Goal: Use online tool/utility: Utilize a website feature to perform a specific function

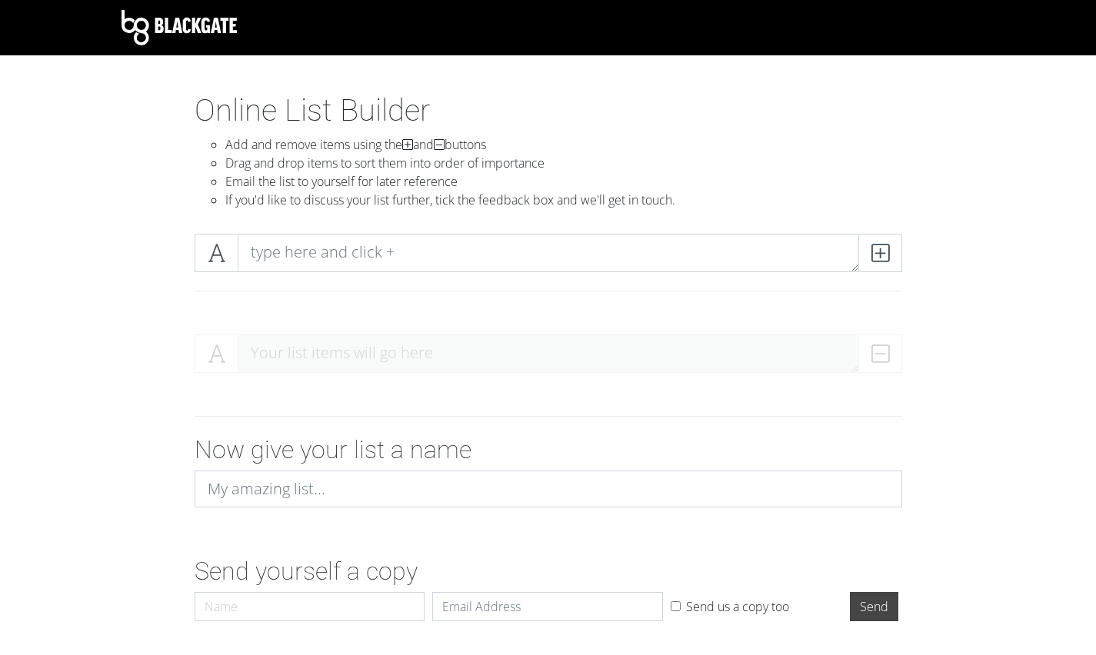
scroll to position [52, 0]
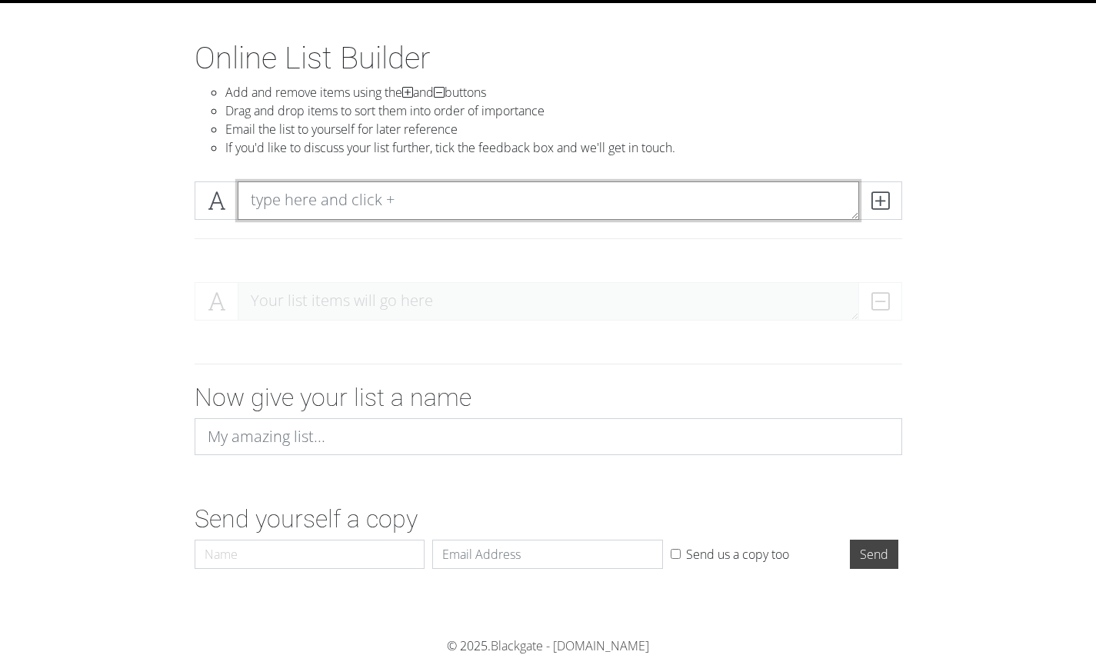
click at [435, 201] on textarea at bounding box center [548, 200] width 621 height 38
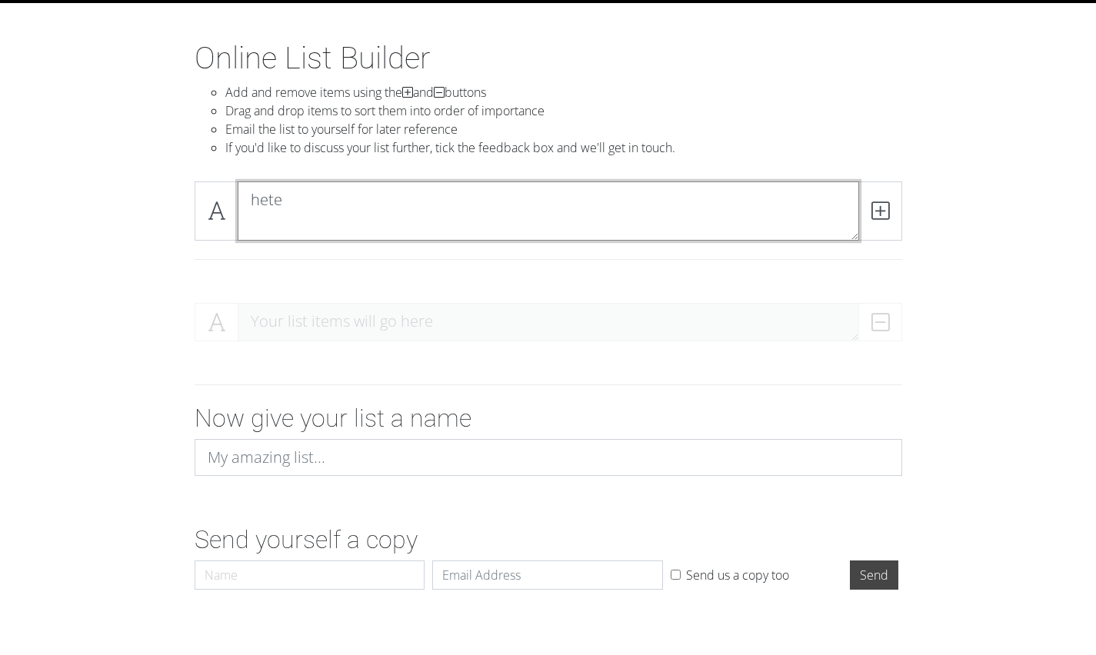
scroll to position [0, 0]
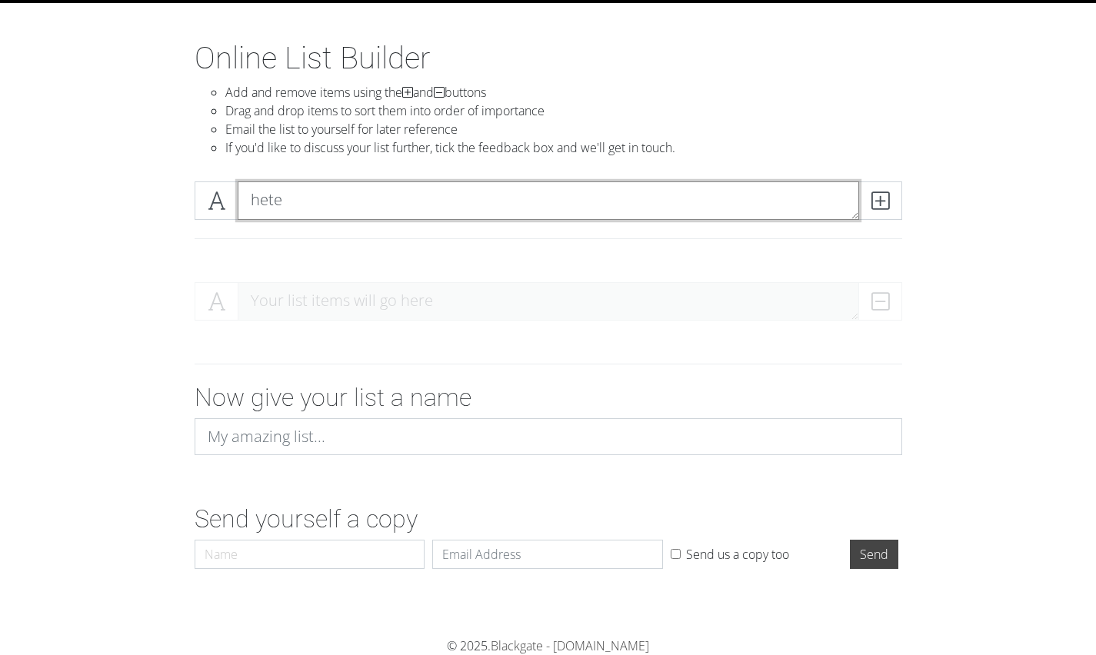
type textarea "hete"
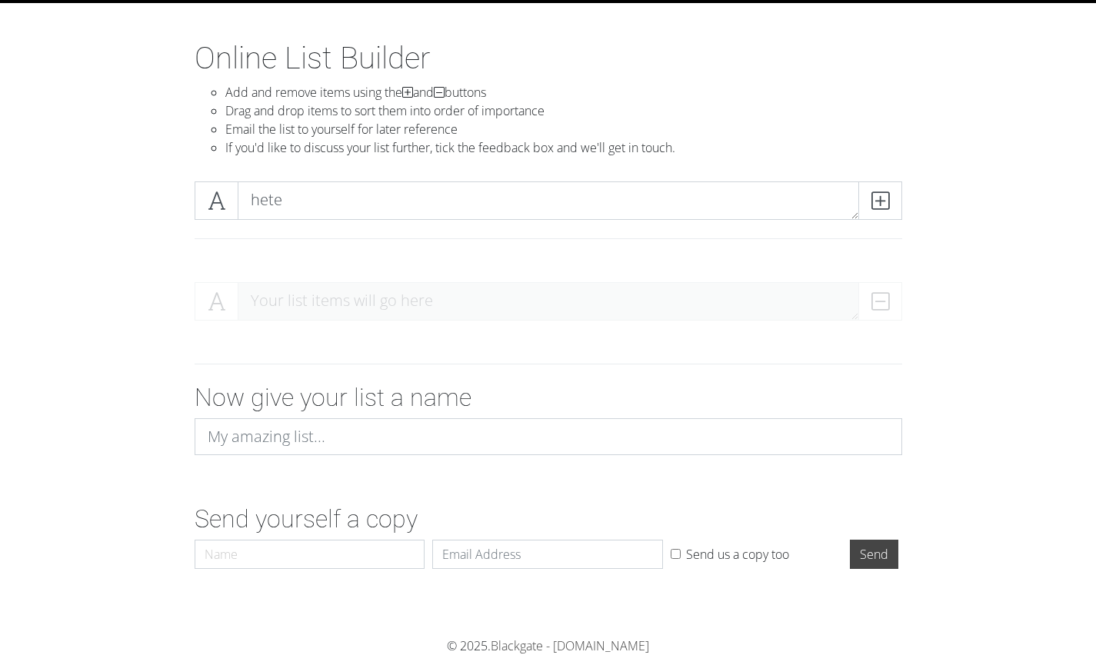
click at [876, 214] on span at bounding box center [880, 200] width 44 height 38
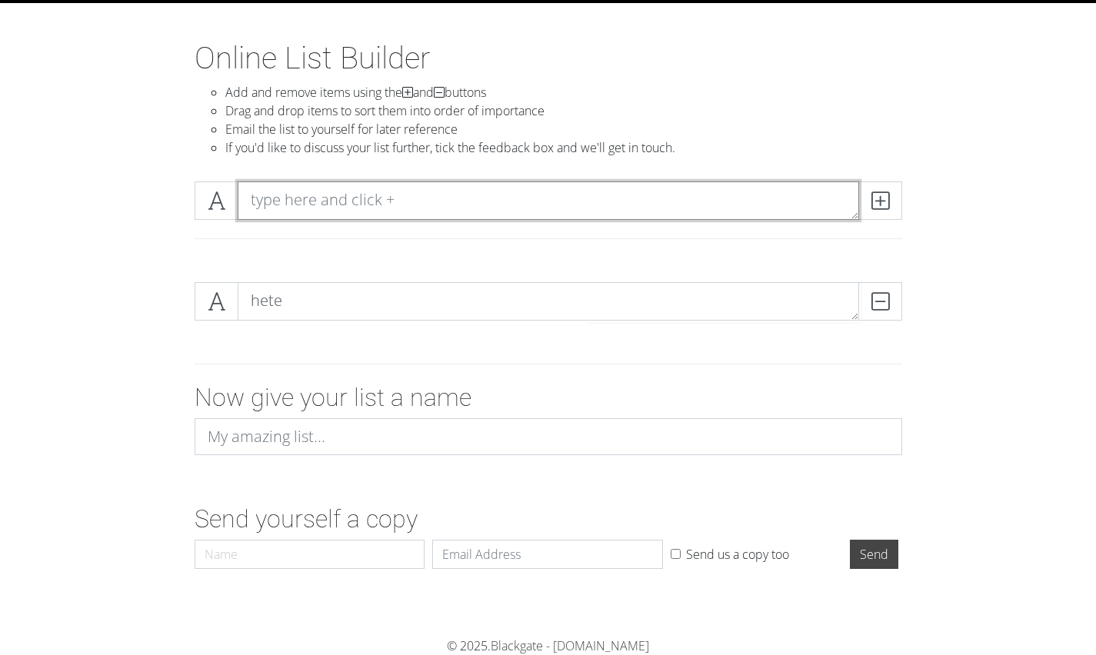
click at [470, 213] on textarea at bounding box center [548, 200] width 621 height 38
type textarea "fgfg"
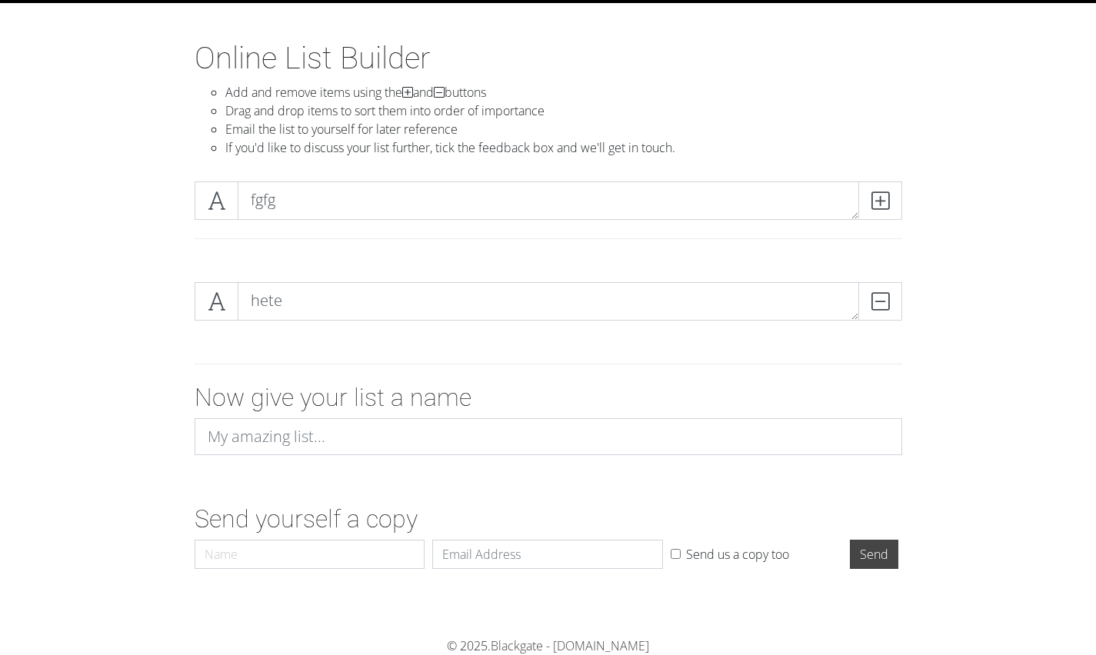
click at [876, 196] on icon at bounding box center [880, 200] width 18 height 15
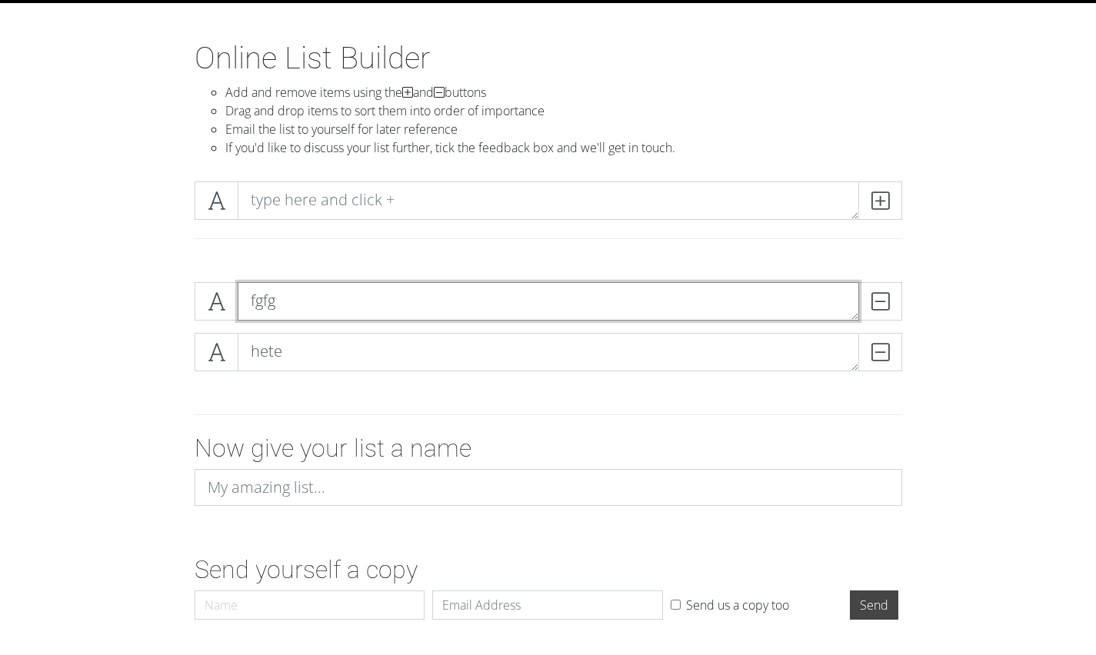
click at [353, 294] on textarea "fgfg" at bounding box center [548, 301] width 621 height 38
type textarea "f"
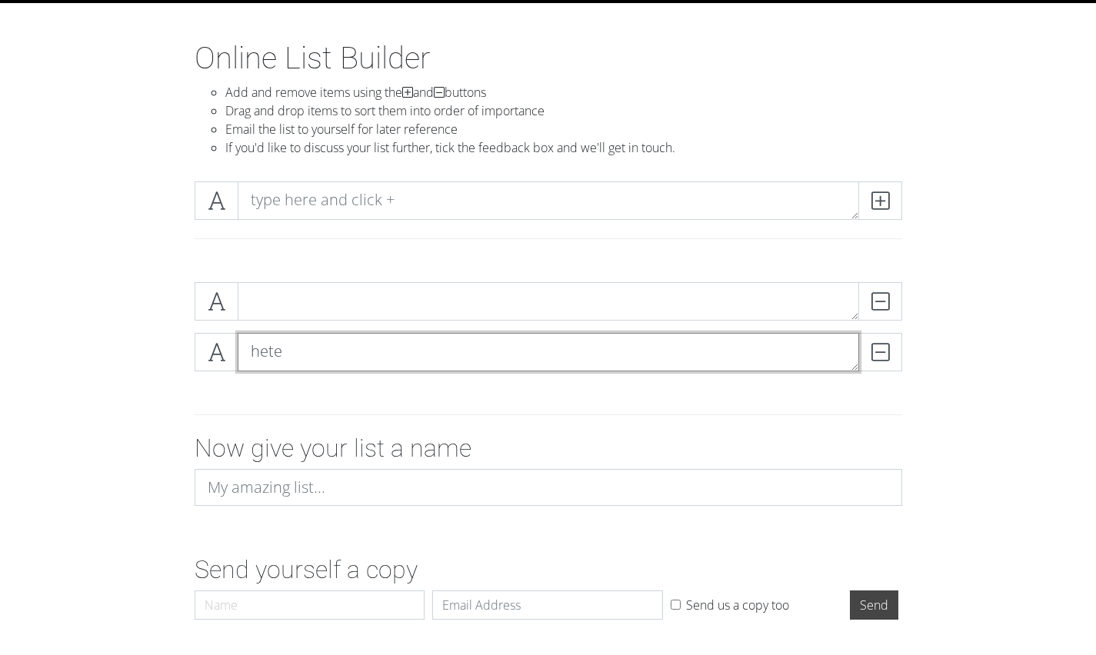
click at [324, 344] on textarea "hete" at bounding box center [548, 352] width 621 height 38
type textarea "h"
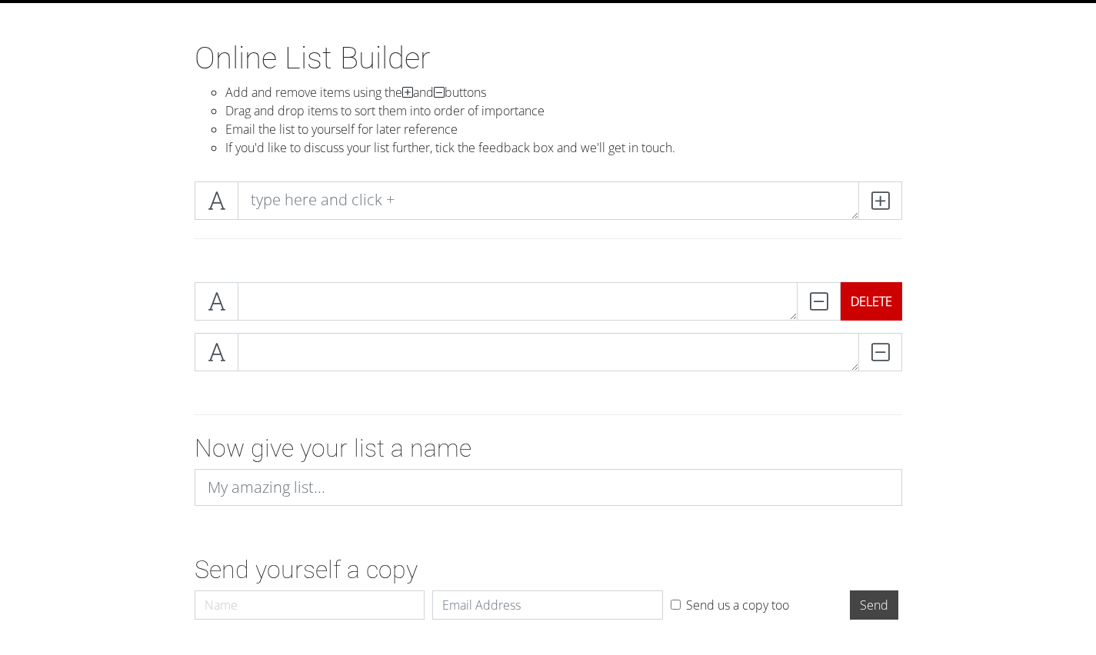
click at [864, 306] on div "DELETE" at bounding box center [871, 301] width 62 height 38
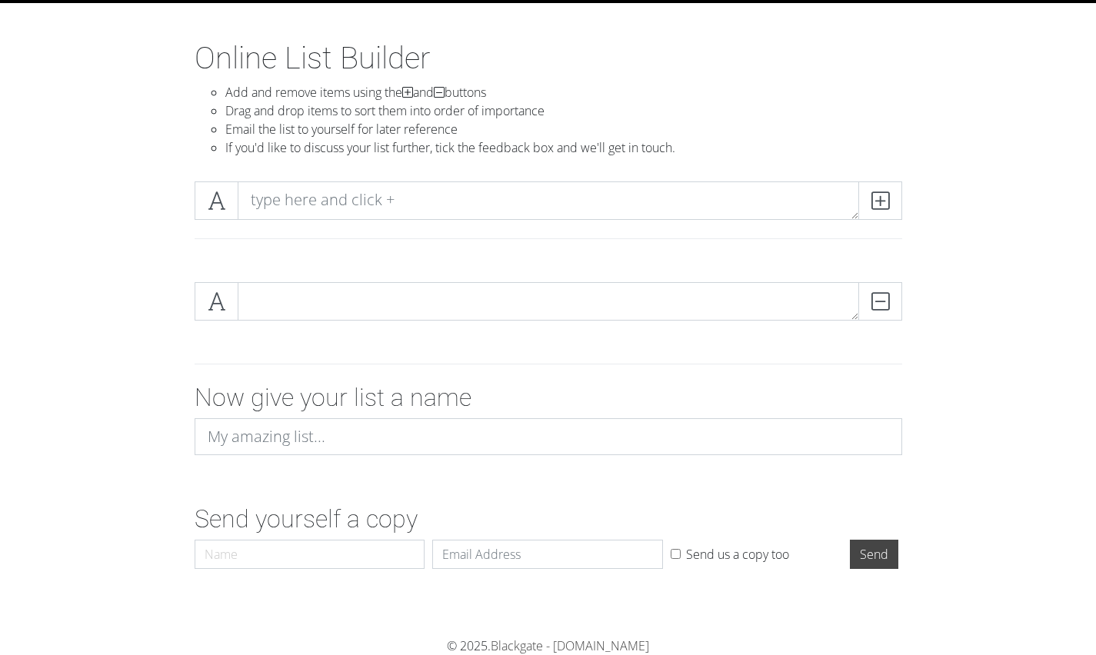
click at [902, 309] on div "DELETE" at bounding box center [902, 301] width 0 height 38
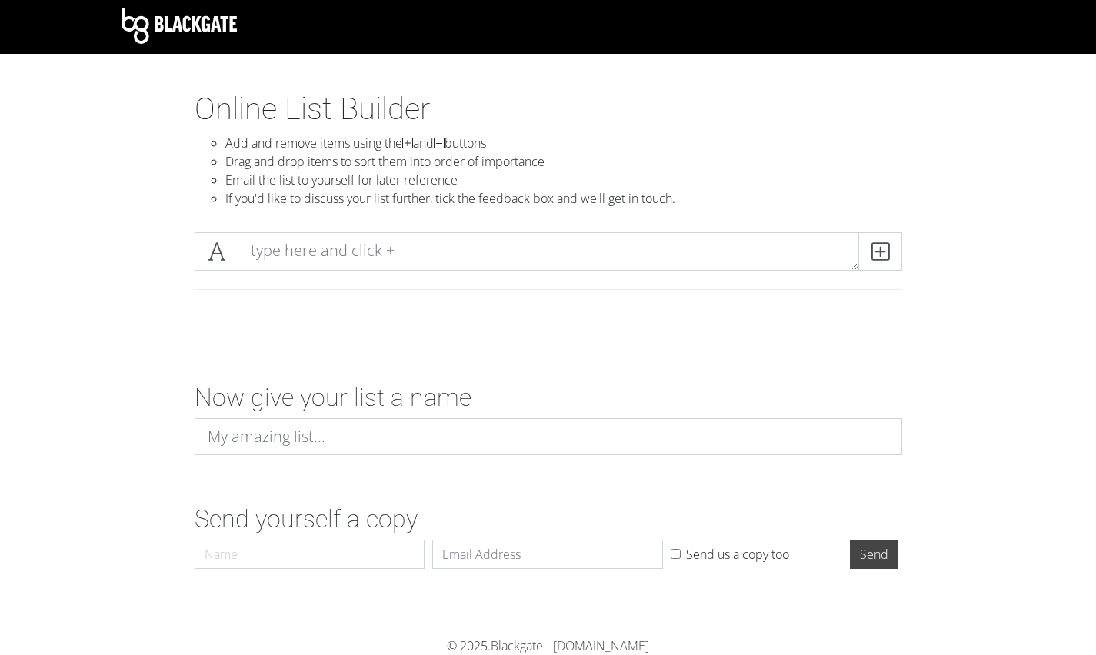
scroll to position [2, 0]
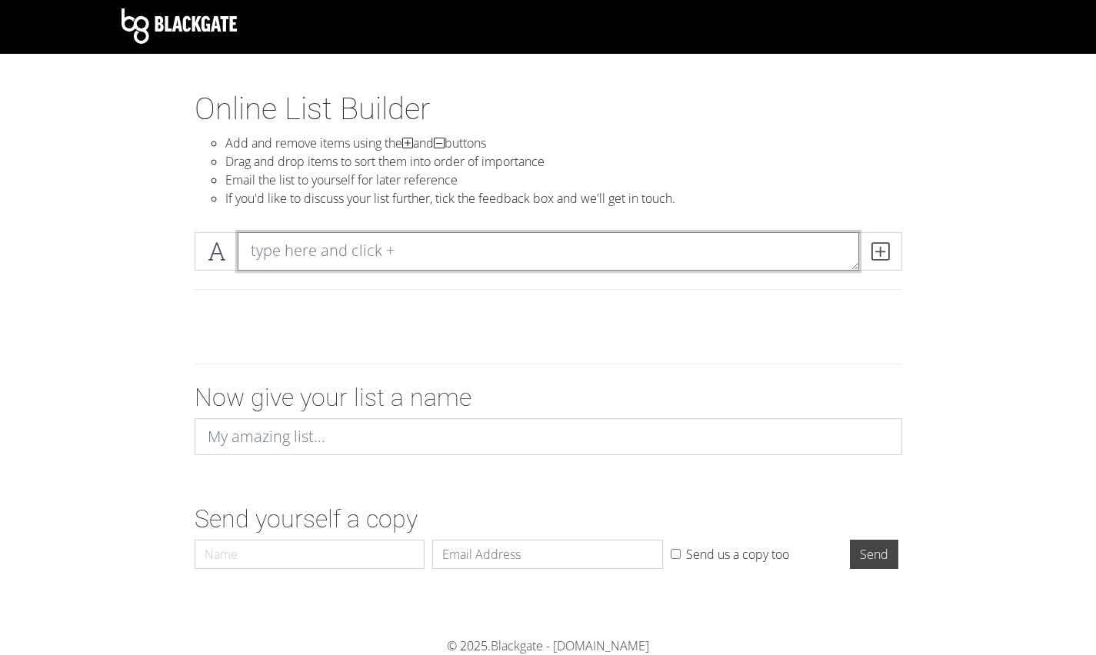
click at [729, 261] on textarea at bounding box center [548, 251] width 621 height 38
type textarea "A&W"
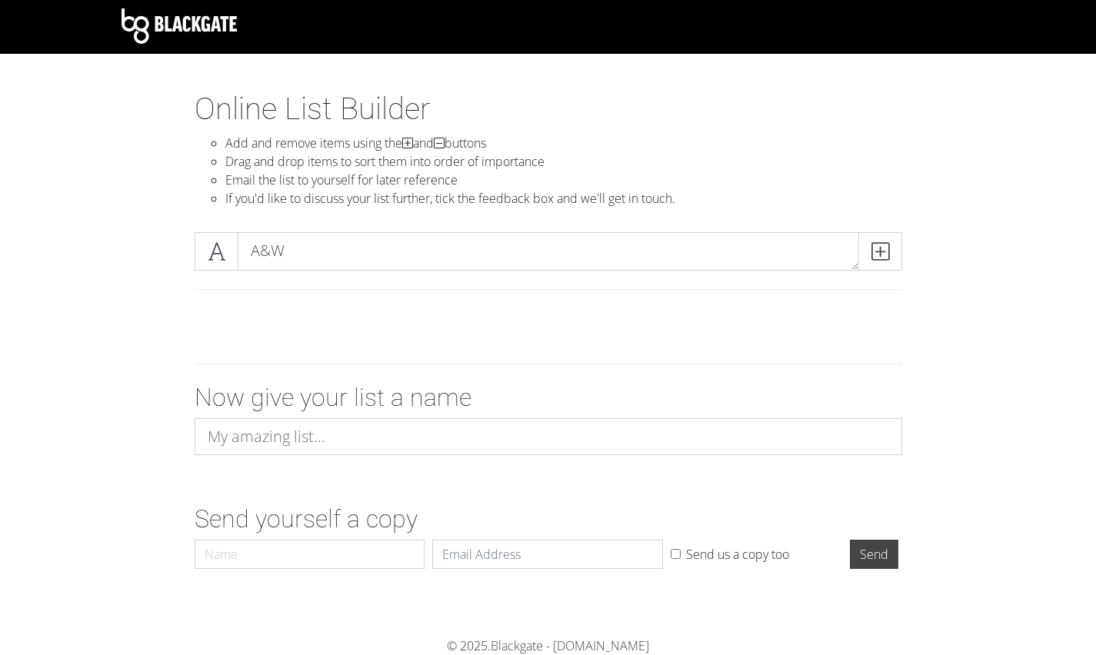
click at [885, 251] on icon at bounding box center [880, 251] width 18 height 15
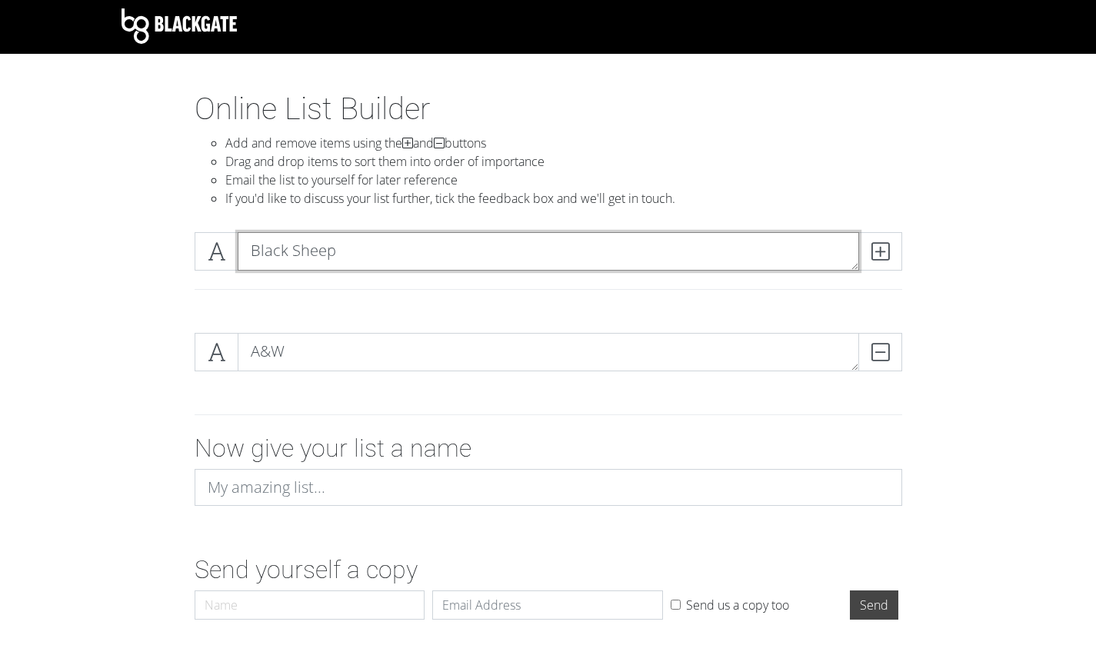
type textarea "Black Sheep"
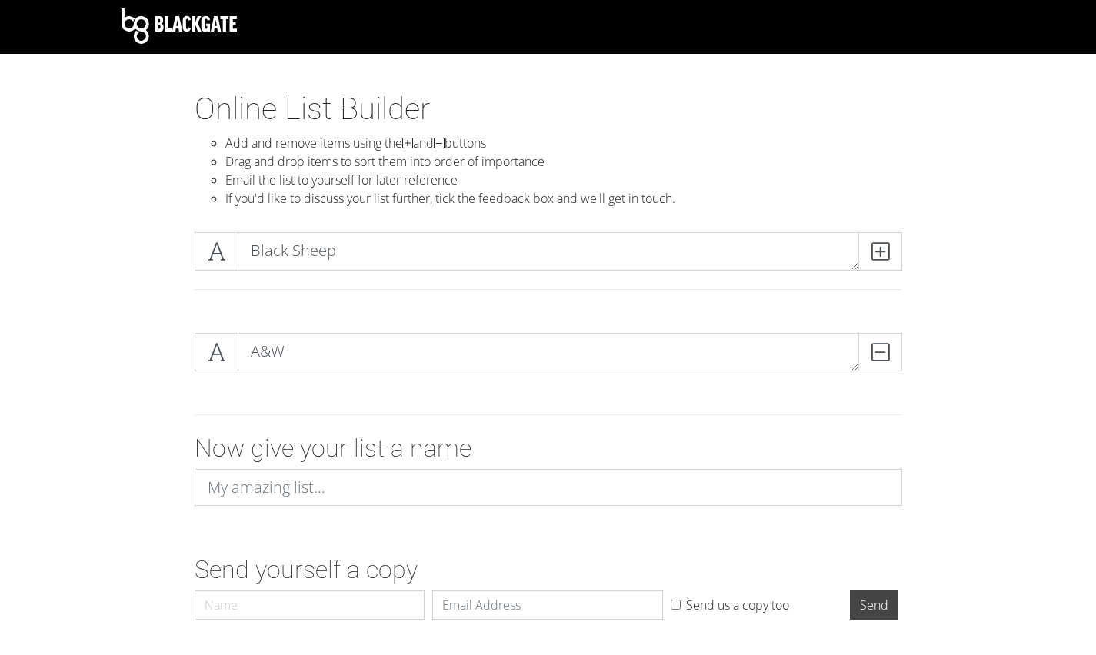
click at [885, 251] on icon at bounding box center [880, 251] width 18 height 15
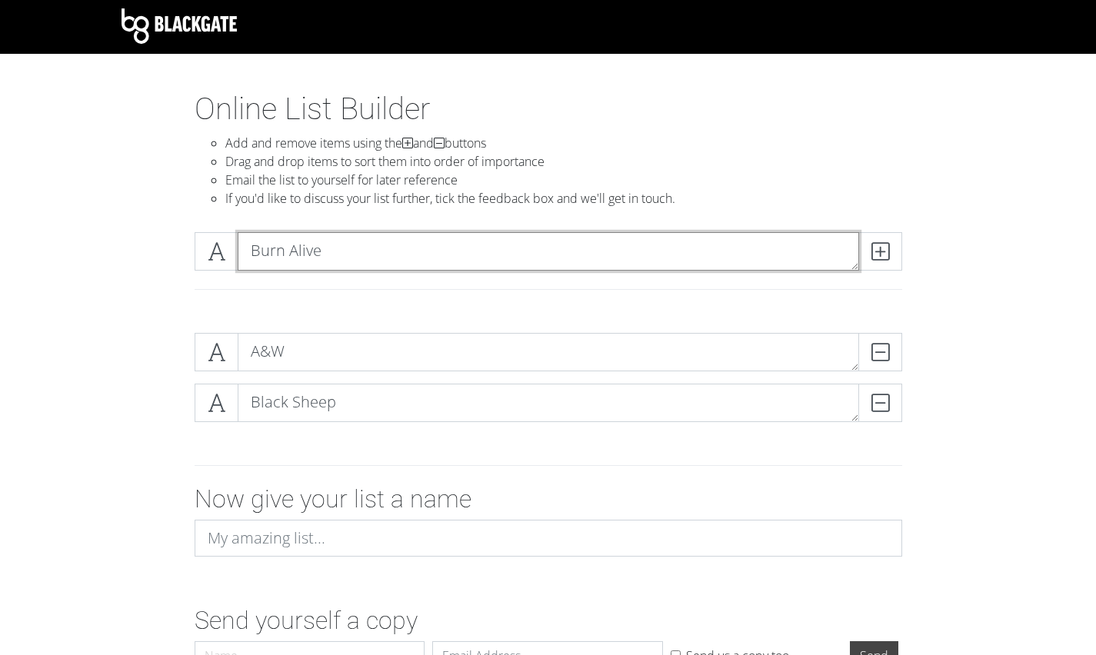
type textarea "Burn Alive"
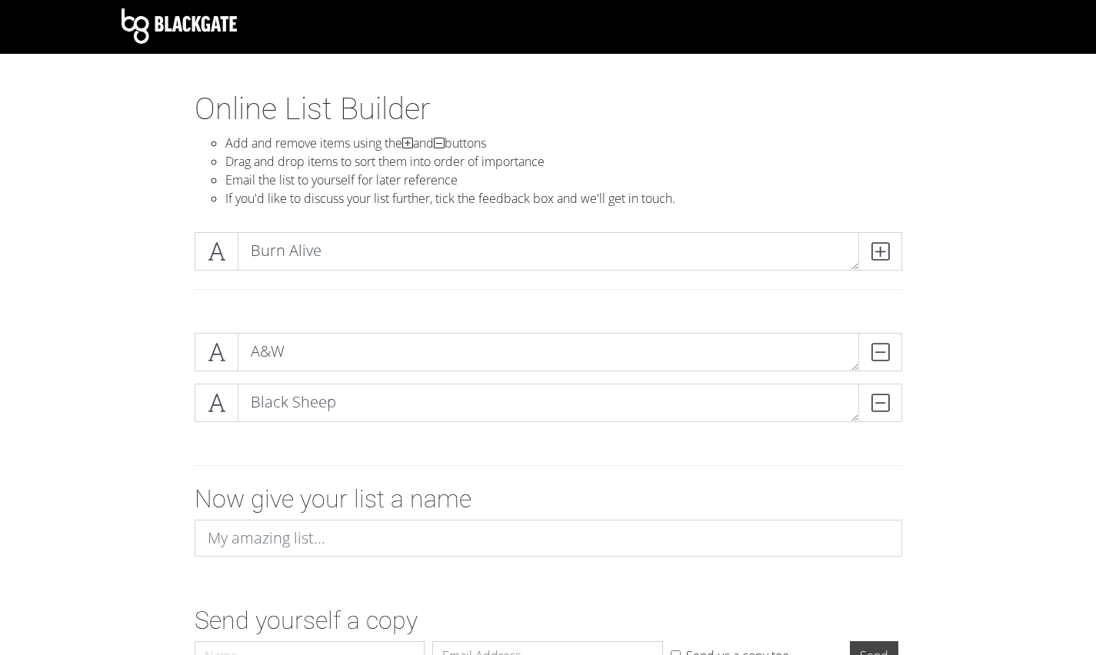
click at [885, 251] on icon at bounding box center [880, 251] width 18 height 15
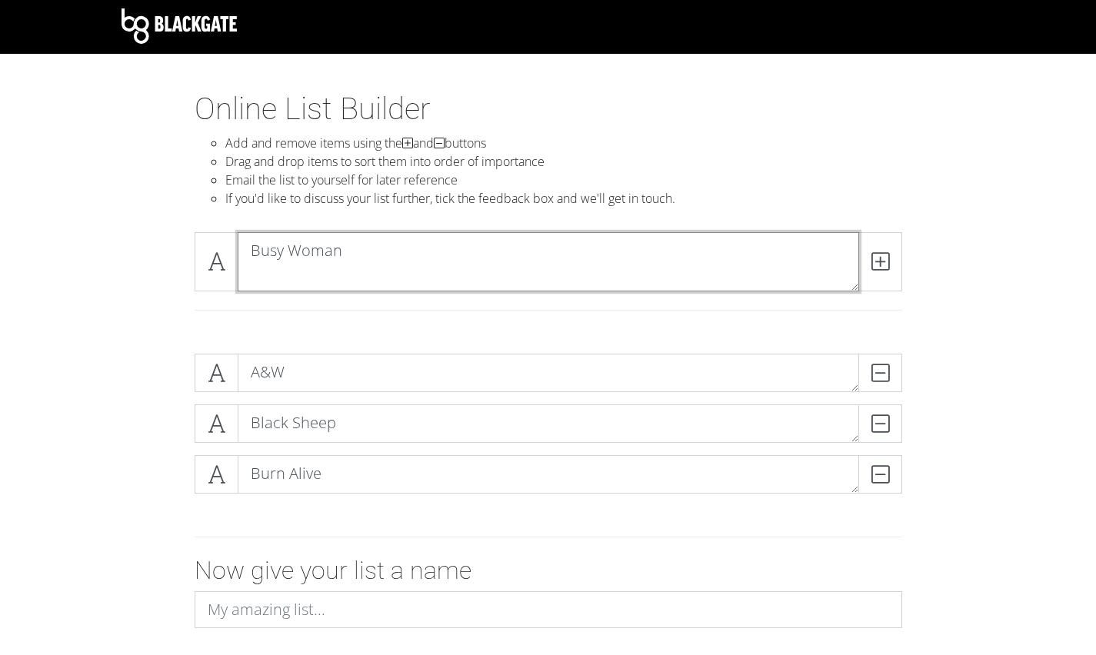
scroll to position [0, 0]
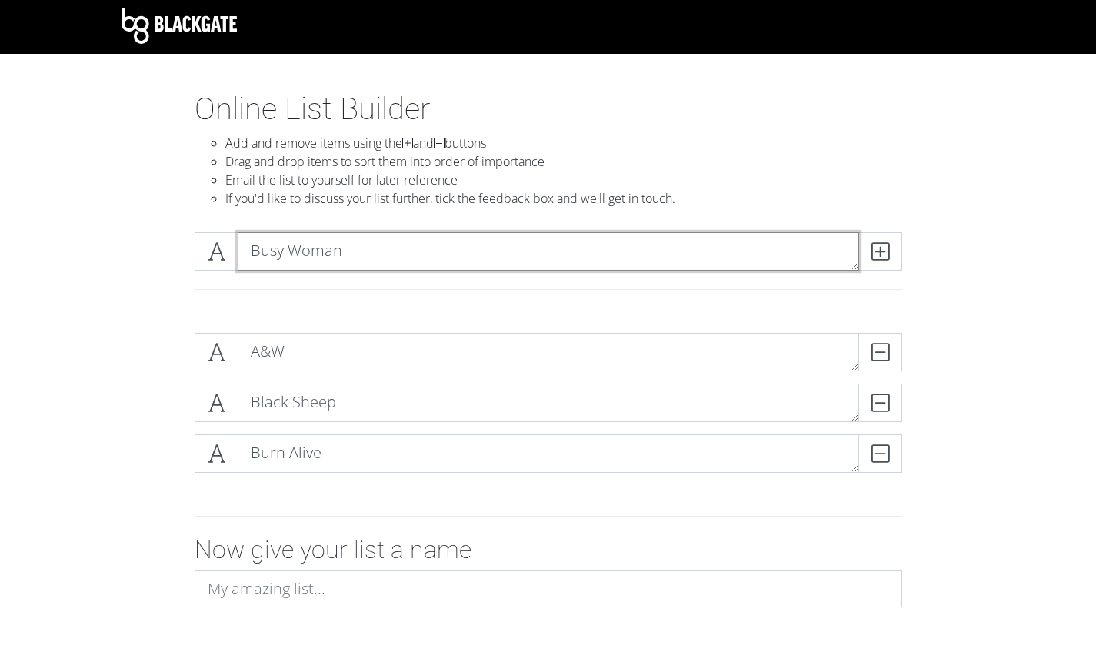
type textarea "Busy Woman"
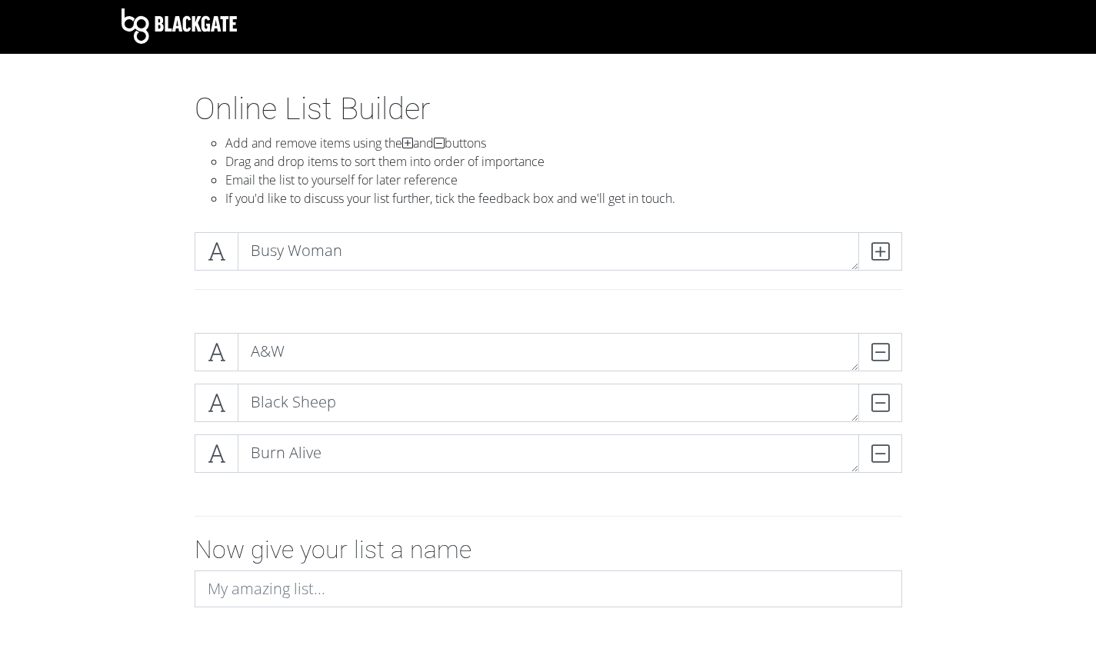
click at [885, 251] on icon at bounding box center [880, 251] width 18 height 15
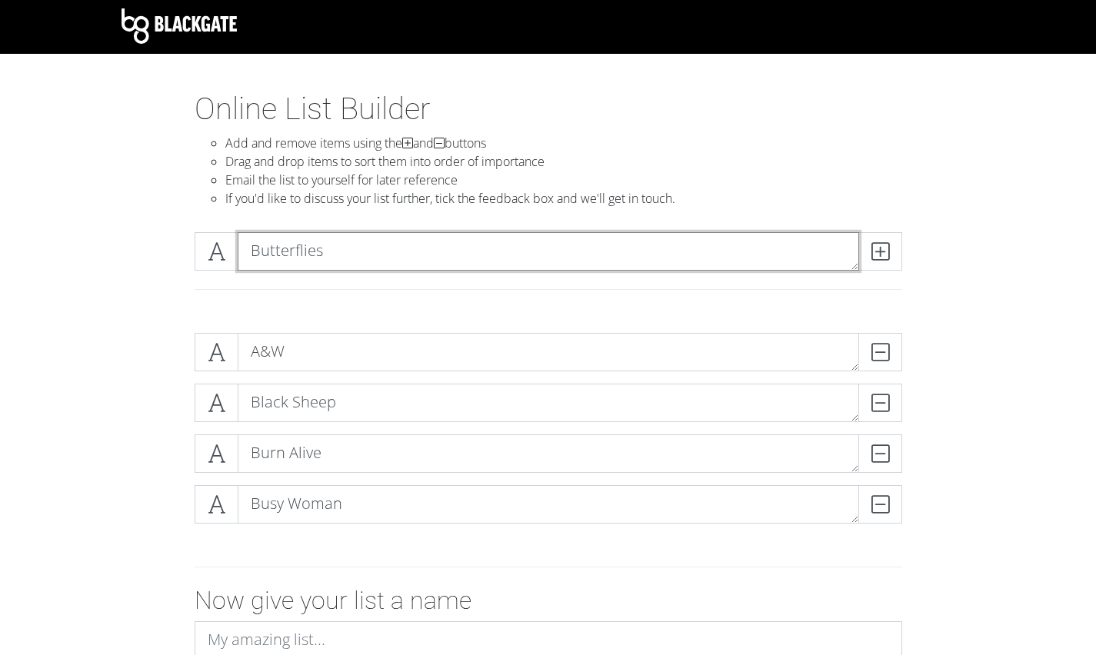
type textarea "Butterflies"
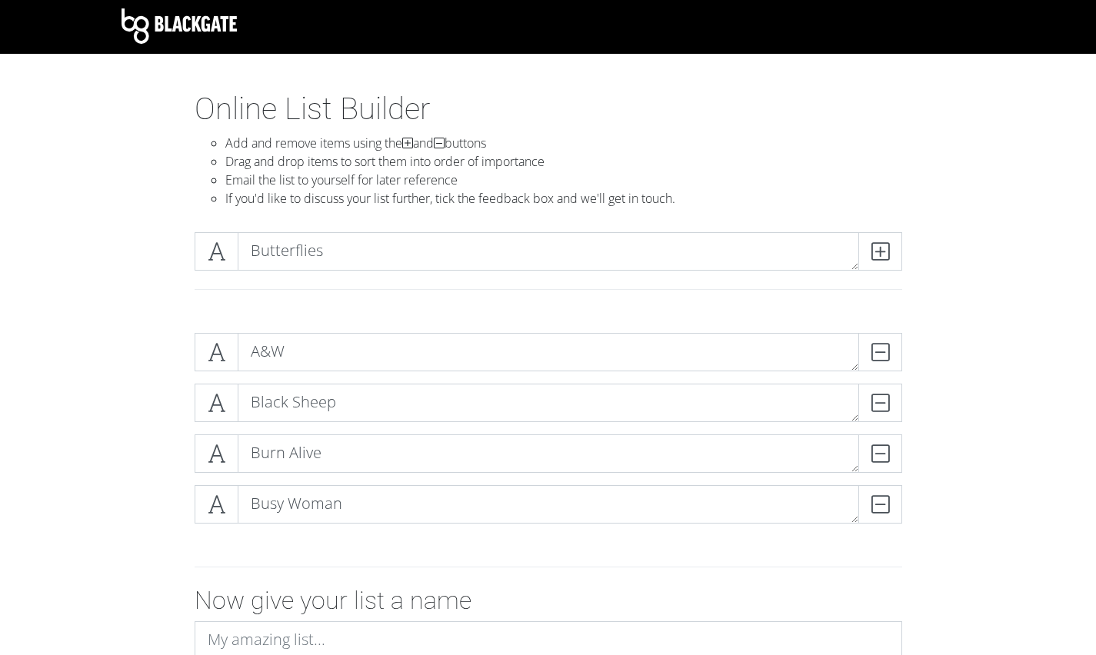
click at [885, 251] on icon at bounding box center [880, 251] width 18 height 15
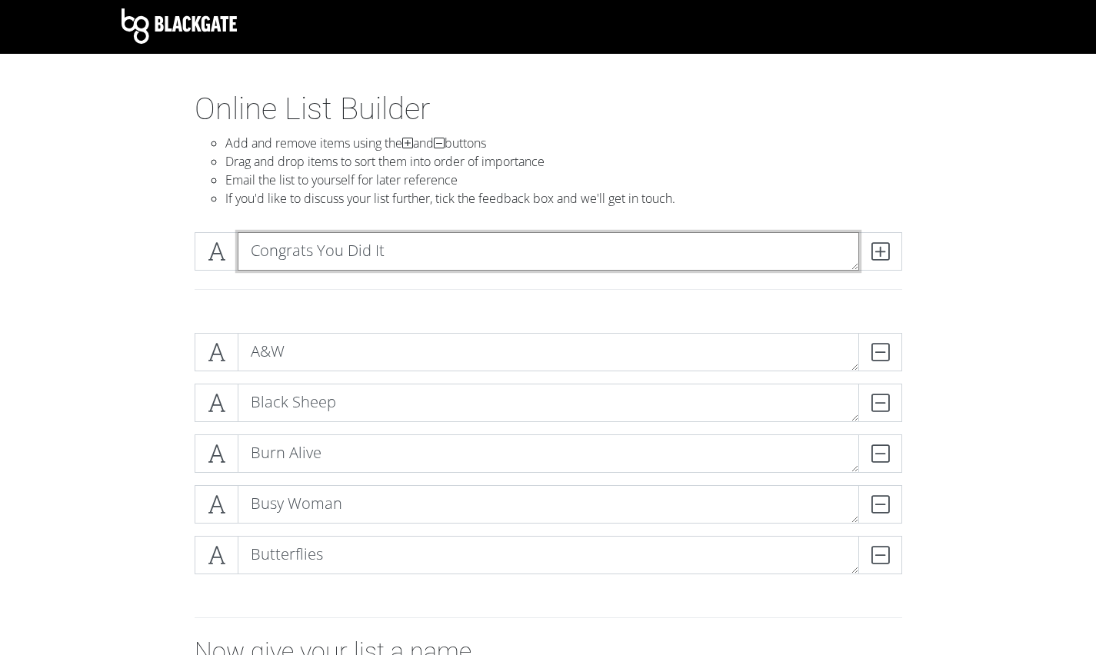
type textarea "Congrats You Did It"
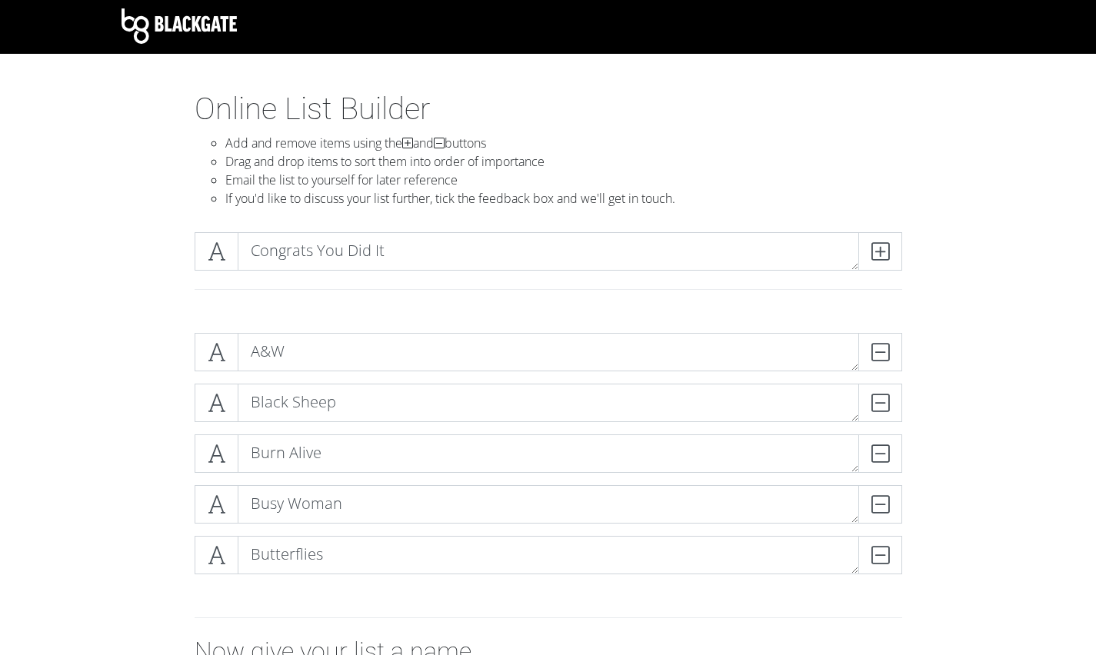
click at [885, 251] on icon at bounding box center [880, 251] width 18 height 15
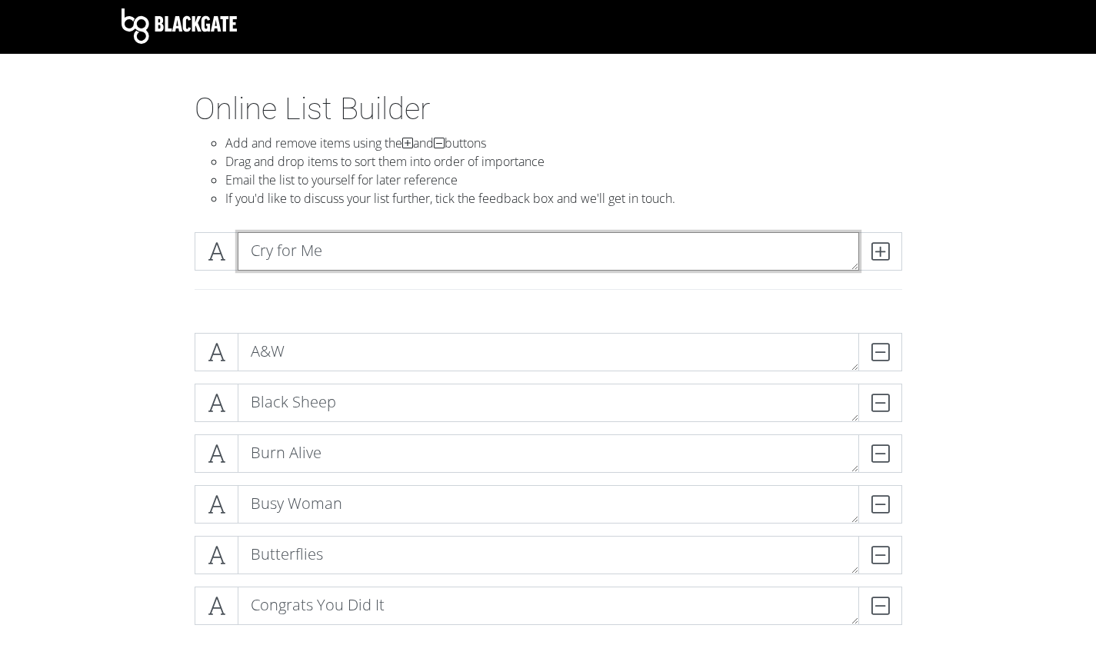
type textarea "Cry for Me"
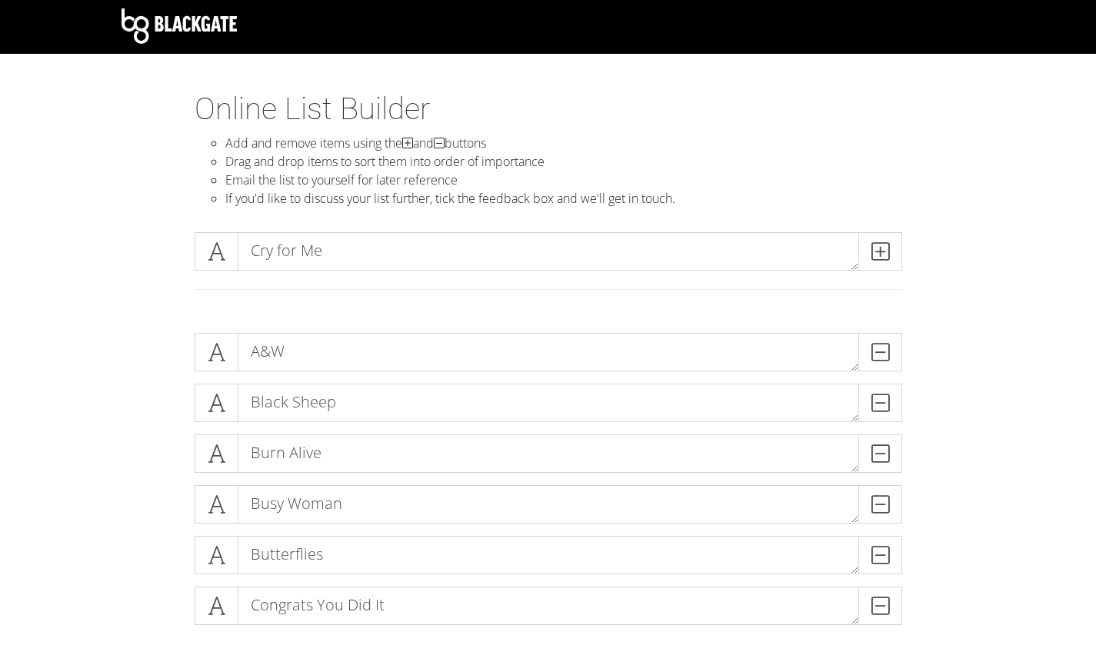
click at [885, 251] on icon at bounding box center [880, 251] width 18 height 15
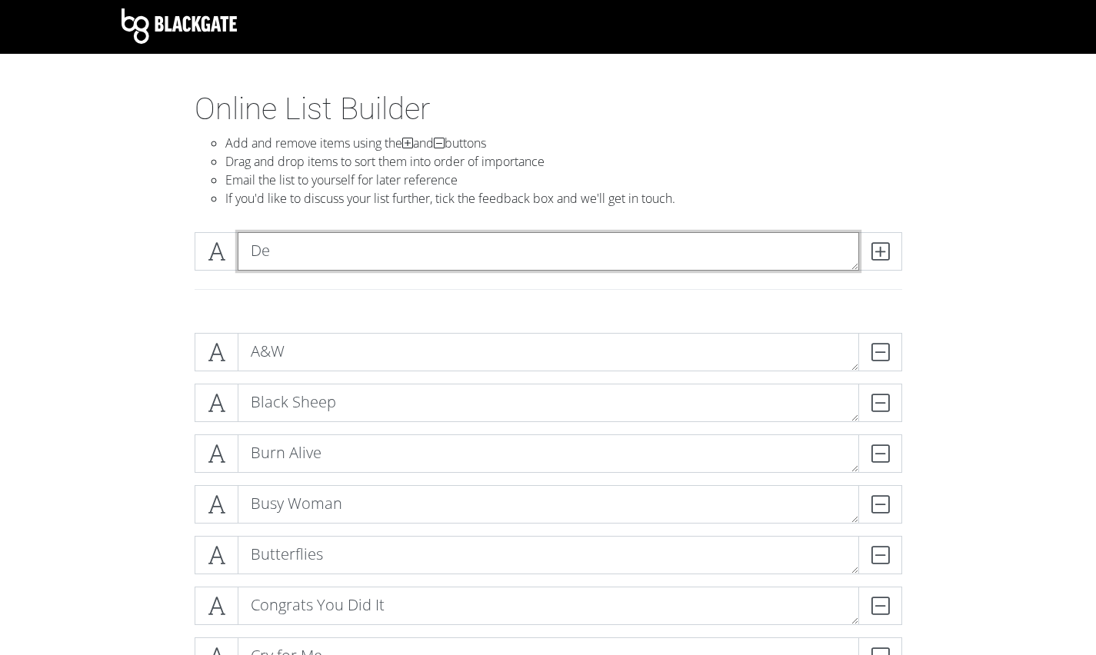
type textarea "D"
type textarea "Dirty Little Secret"
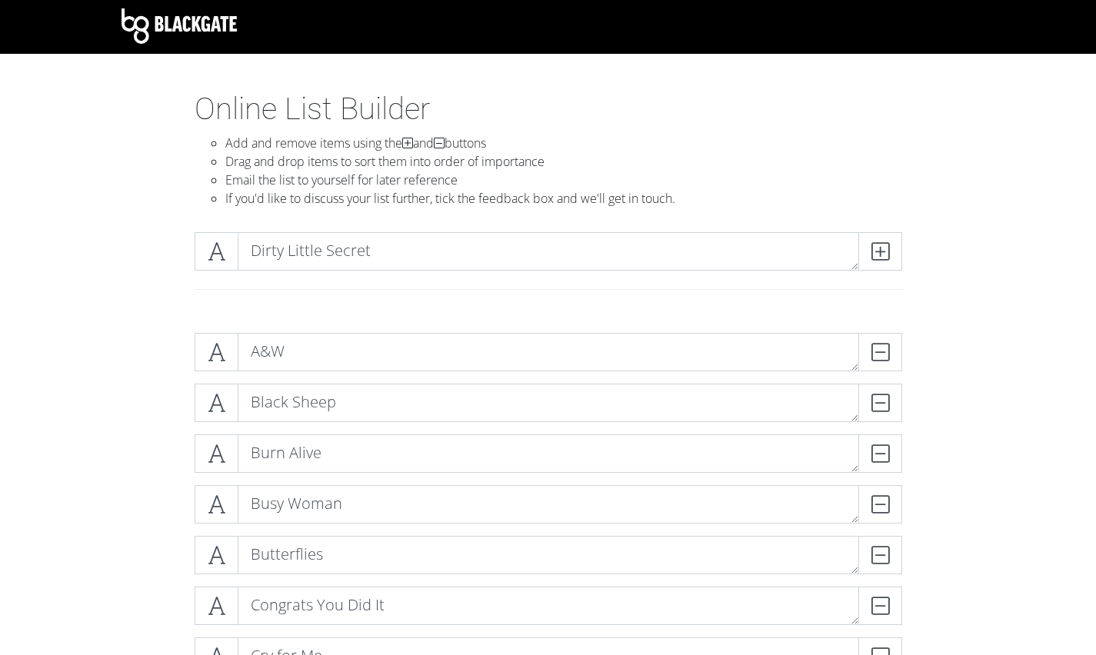
click at [885, 251] on icon at bounding box center [880, 251] width 18 height 15
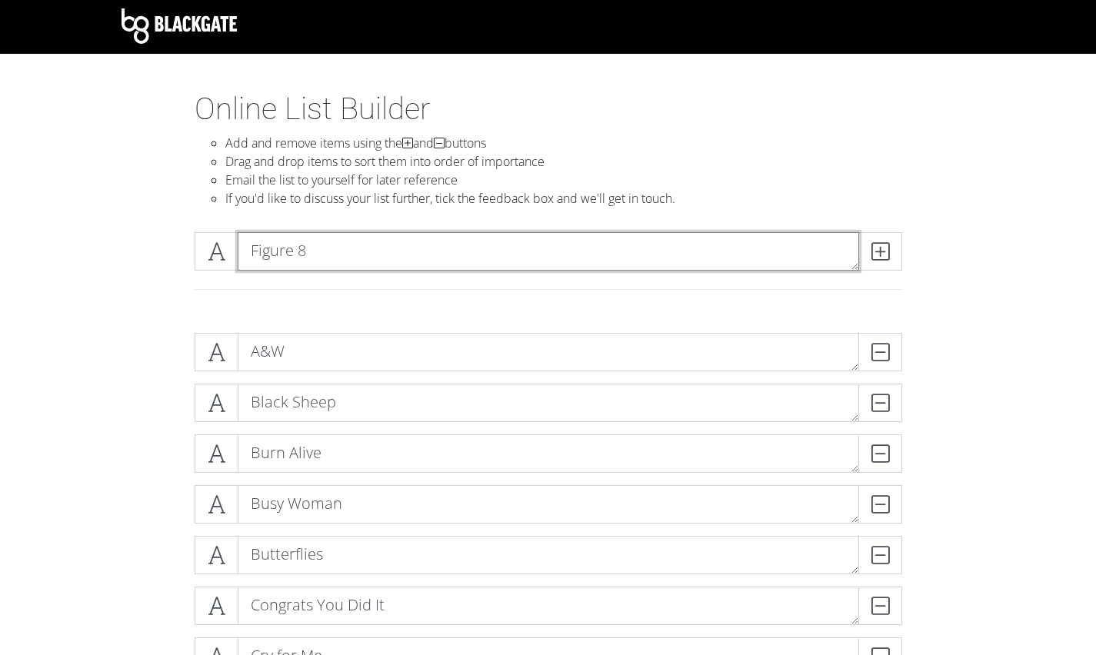
type textarea "Figure 8"
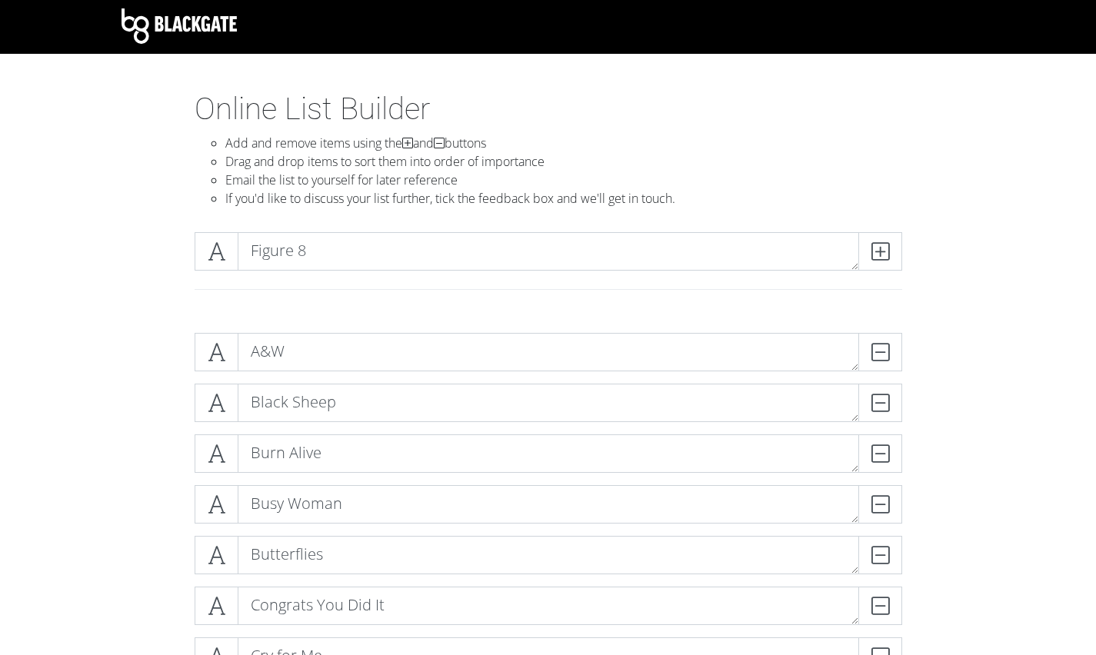
click at [885, 251] on icon at bounding box center [880, 251] width 18 height 15
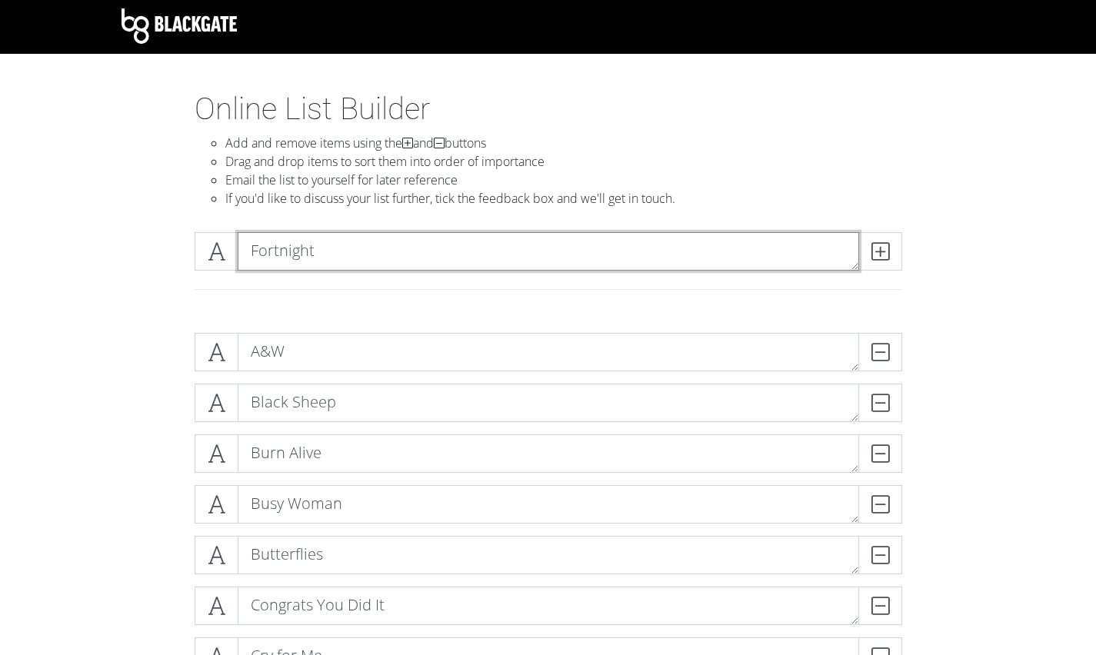
type textarea "Fortnight"
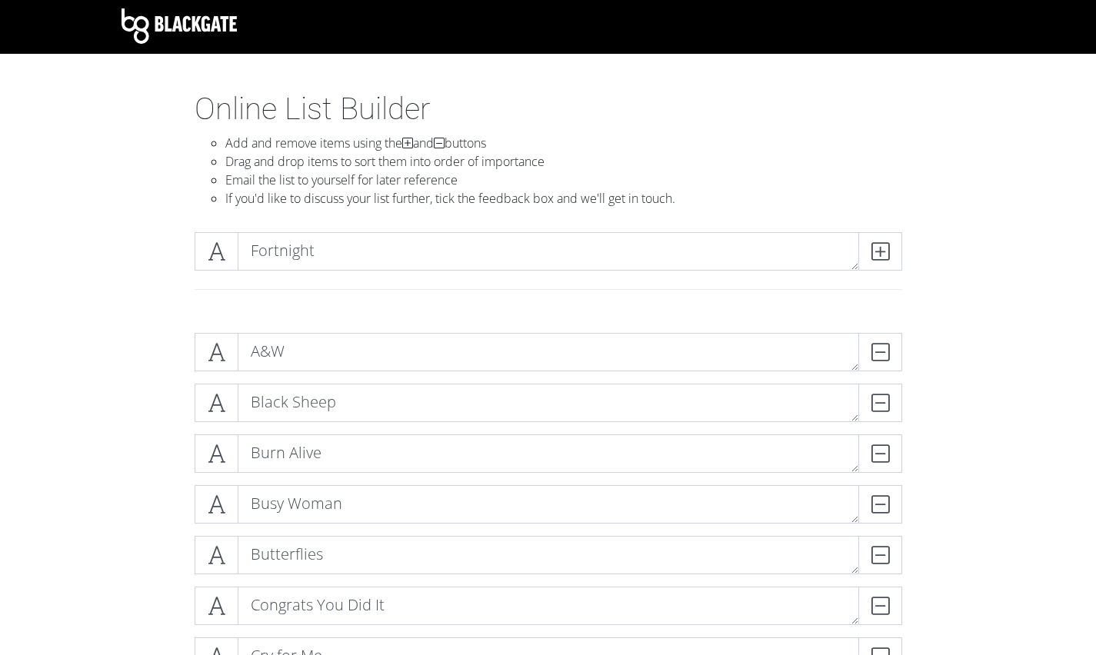
click at [885, 251] on icon at bounding box center [880, 251] width 18 height 15
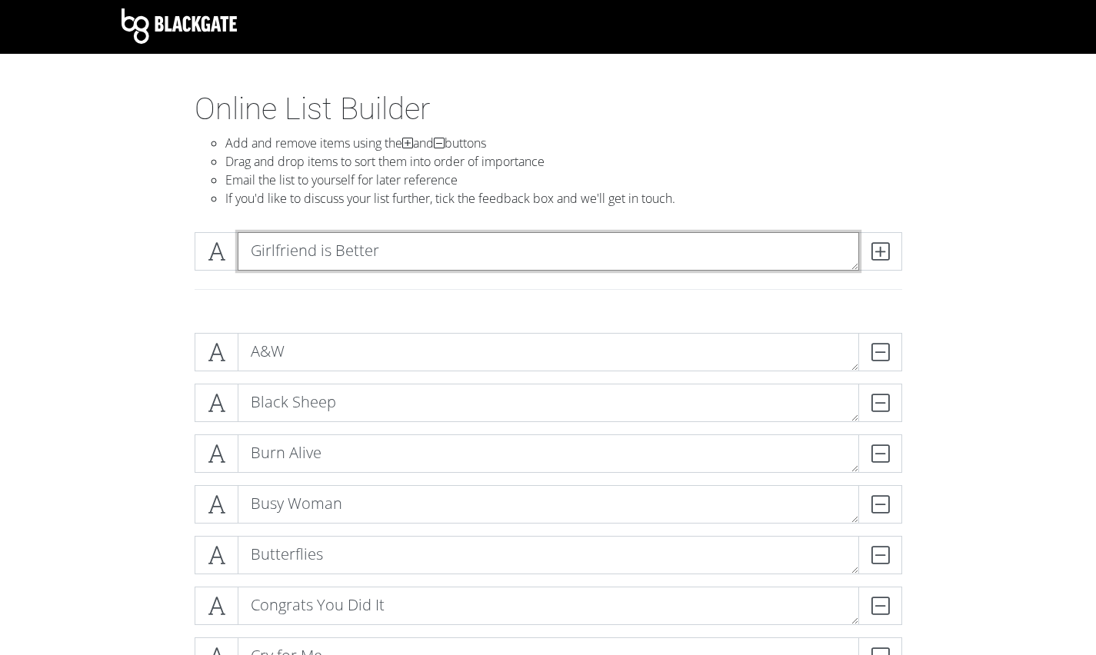
type textarea "Girlfriend is Better"
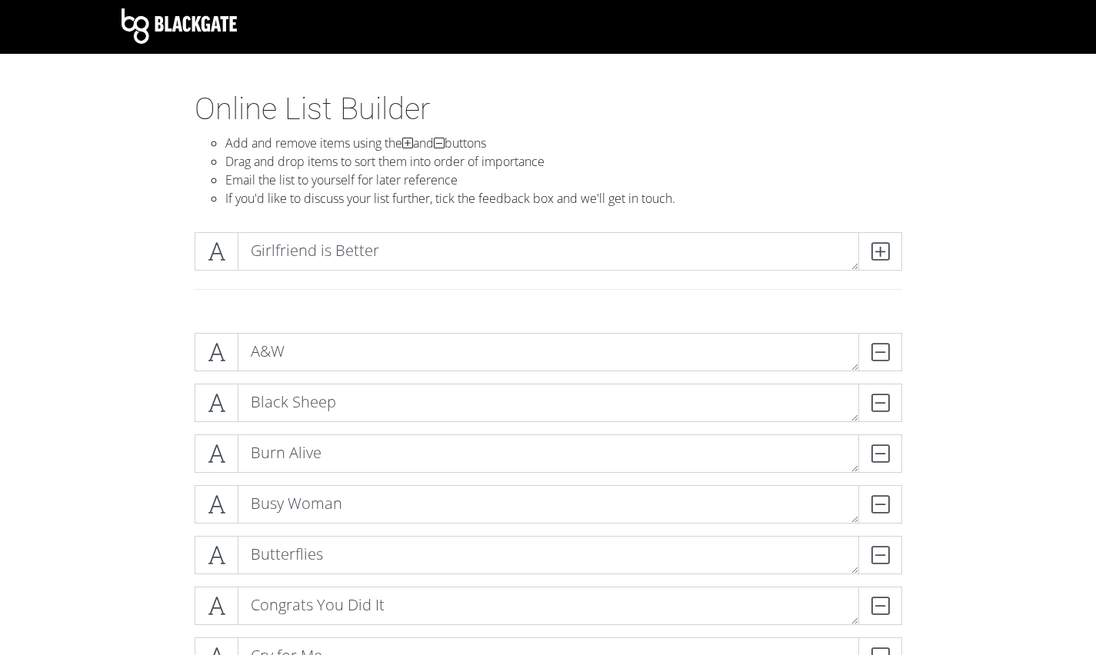
click at [884, 251] on icon at bounding box center [880, 251] width 18 height 15
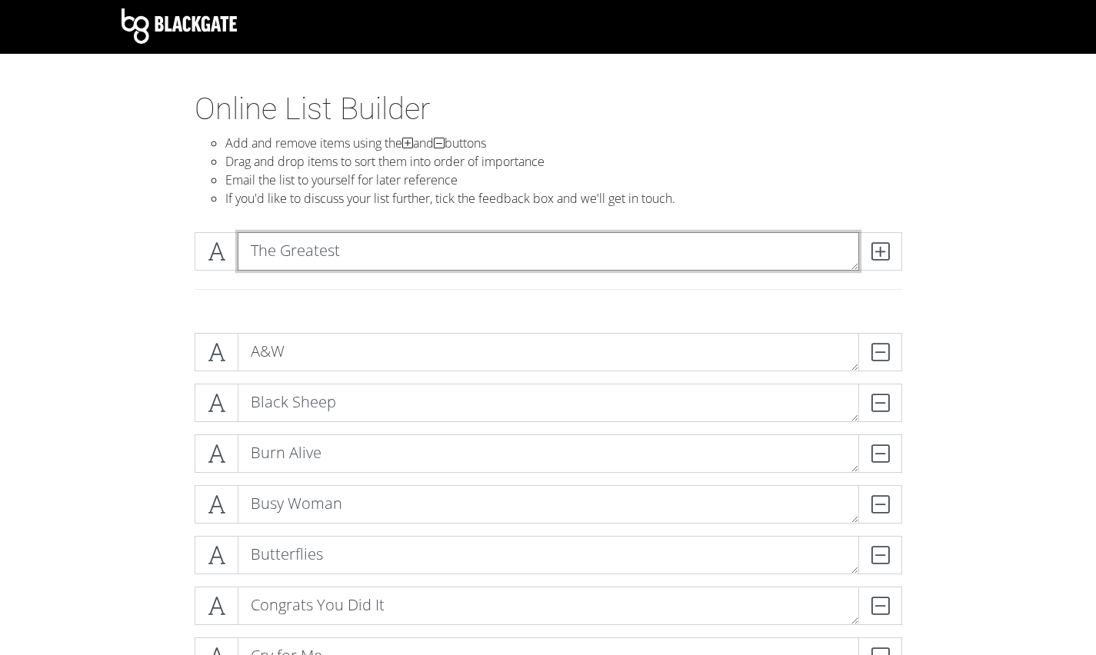
type textarea "The Greatest"
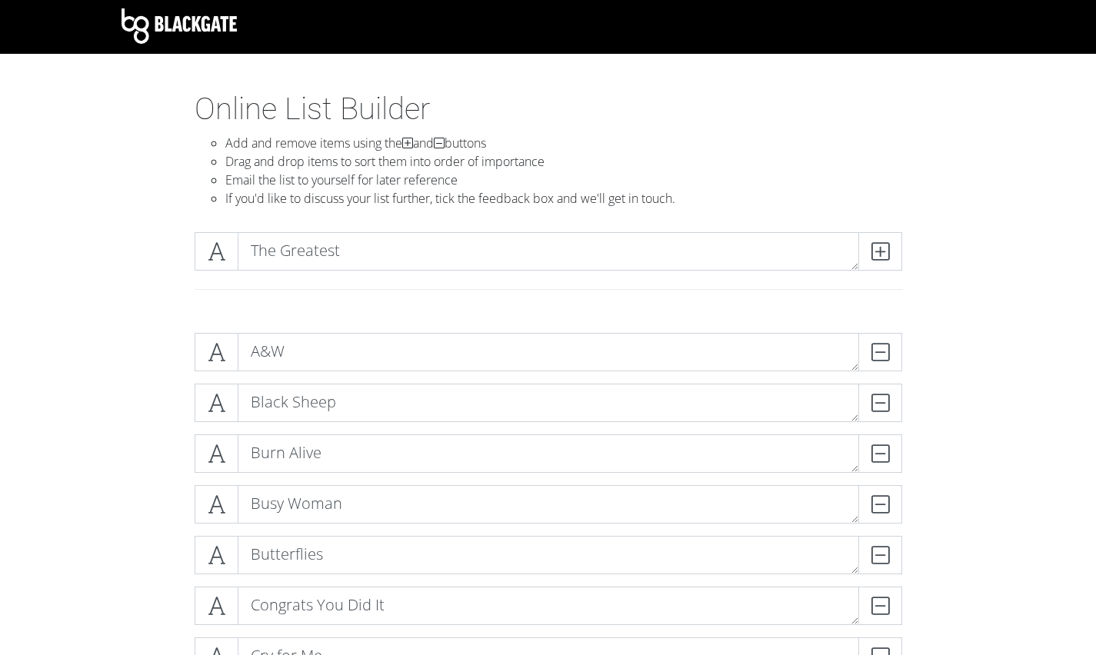
click at [884, 251] on icon at bounding box center [880, 251] width 18 height 15
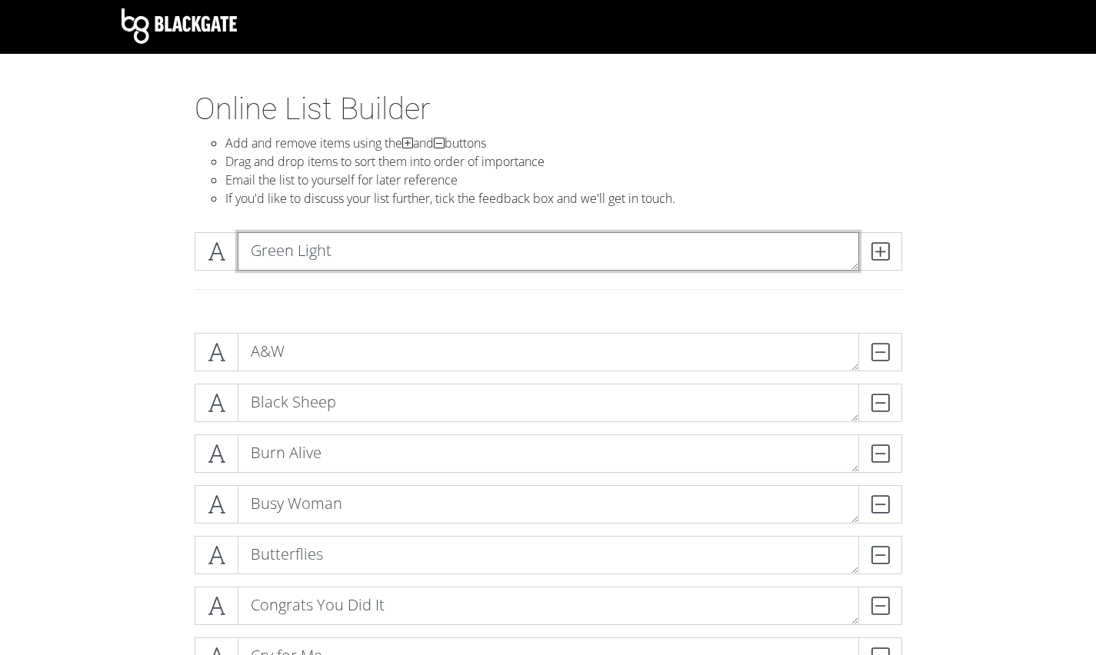
type textarea "Green Light"
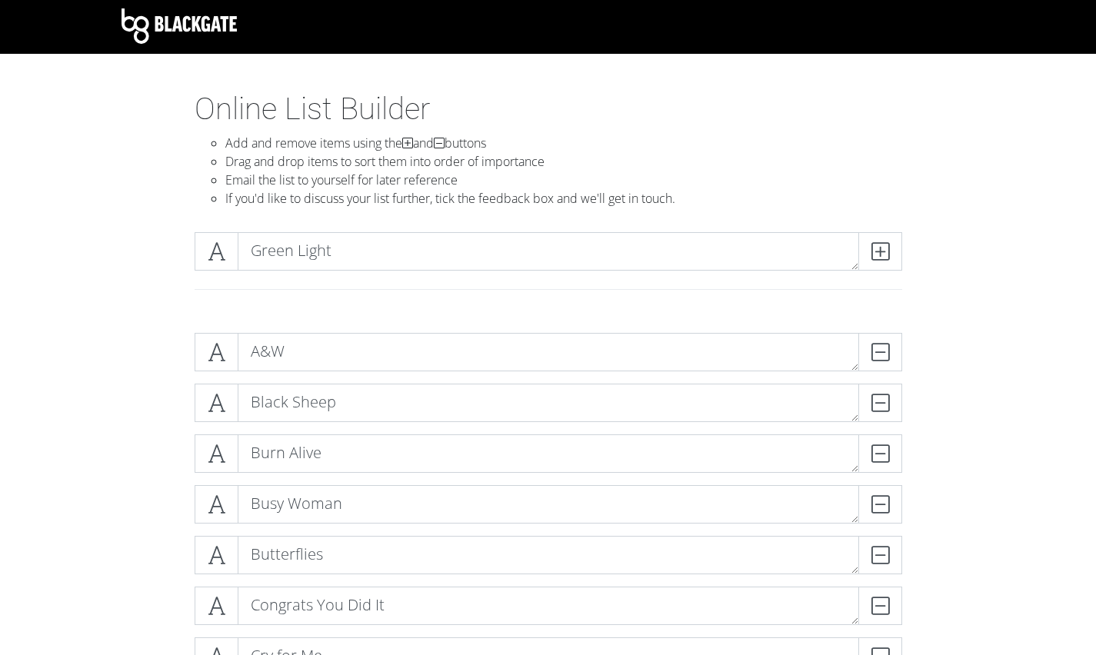
click at [884, 251] on icon at bounding box center [880, 251] width 18 height 15
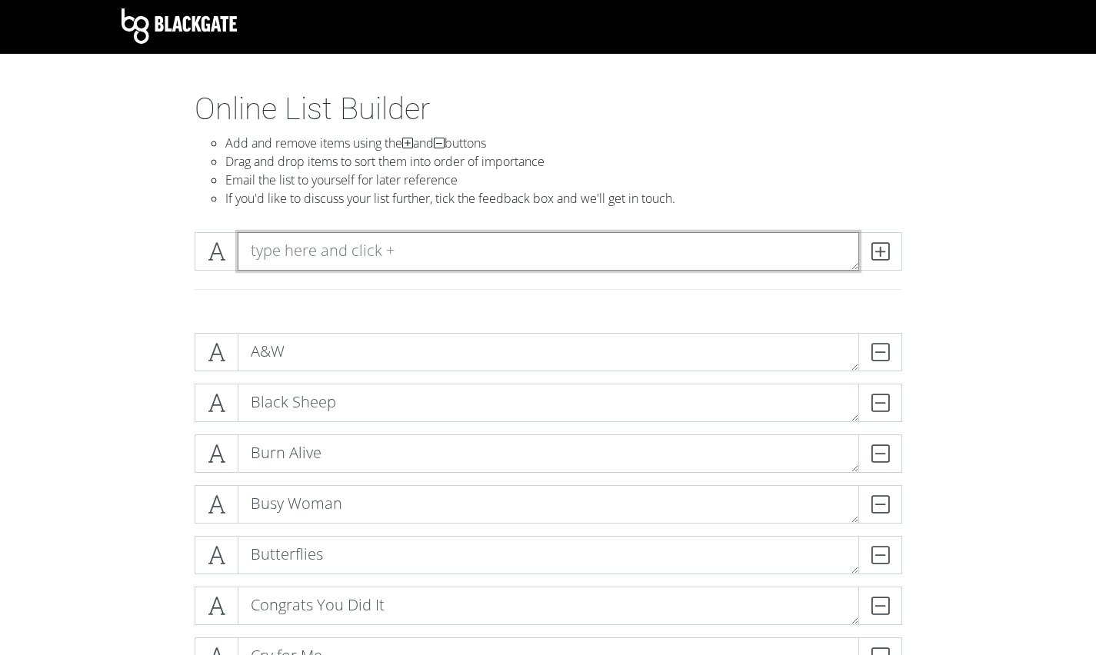
type textarea "i"
type textarea "I Know The End"
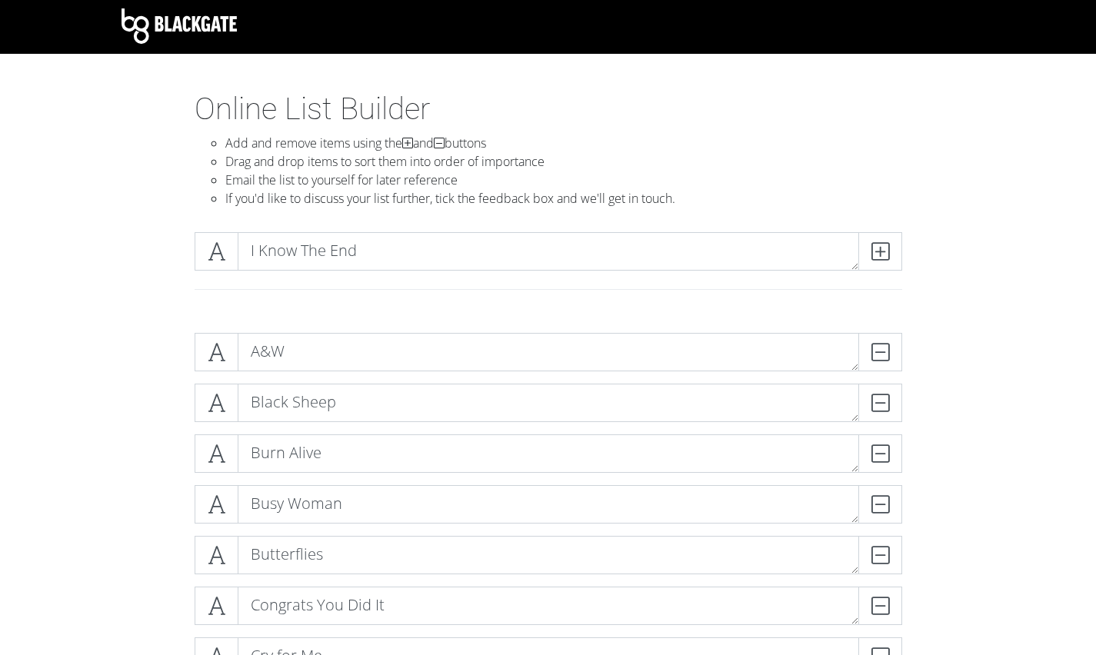
click at [884, 251] on icon at bounding box center [880, 251] width 18 height 15
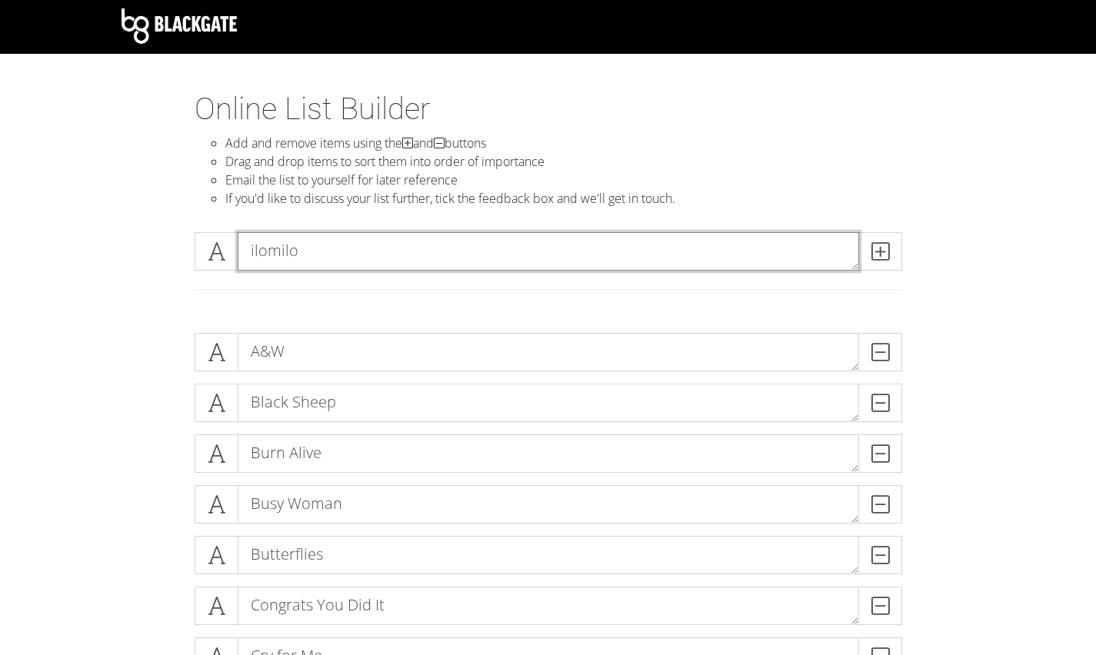
type textarea "ilomilo"
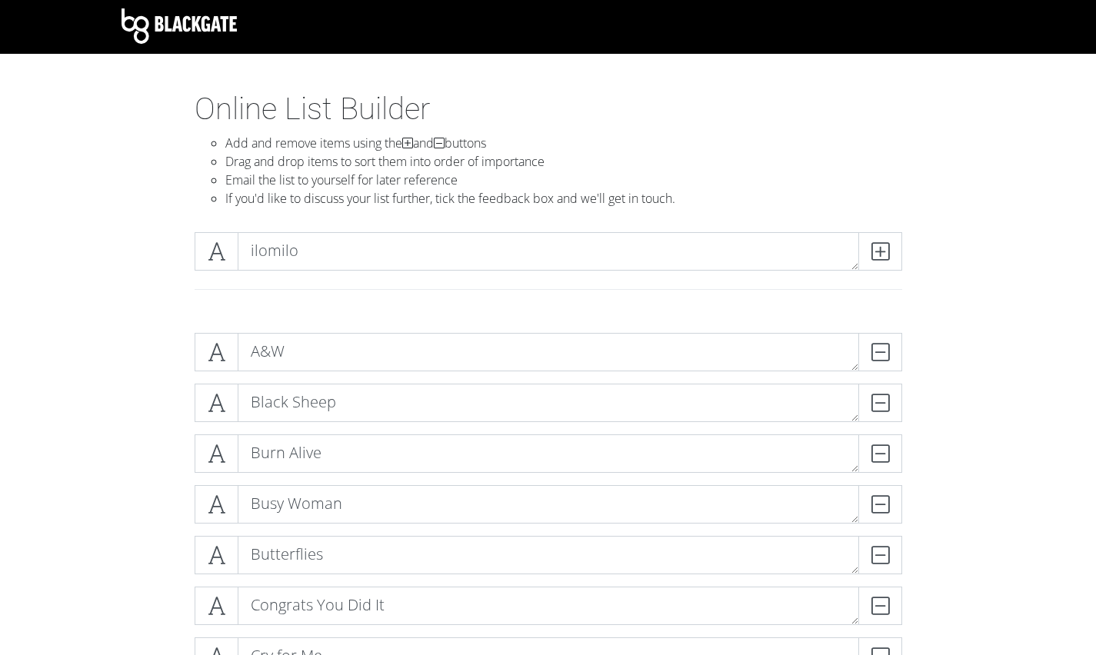
click at [884, 251] on icon at bounding box center [880, 251] width 18 height 15
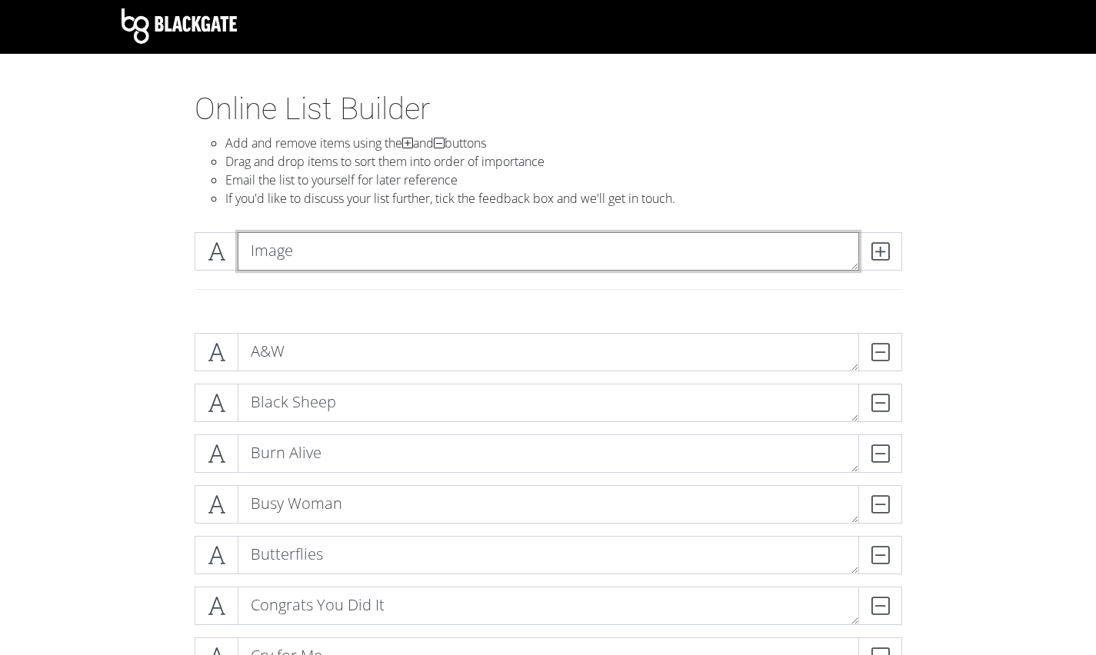
type textarea "Image"
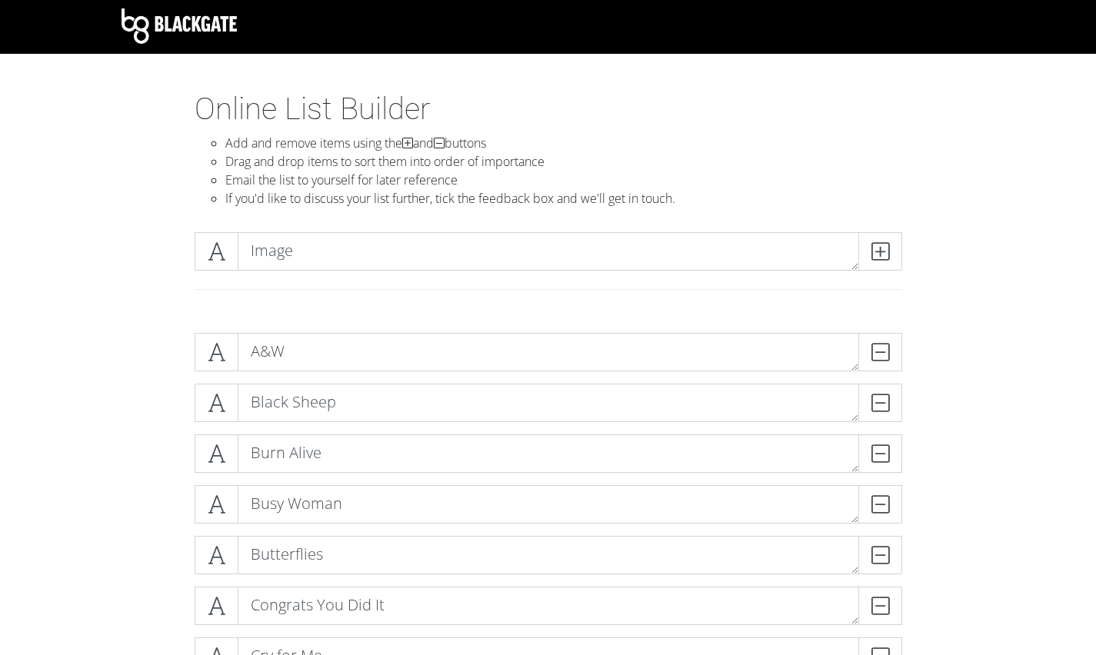
click at [871, 245] on icon at bounding box center [880, 251] width 18 height 15
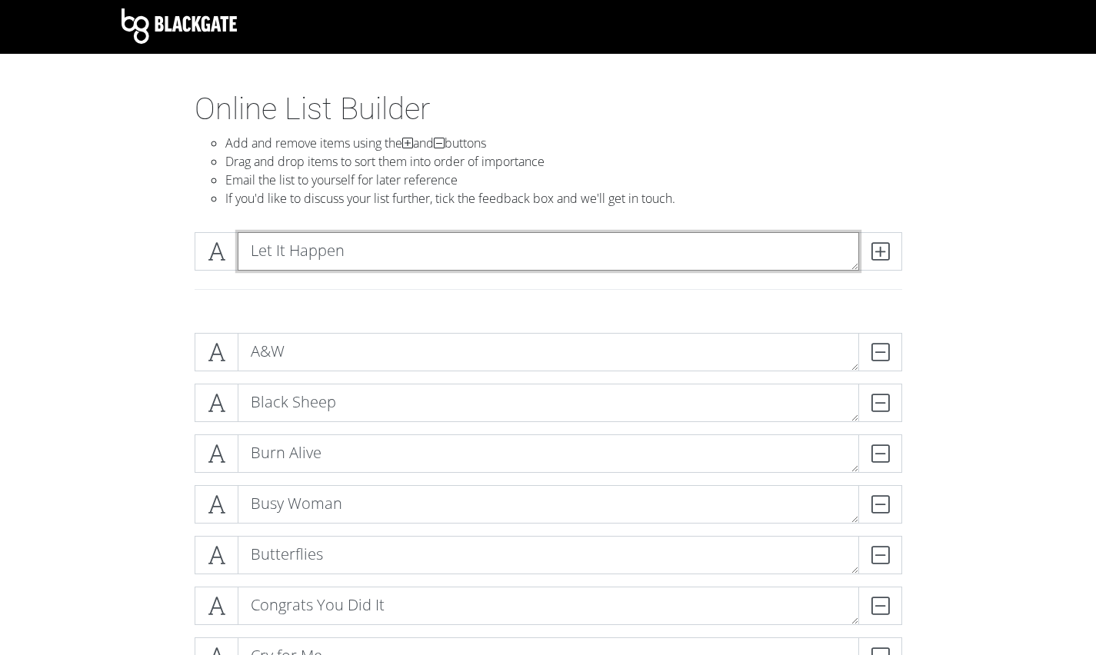
type textarea "Let It Happen"
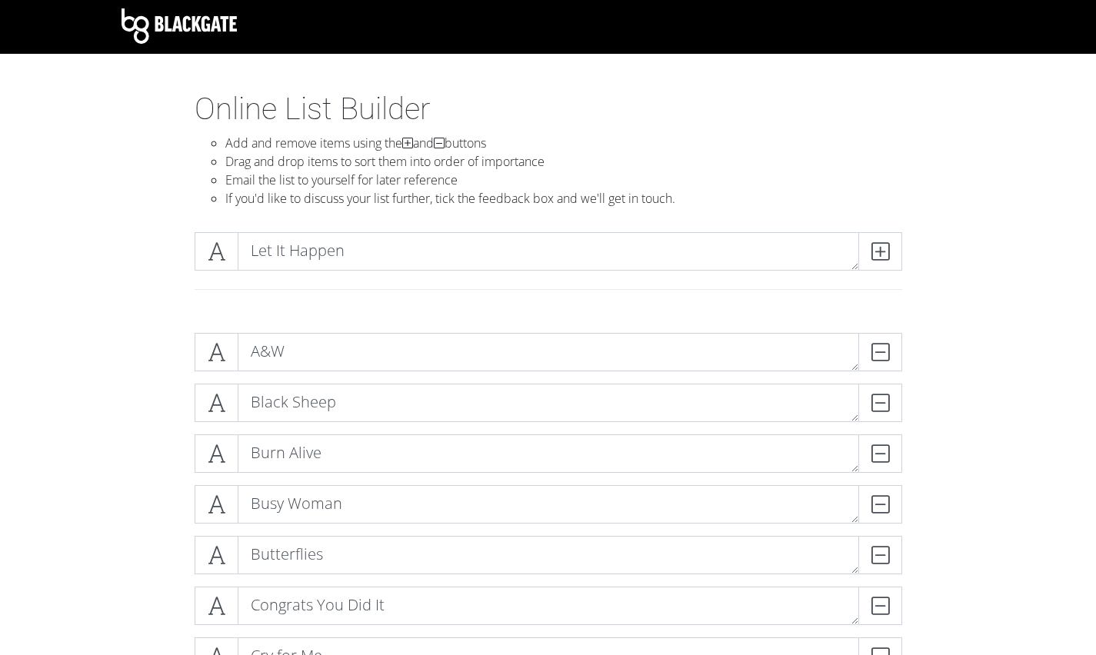
click at [871, 245] on icon at bounding box center [880, 251] width 18 height 15
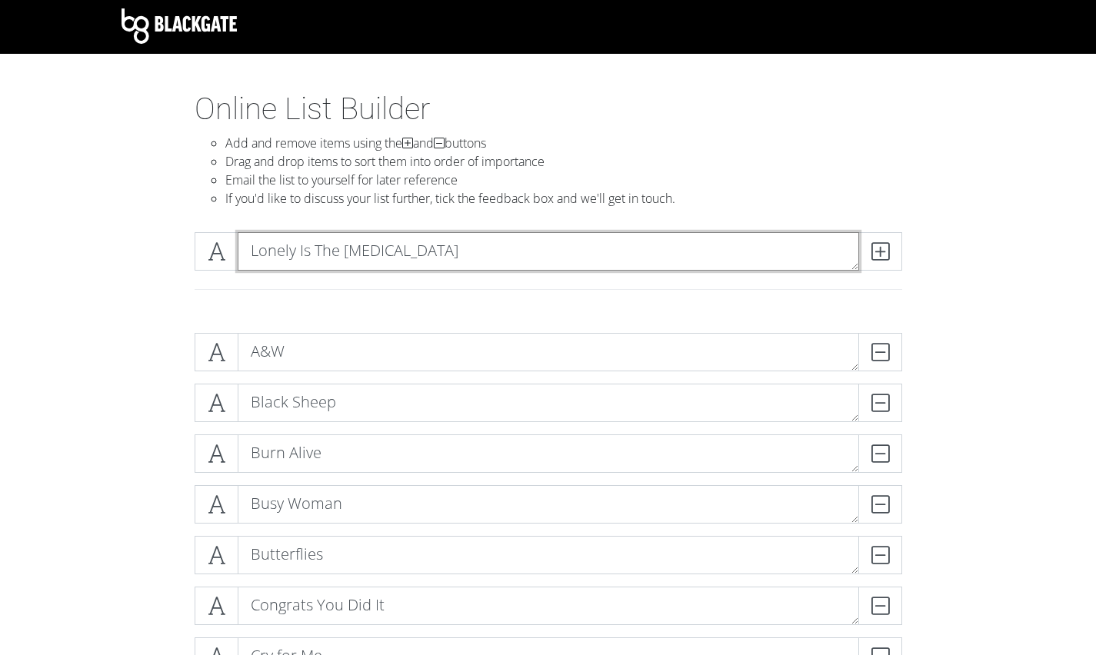
type textarea "Lonely Is The [MEDICAL_DATA]"
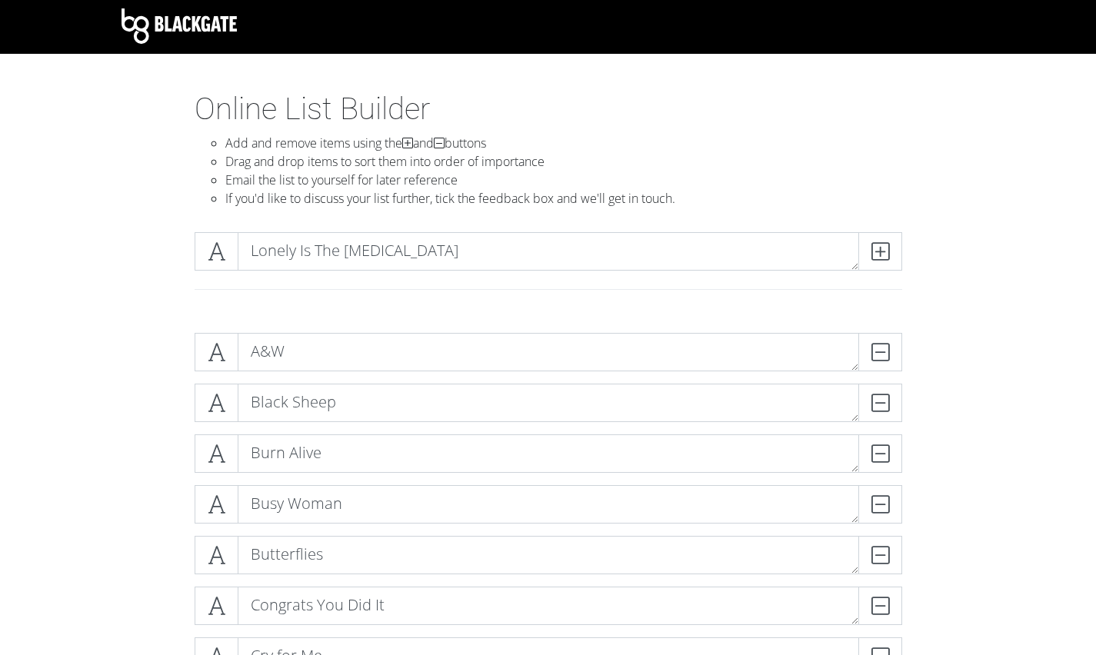
click at [871, 245] on icon at bounding box center [880, 251] width 18 height 15
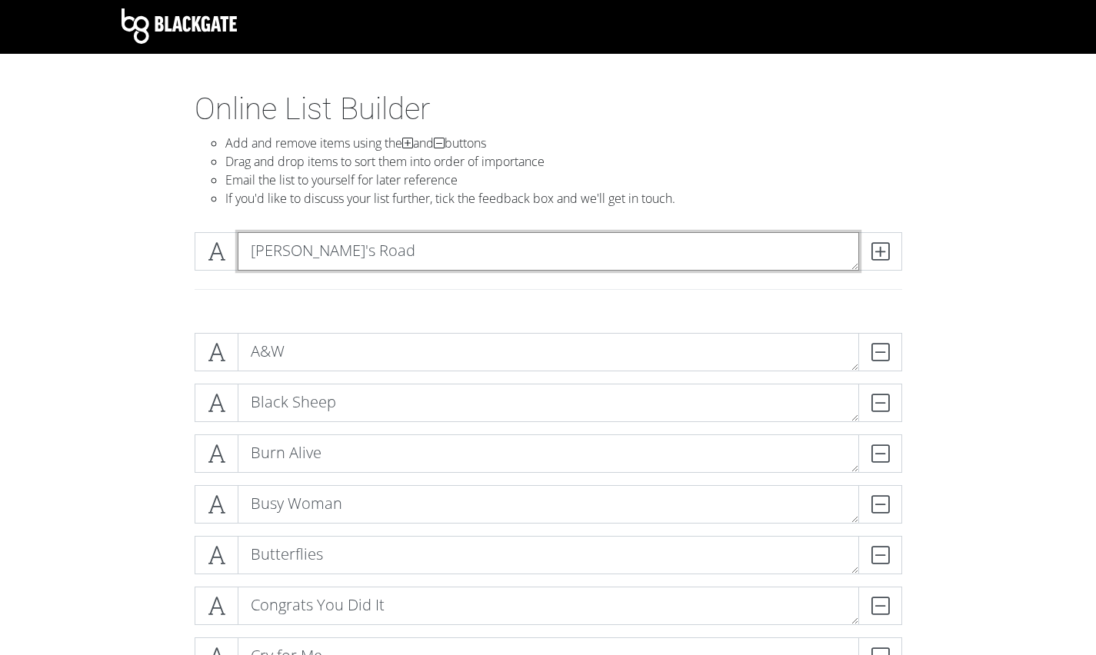
type textarea "[PERSON_NAME]'s Road"
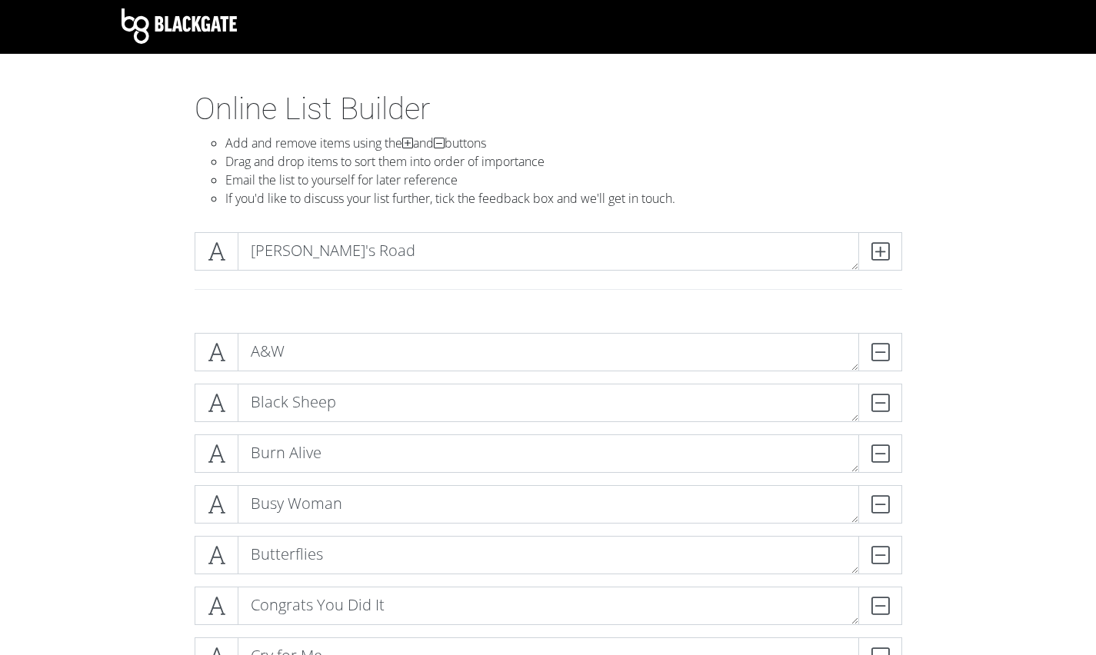
click at [871, 245] on icon at bounding box center [880, 251] width 18 height 15
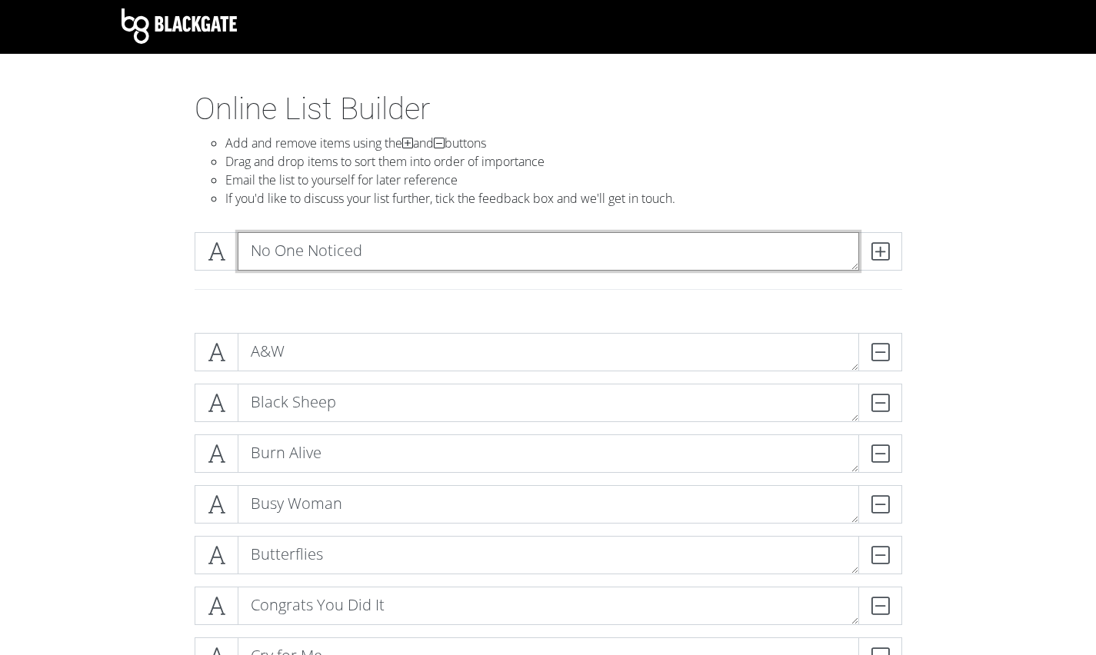
type textarea "No One Noticed"
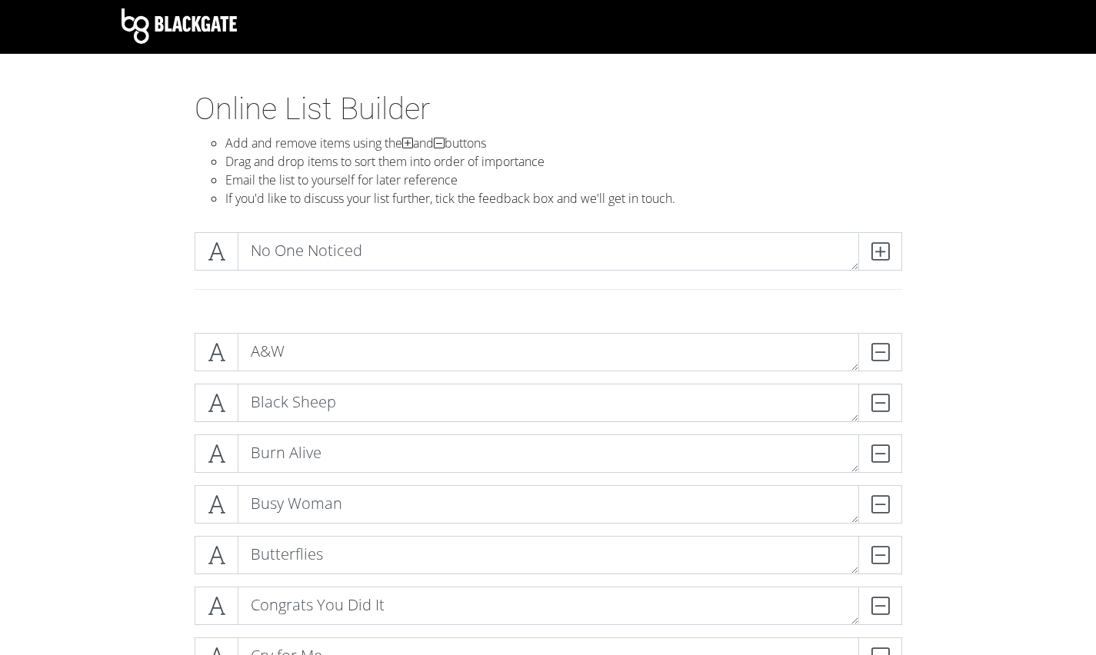
click at [871, 245] on icon at bounding box center [880, 251] width 18 height 15
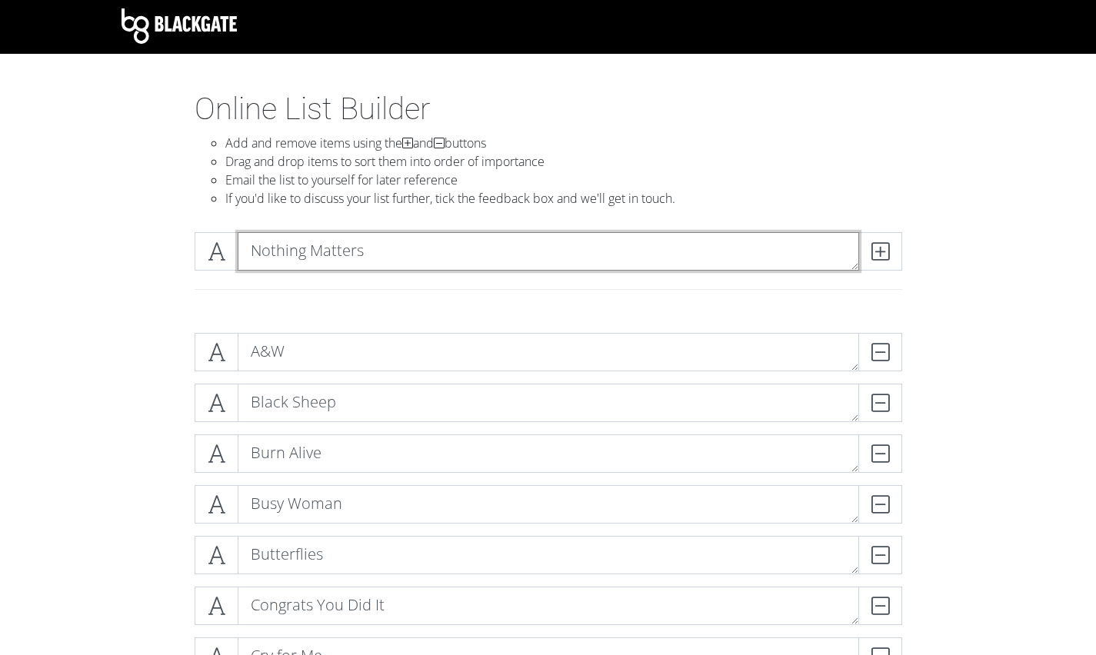
type textarea "Nothing Matters"
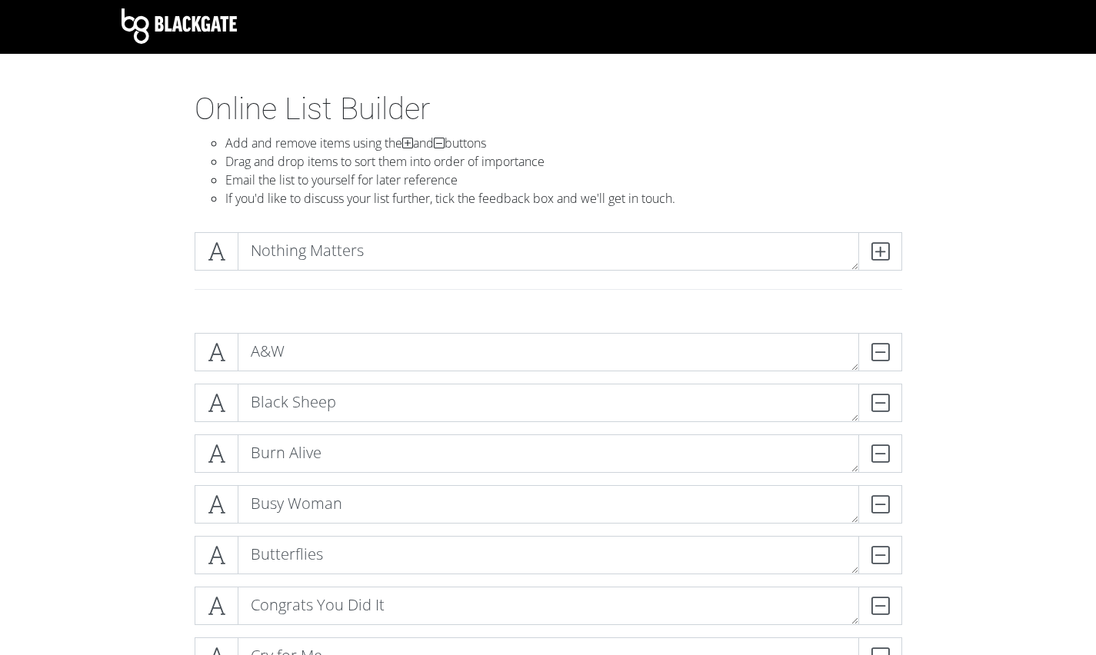
click at [871, 245] on icon at bounding box center [880, 251] width 18 height 15
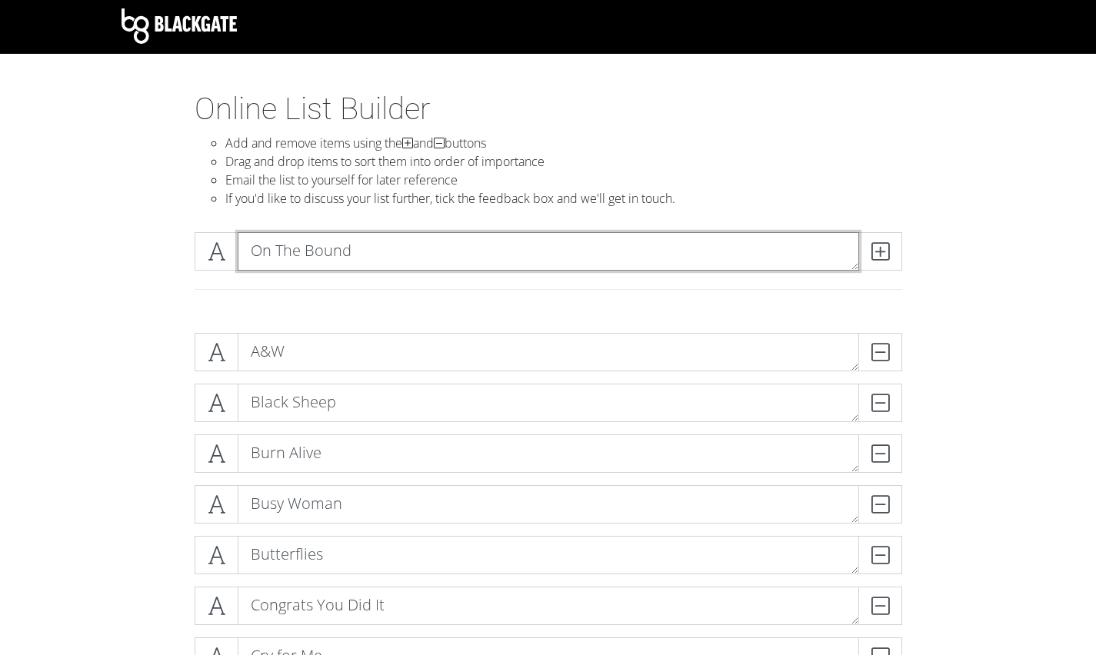
type textarea "On The Bound"
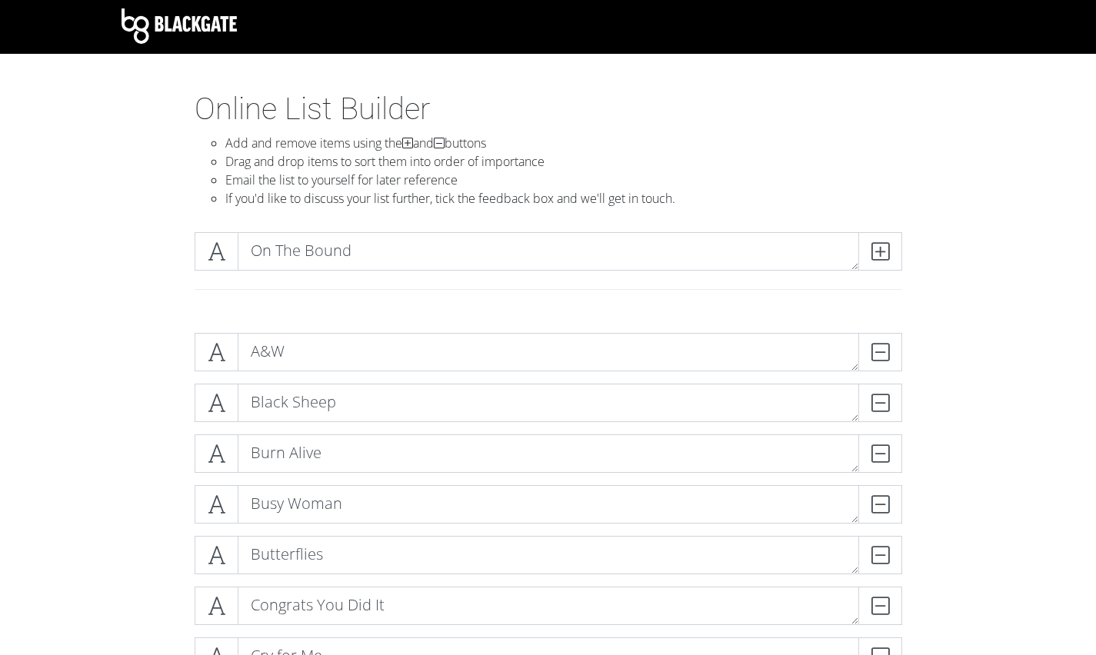
click at [871, 245] on icon at bounding box center [880, 251] width 18 height 15
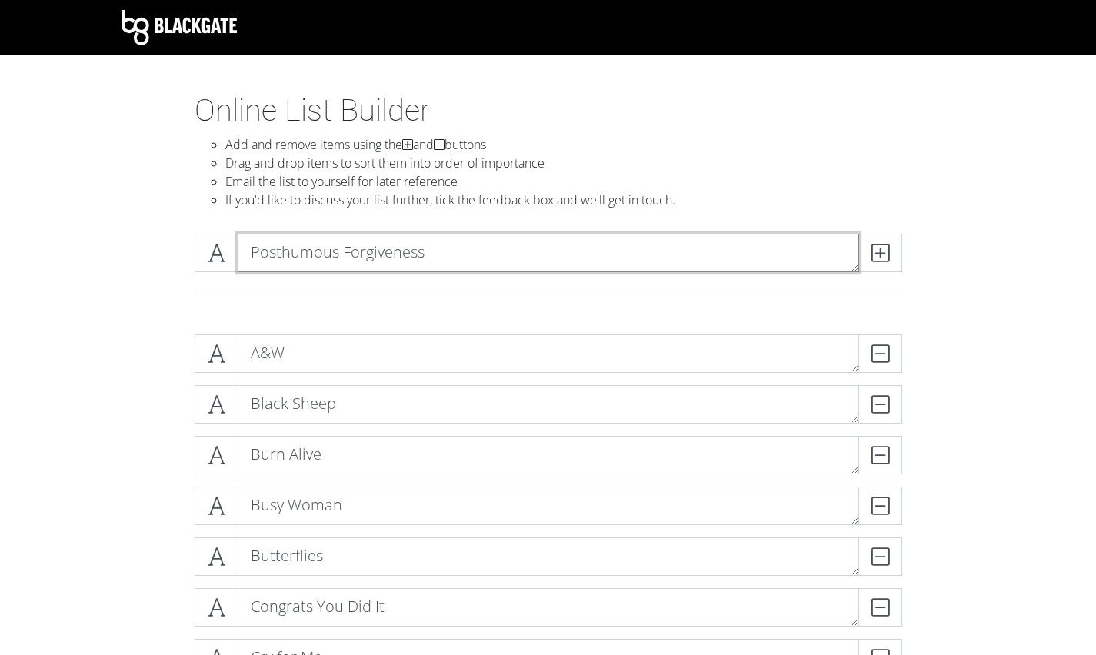
type textarea "Posthumous Forgiveness"
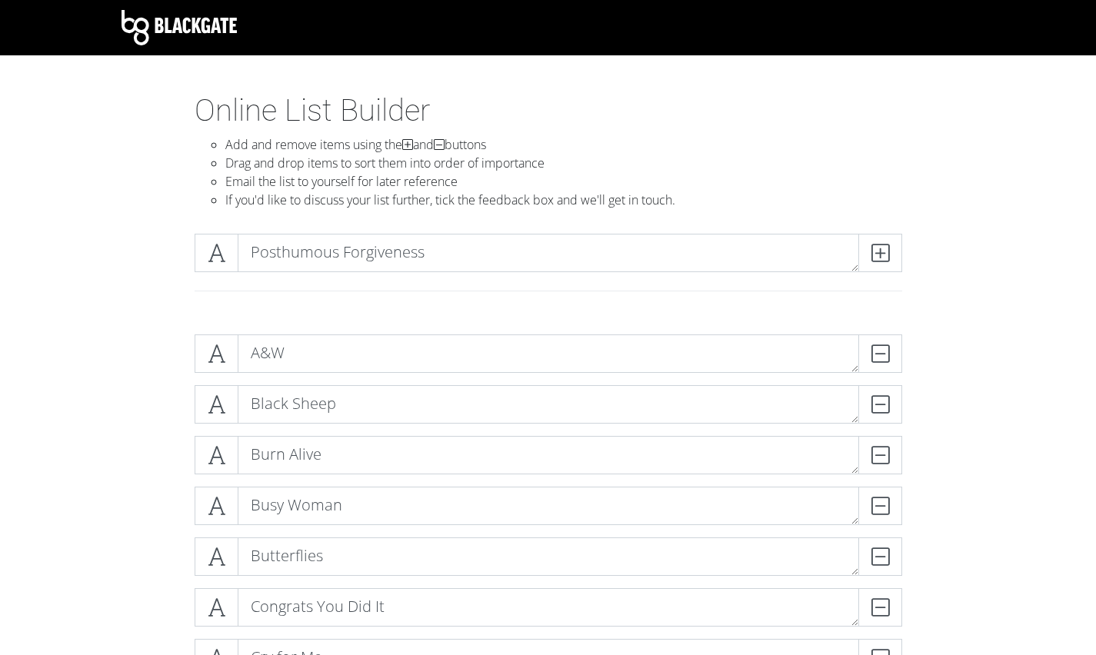
click at [881, 247] on icon at bounding box center [880, 252] width 18 height 15
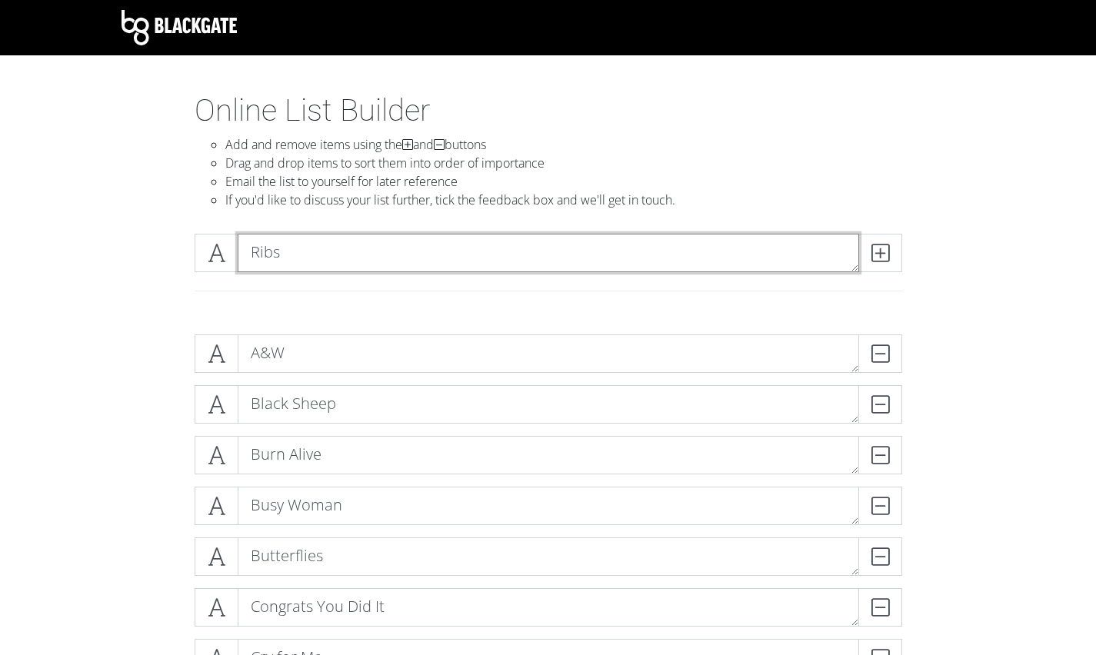
type textarea "Ribs"
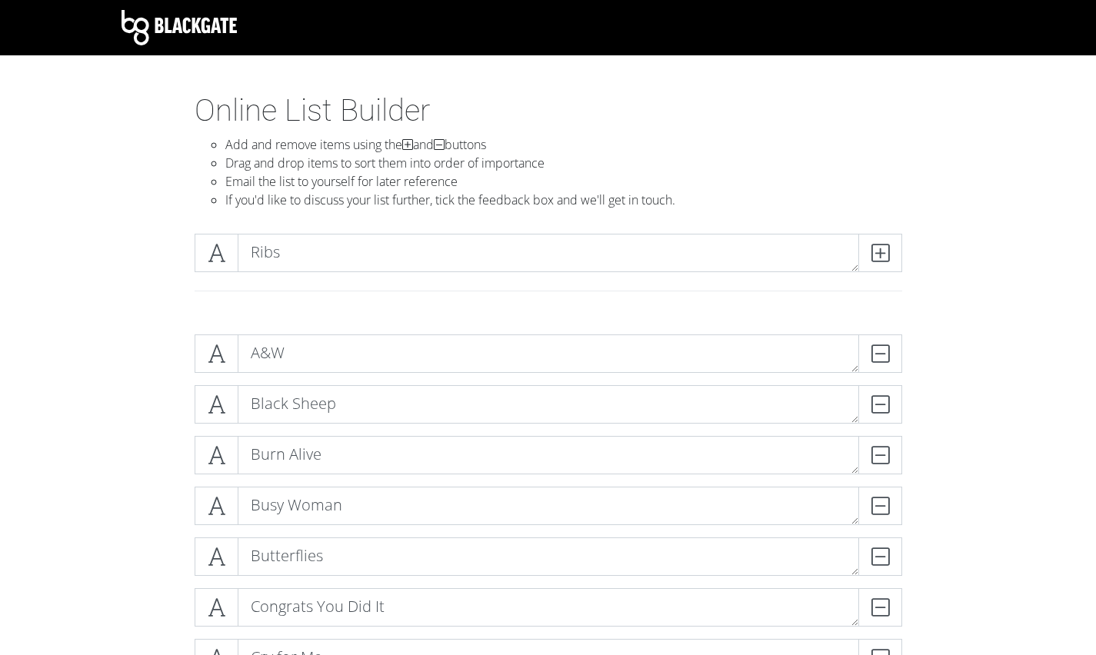
click at [881, 247] on icon at bounding box center [880, 252] width 18 height 15
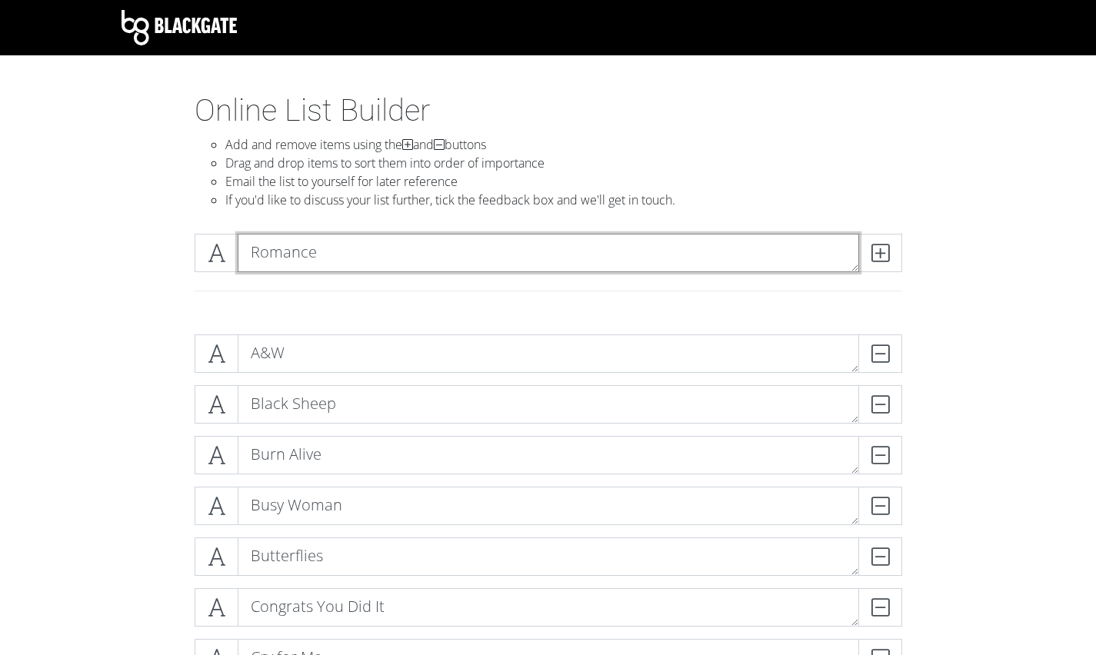
type textarea "Romance"
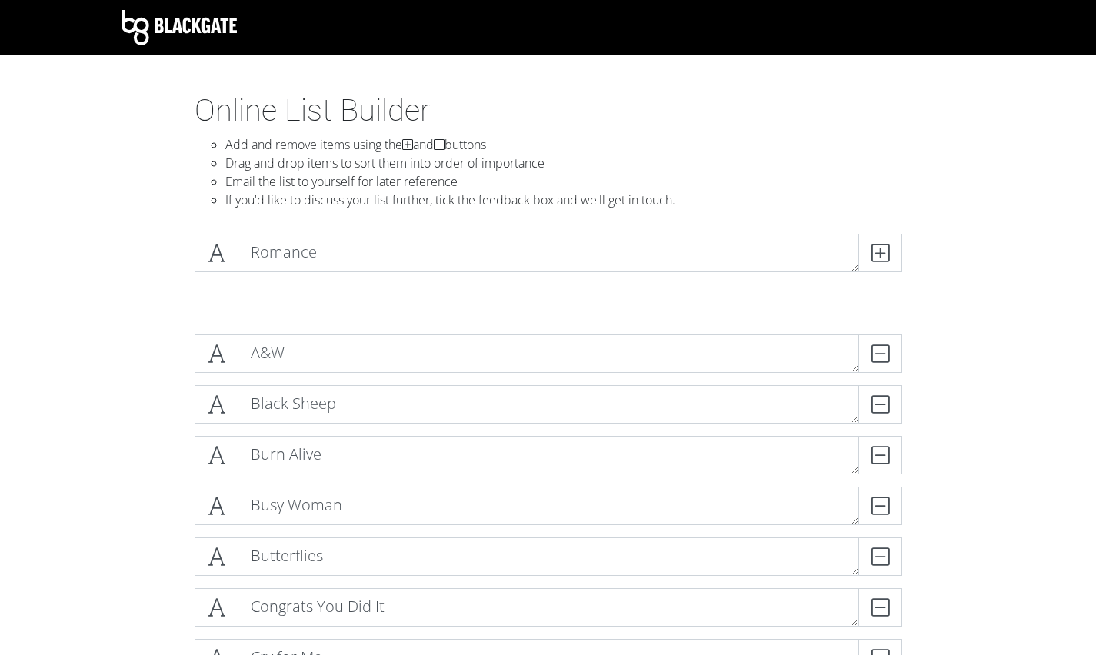
click at [881, 247] on icon at bounding box center [880, 252] width 18 height 15
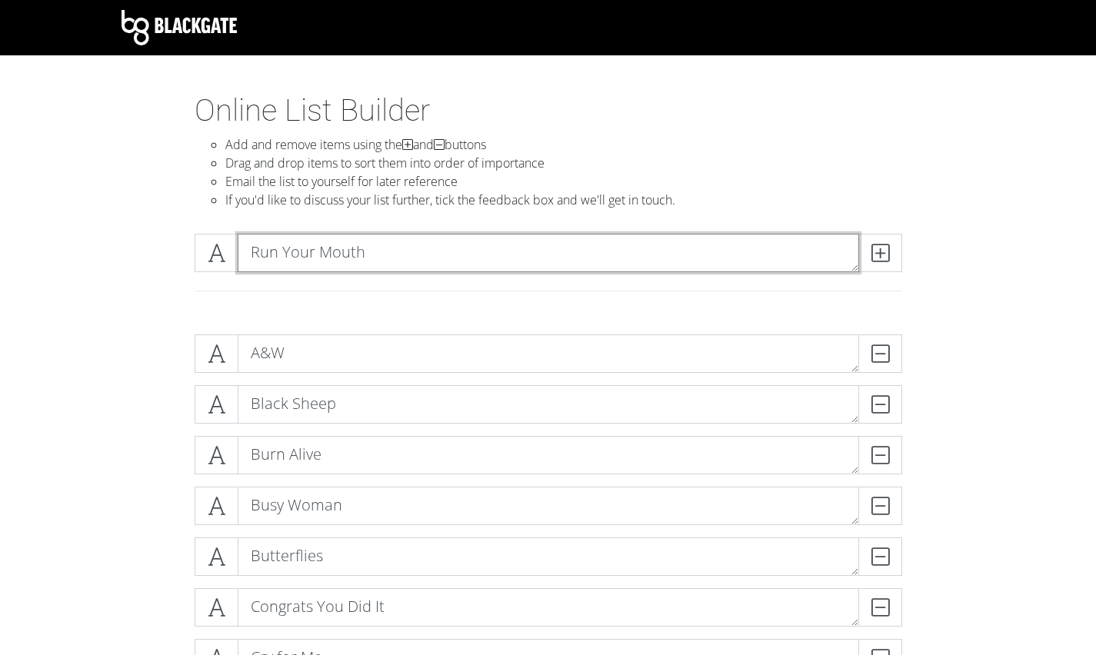
type textarea "Run Your Mouth"
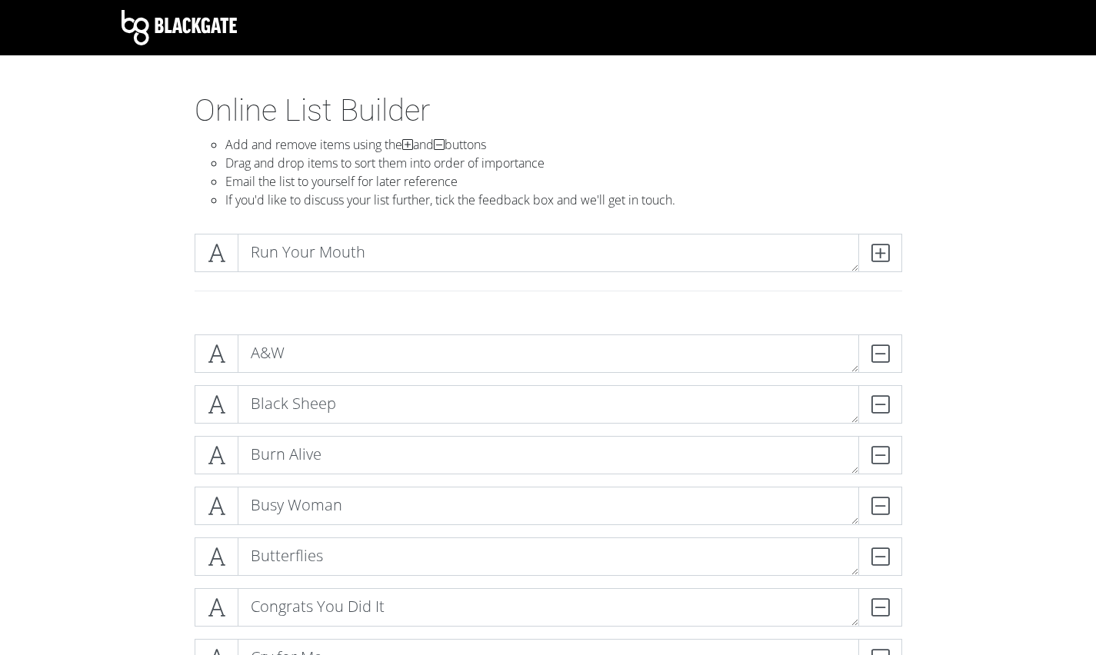
click at [881, 247] on icon at bounding box center [880, 252] width 18 height 15
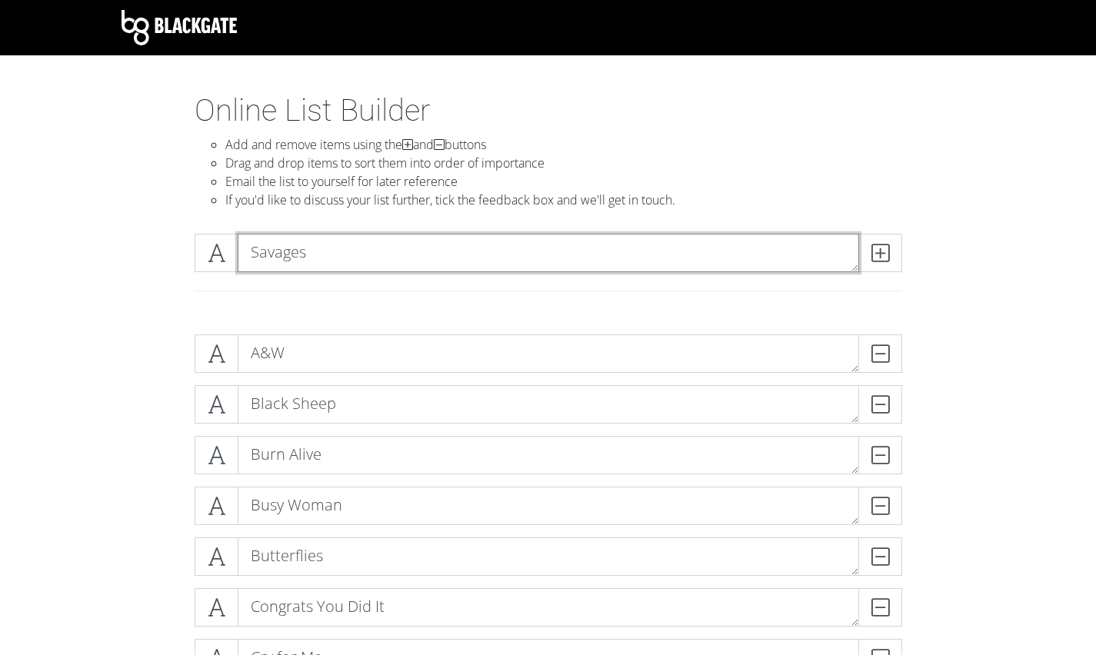
type textarea "Savages"
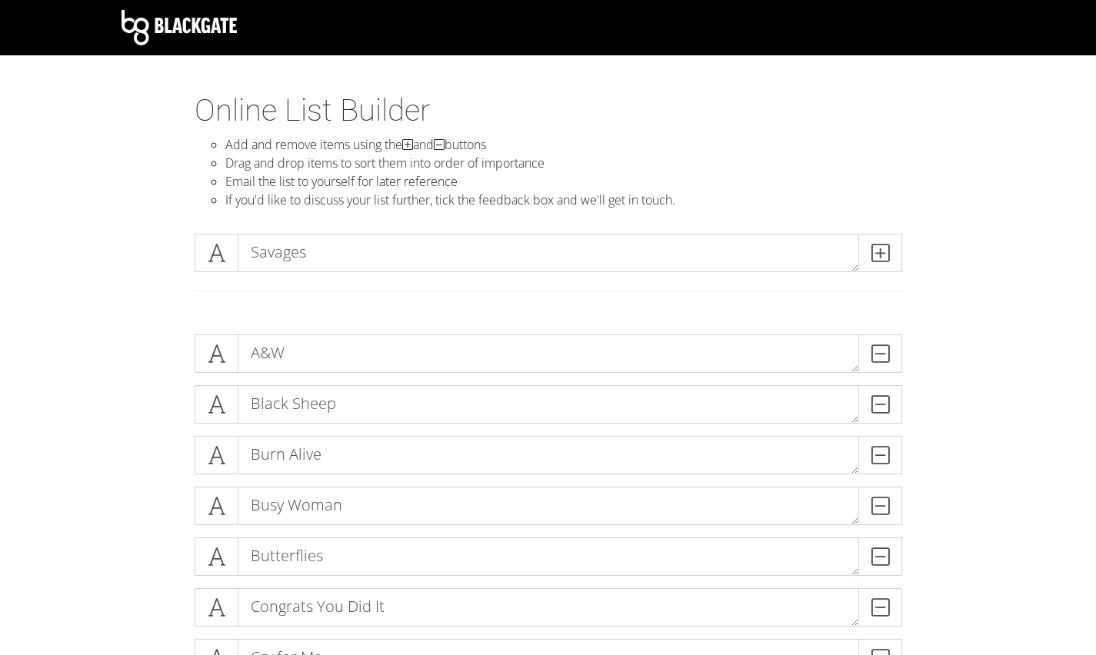
click at [881, 247] on icon at bounding box center [880, 252] width 18 height 15
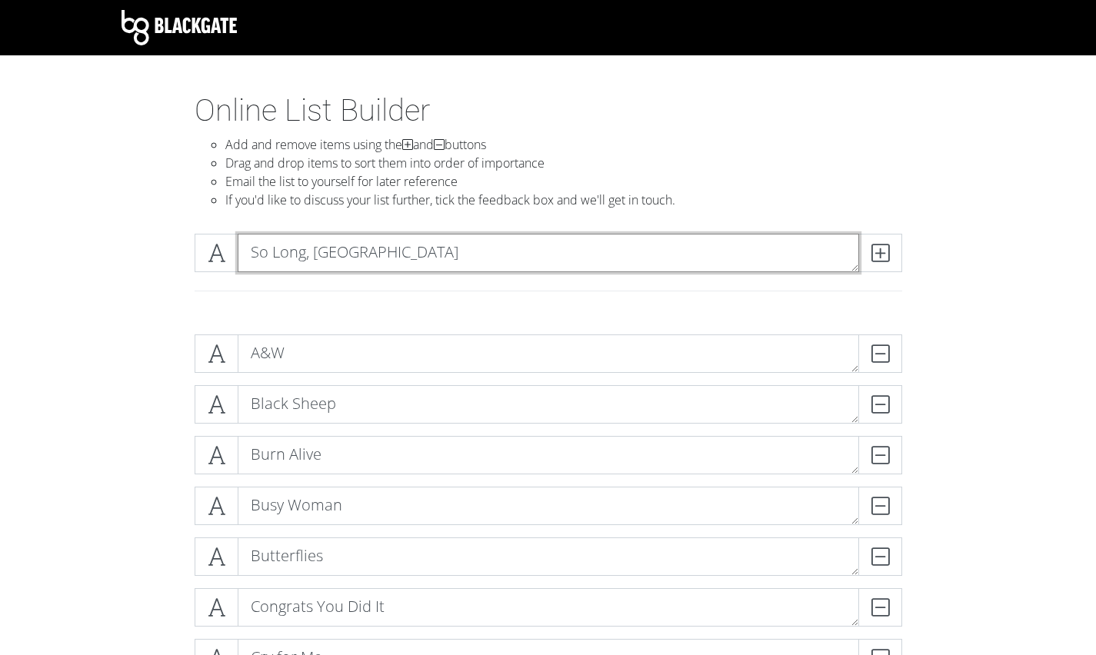
type textarea "So Long, [GEOGRAPHIC_DATA]"
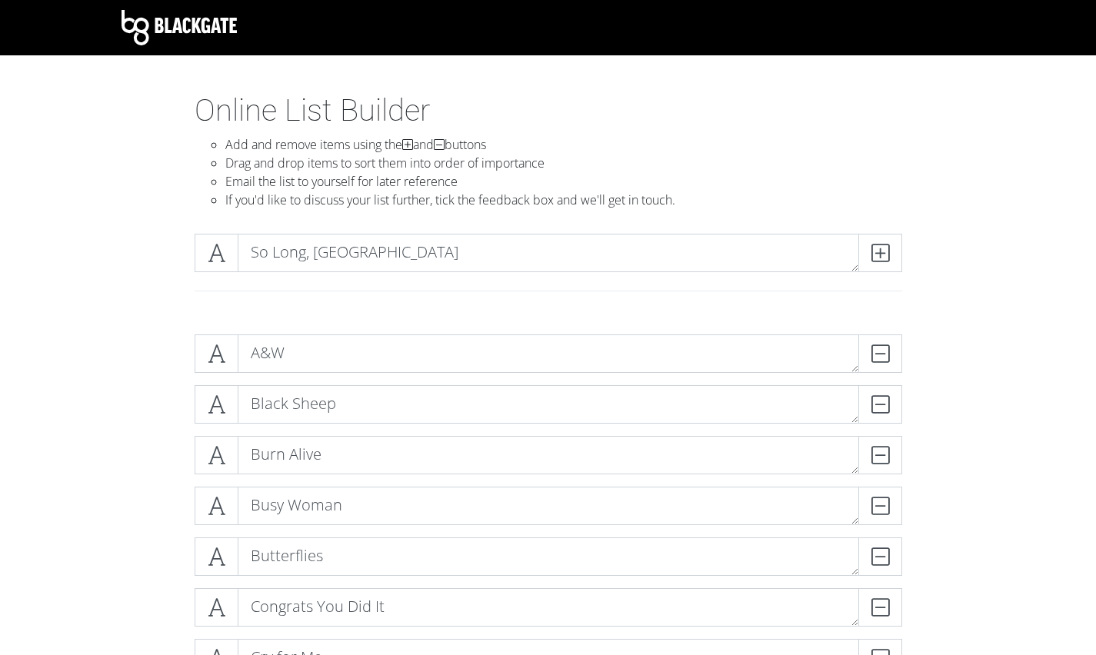
click at [881, 247] on icon at bounding box center [880, 252] width 18 height 15
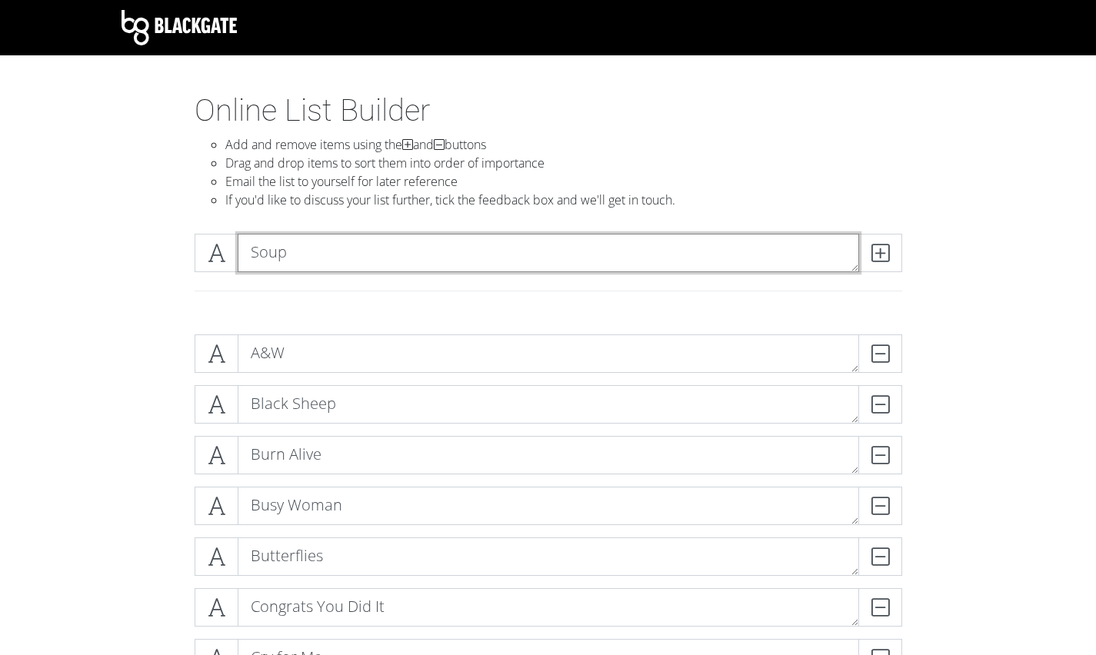
type textarea "Soup"
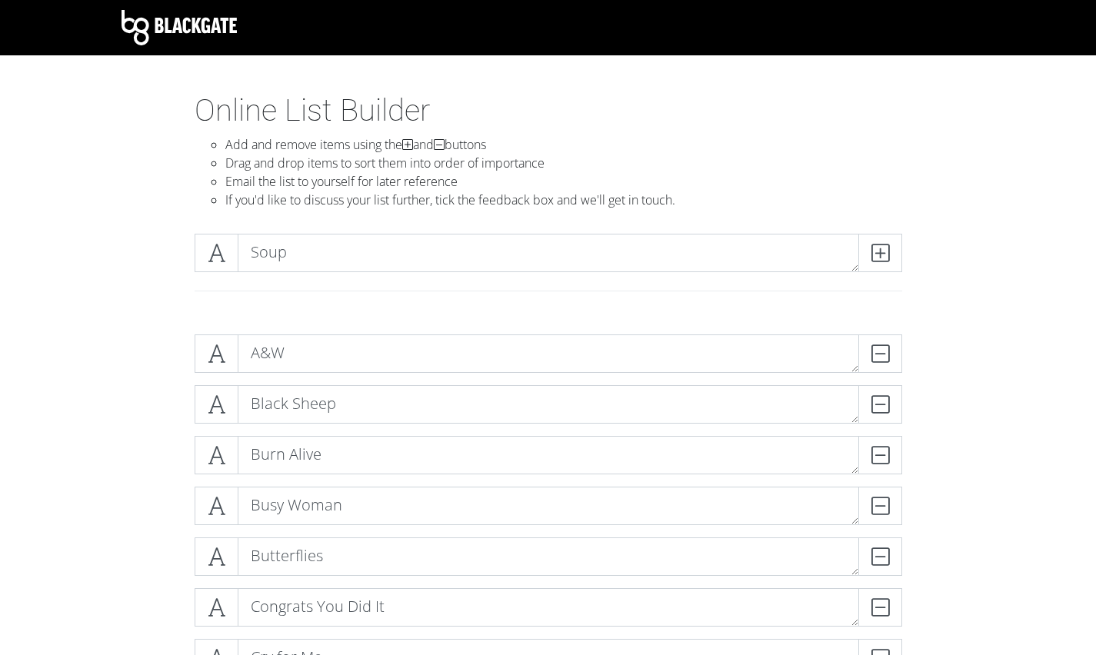
click at [881, 247] on icon at bounding box center [880, 252] width 18 height 15
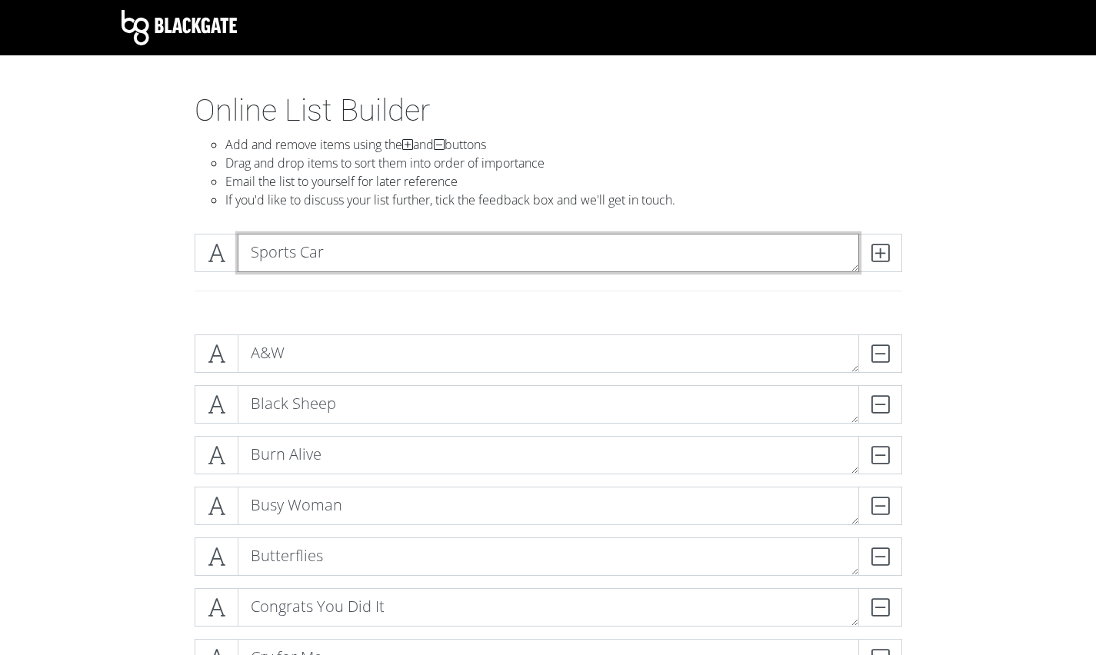
type textarea "Sports Car"
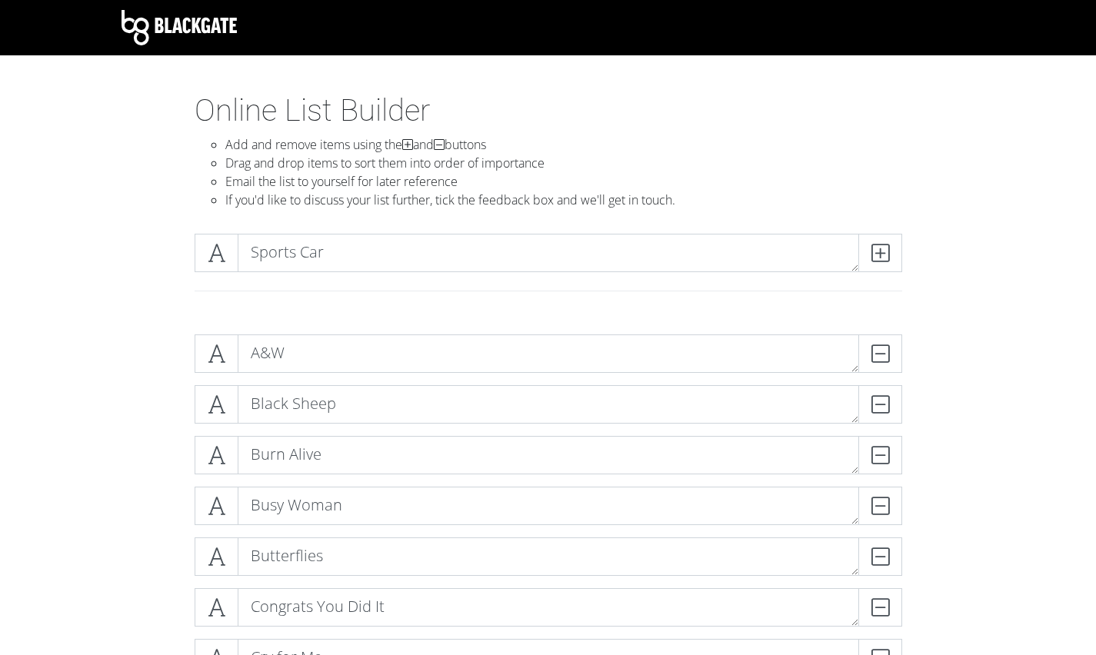
click at [881, 247] on icon at bounding box center [880, 252] width 18 height 15
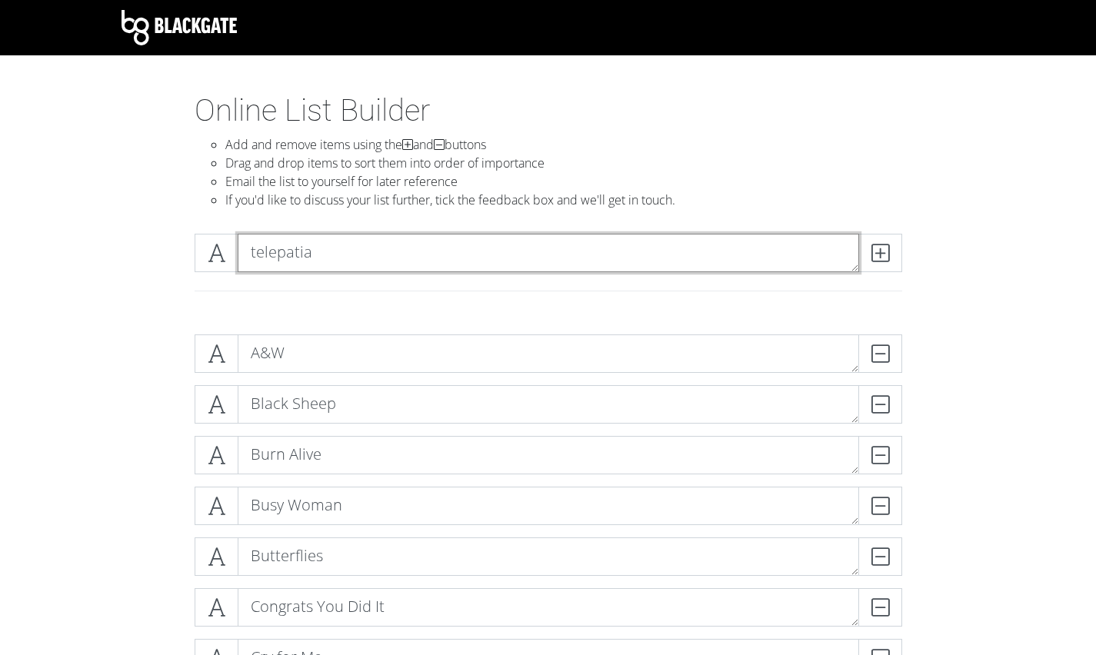
type textarea "telepatia"
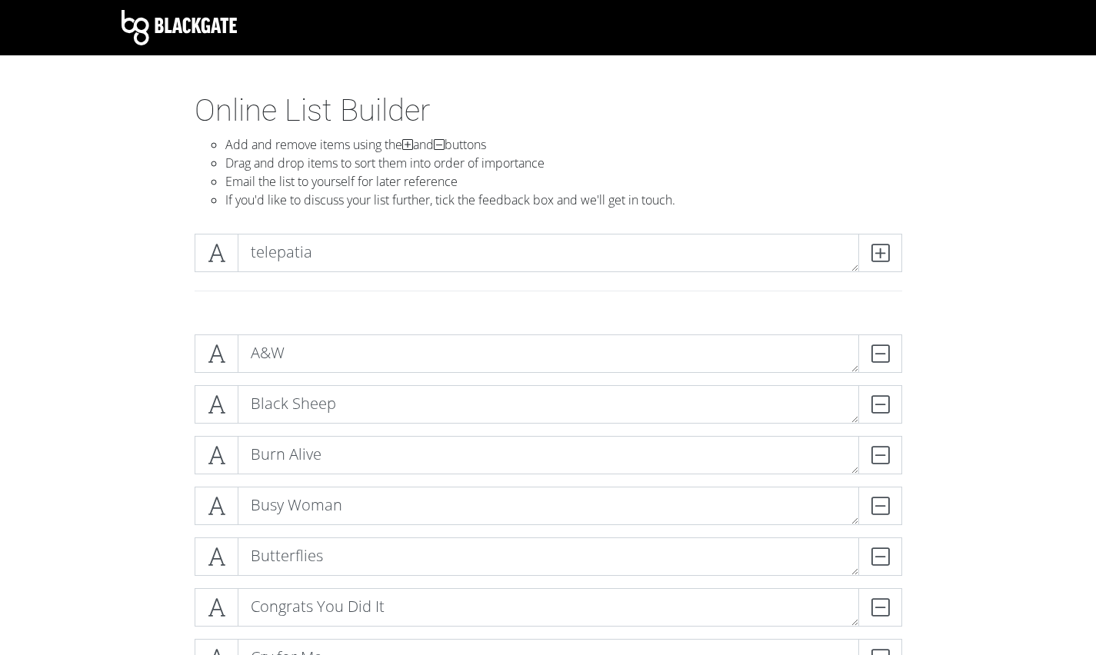
click at [881, 247] on icon at bounding box center [880, 252] width 18 height 15
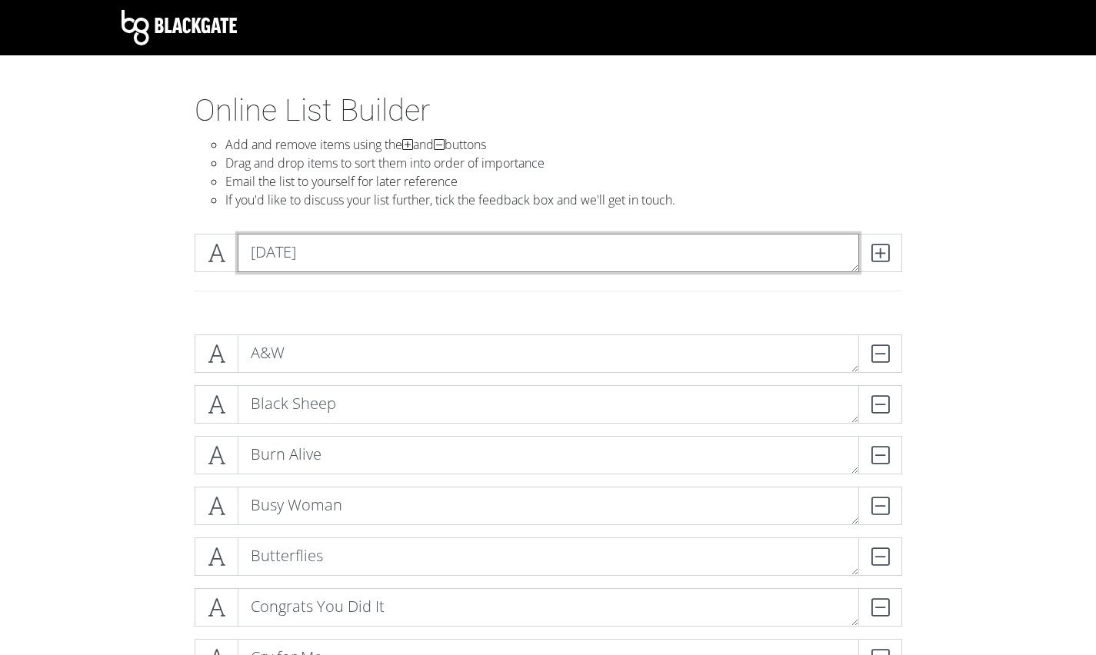
type textarea "[DATE]"
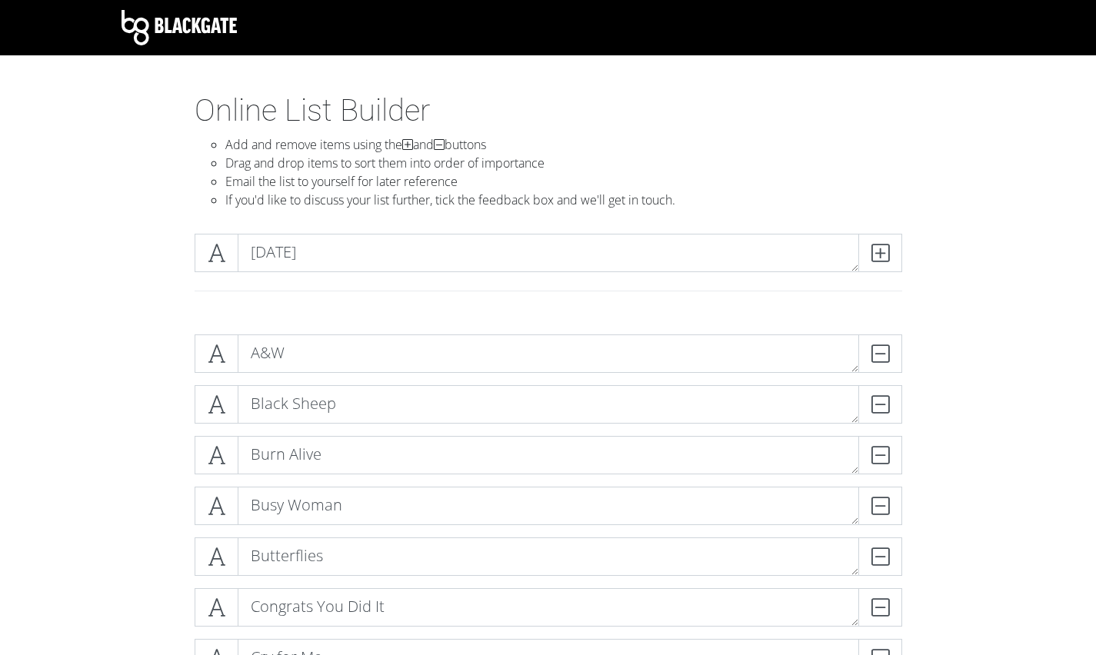
click at [881, 247] on icon at bounding box center [880, 252] width 18 height 15
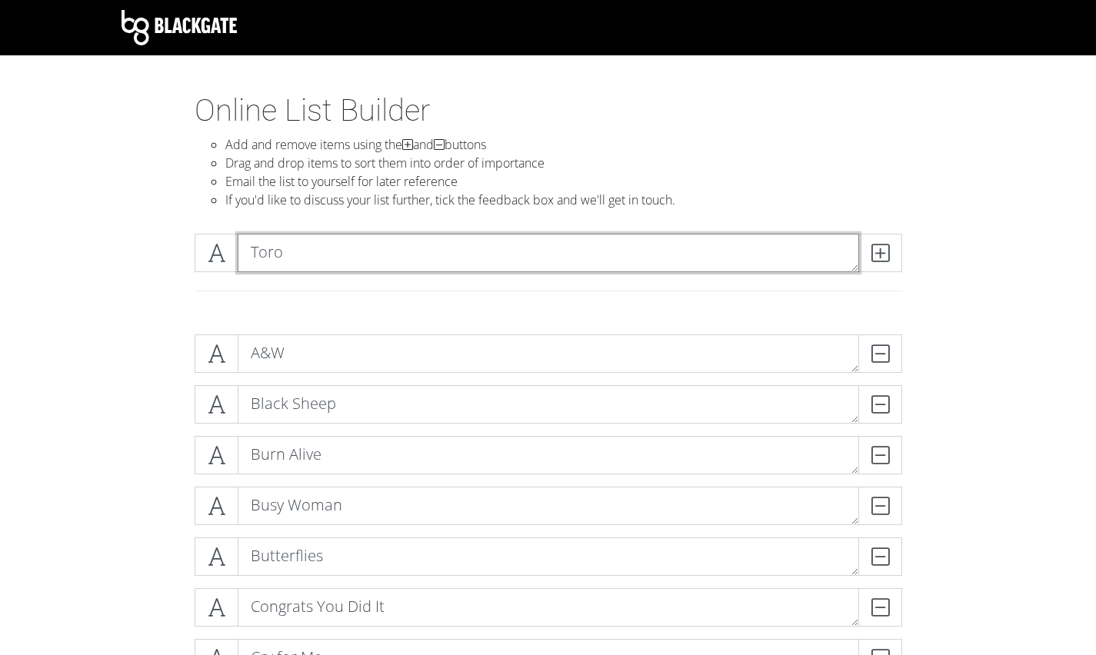
type textarea "Toro"
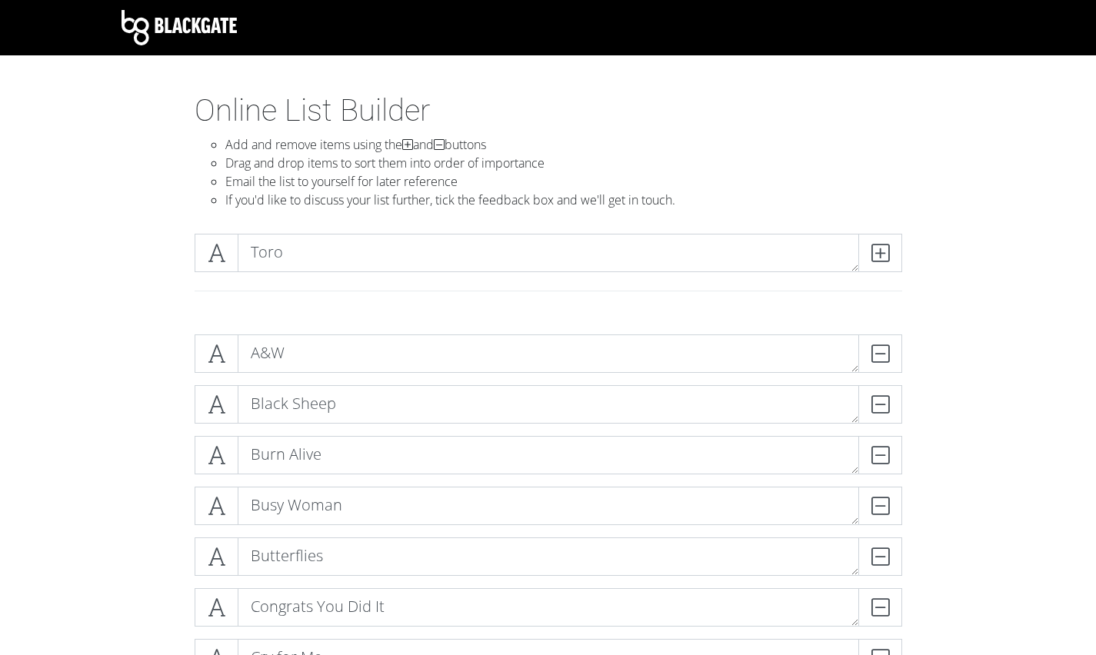
click at [881, 247] on icon at bounding box center [880, 252] width 18 height 15
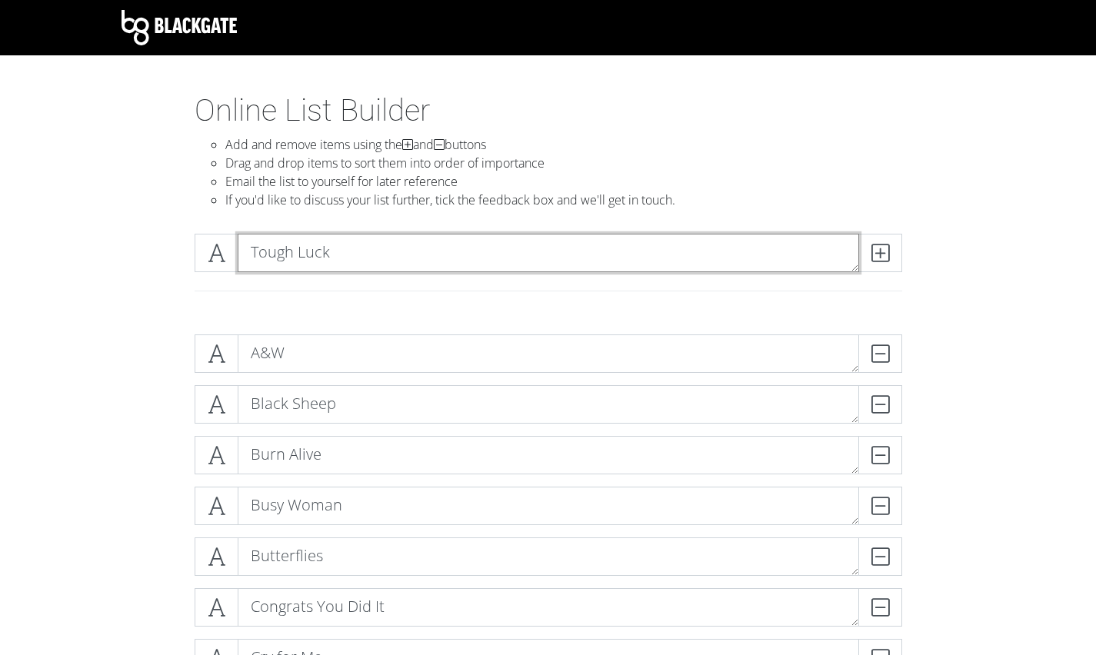
type textarea "Tough Luck"
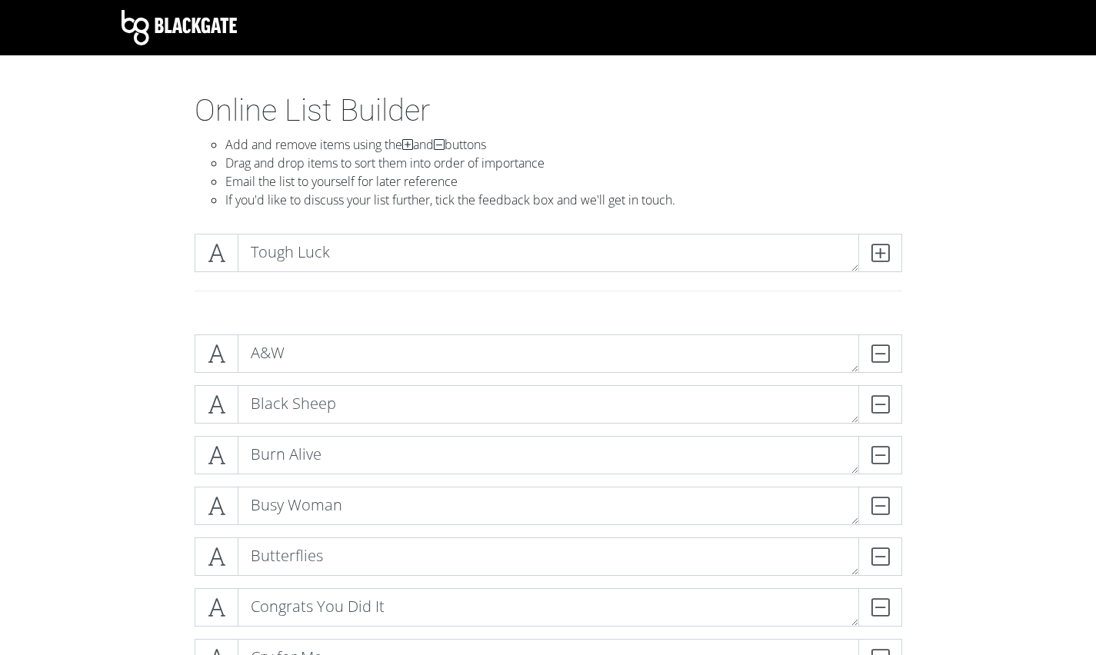
click at [881, 247] on icon at bounding box center [880, 252] width 18 height 15
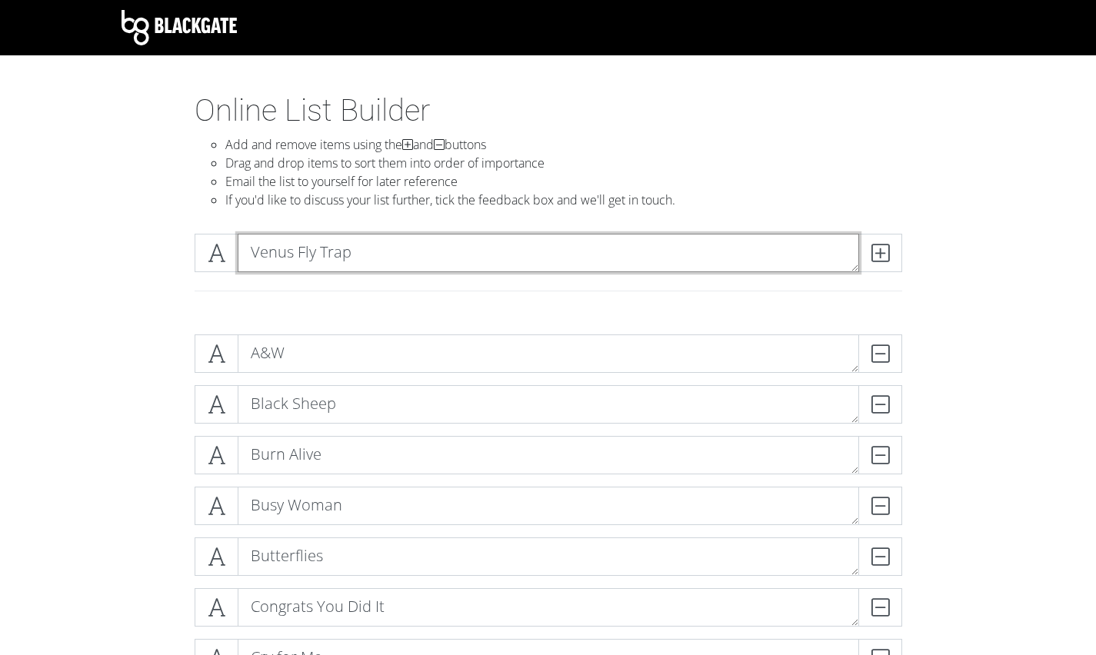
type textarea "Venus Fly Trap"
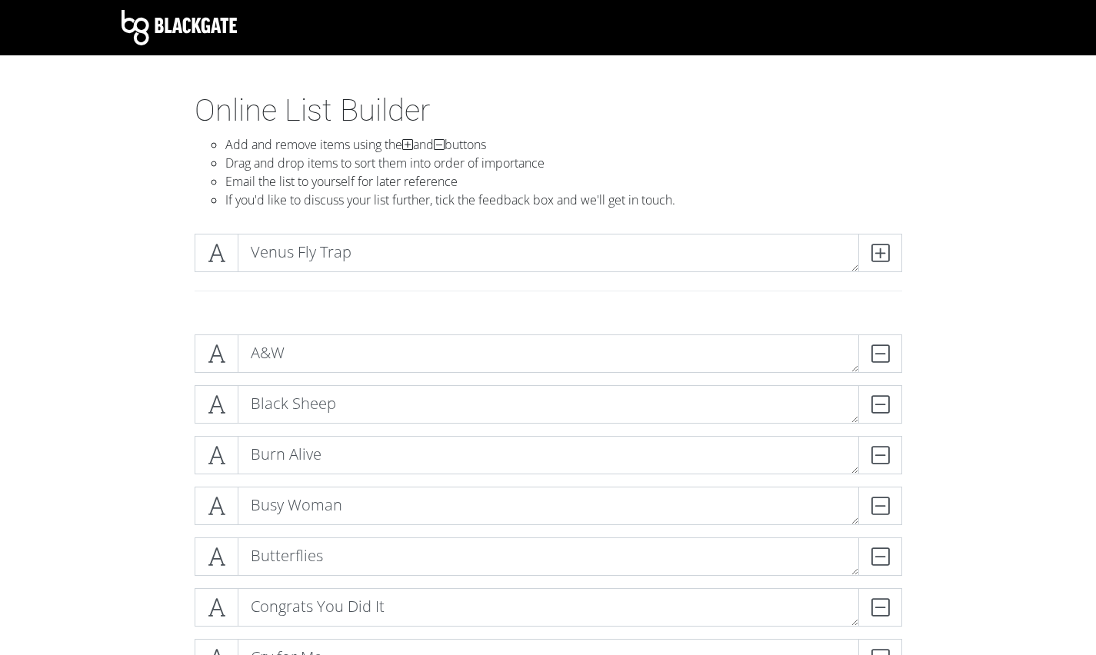
click at [881, 247] on icon at bounding box center [880, 252] width 18 height 15
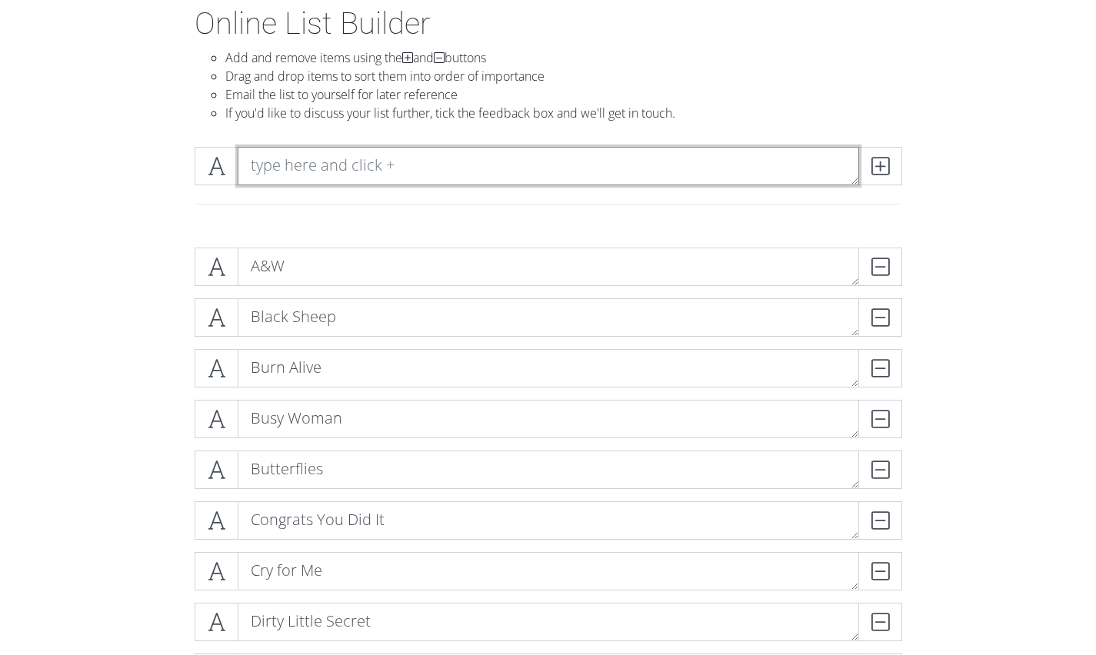
scroll to position [86, 0]
type textarea "Vicious"
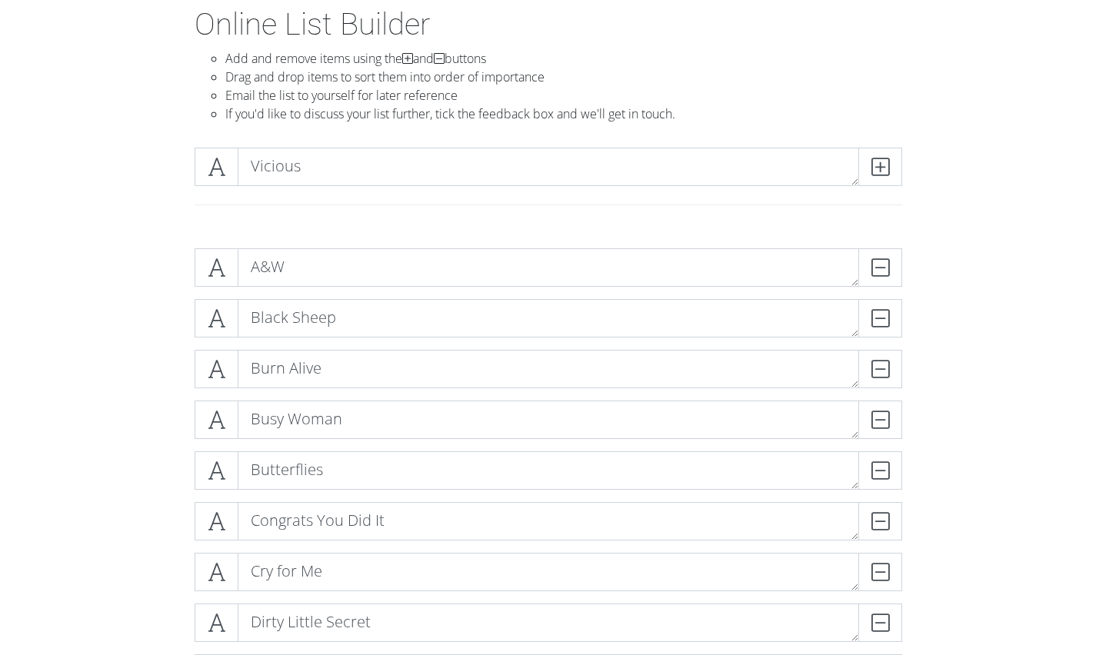
click at [873, 170] on icon at bounding box center [880, 166] width 18 height 15
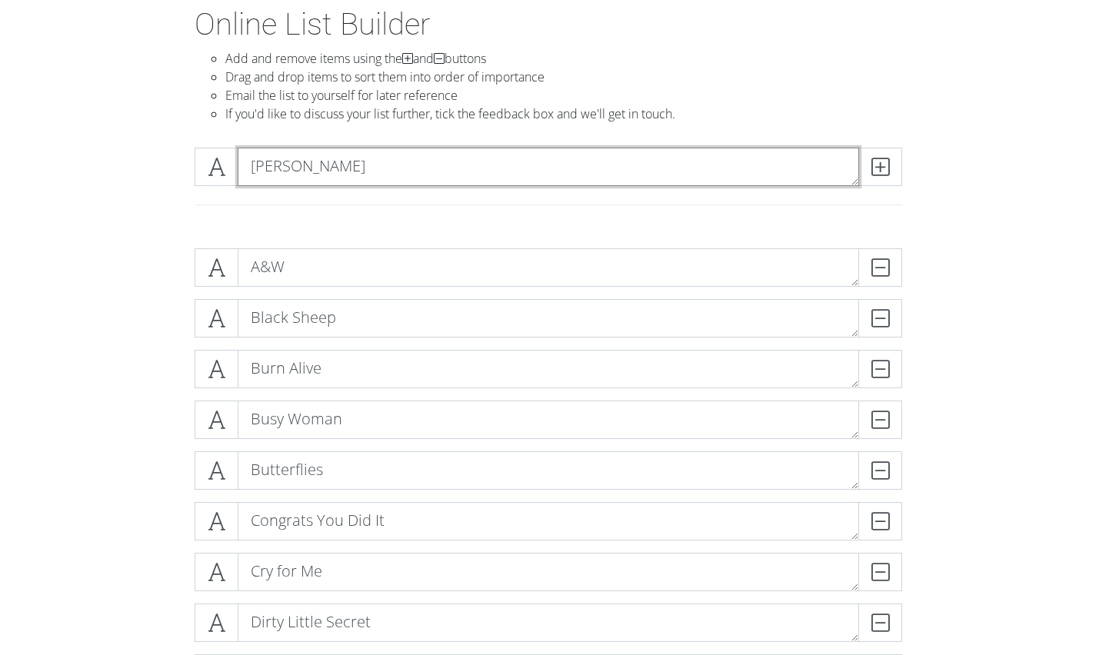
type textarea "[PERSON_NAME]"
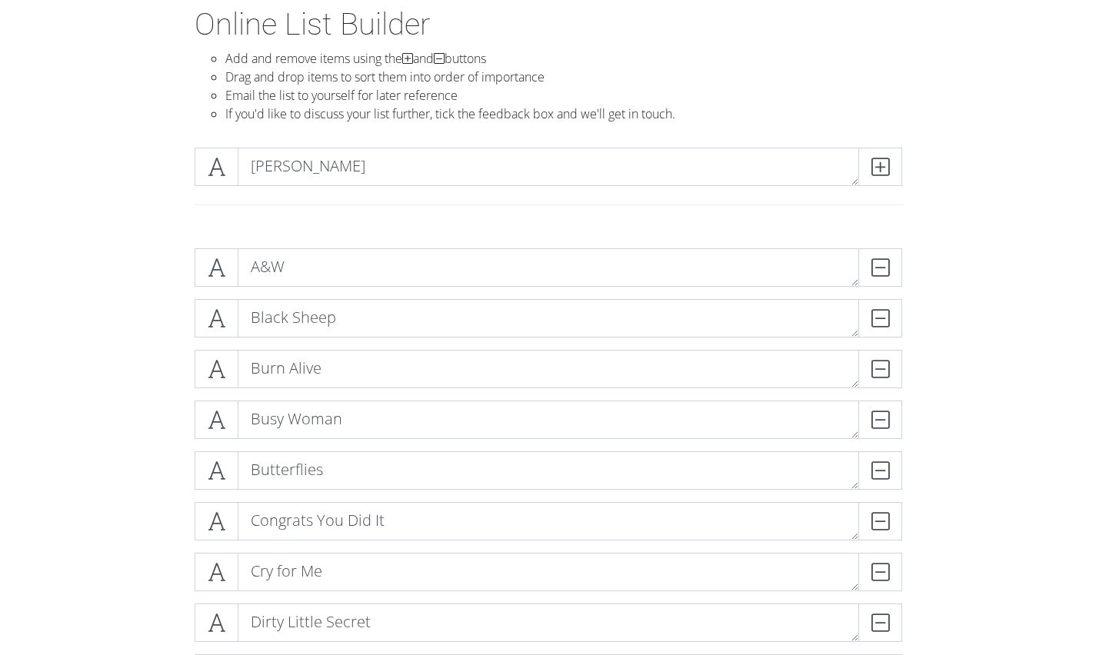
click at [883, 159] on icon at bounding box center [880, 166] width 18 height 15
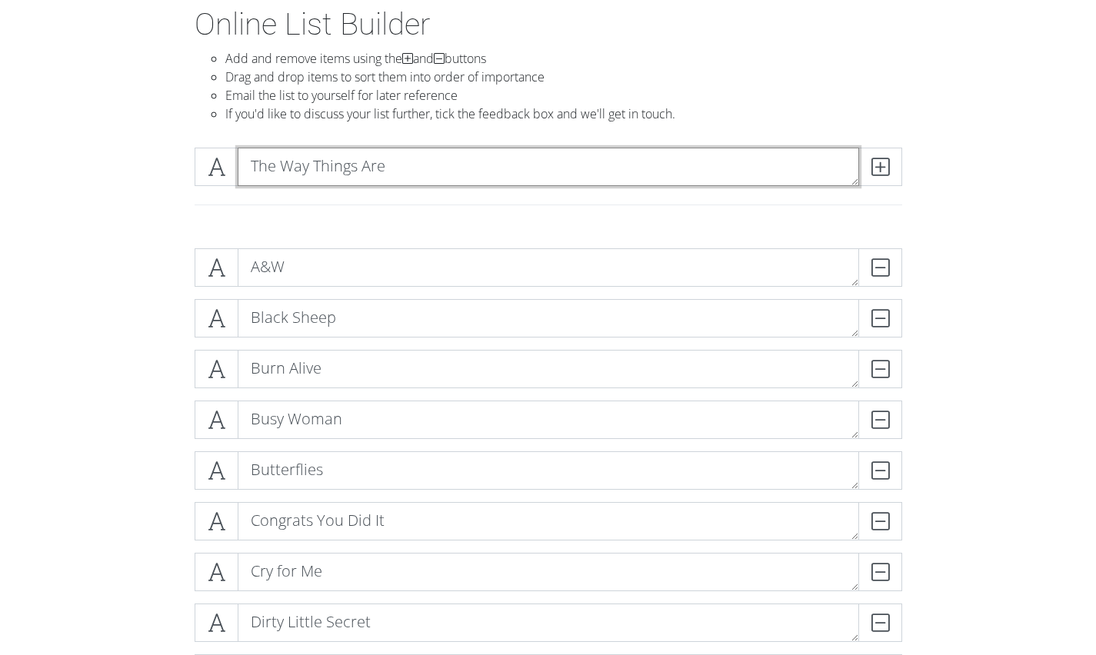
type textarea "The Way Things Are"
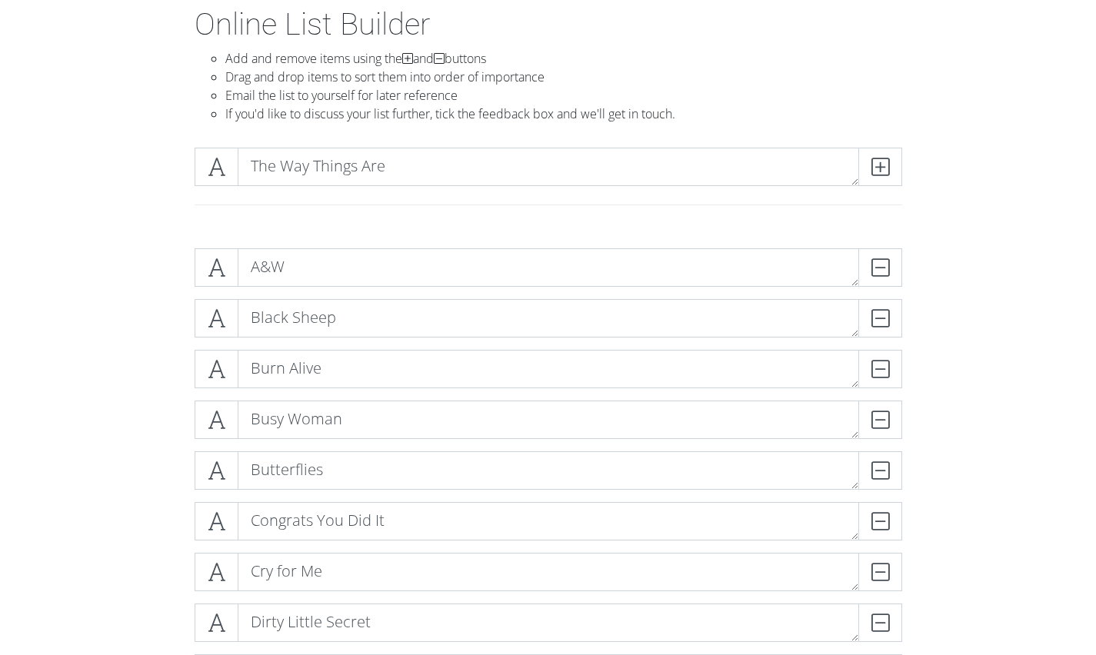
click at [880, 159] on icon at bounding box center [880, 166] width 18 height 15
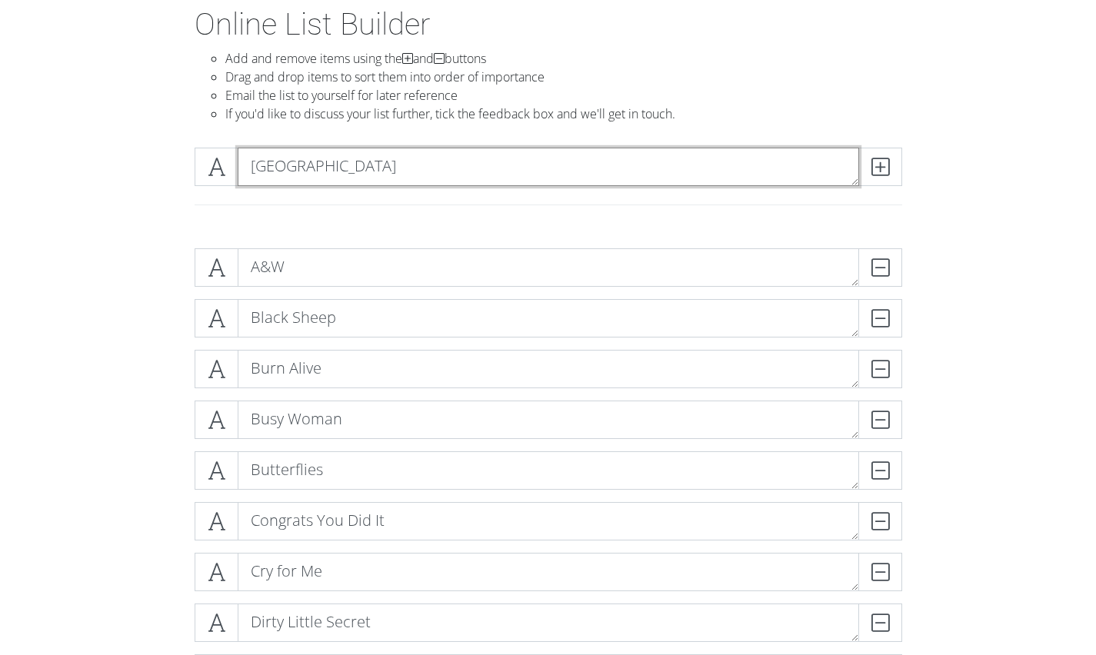
type textarea "[GEOGRAPHIC_DATA]"
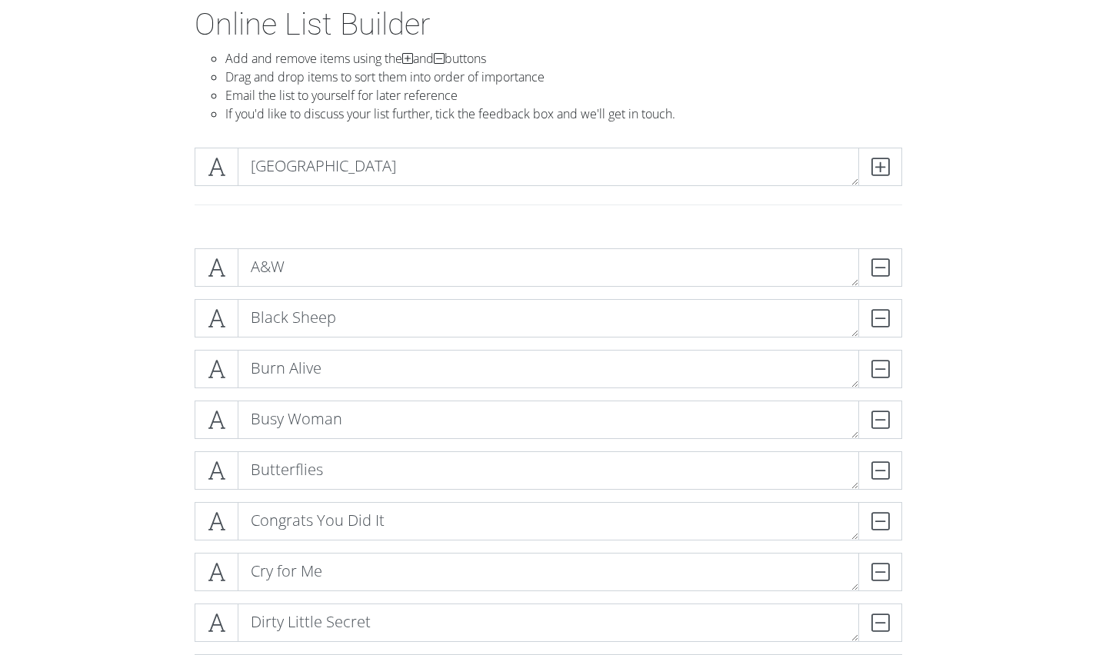
click at [880, 159] on icon at bounding box center [880, 166] width 18 height 15
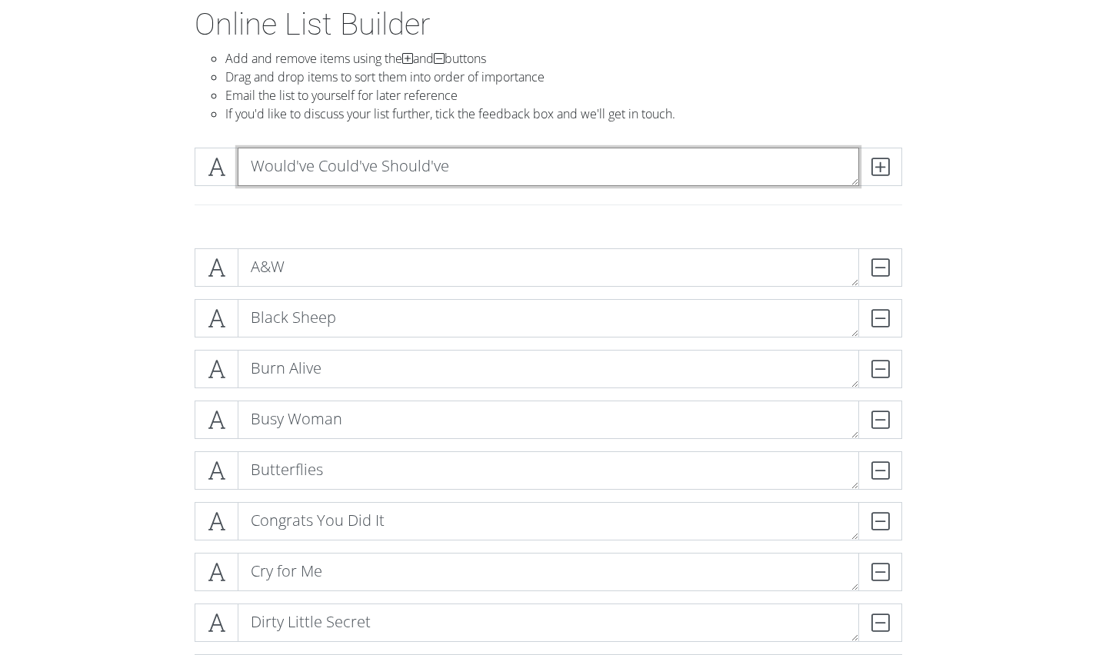
type textarea "Would've Could've Should've"
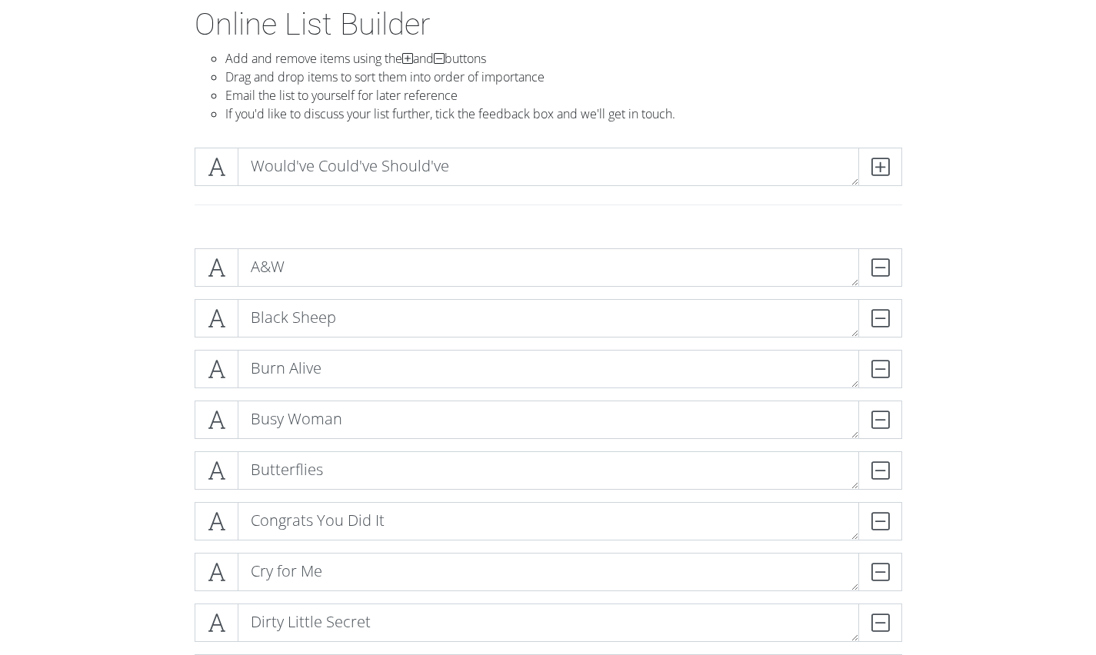
click at [880, 159] on icon at bounding box center [880, 166] width 18 height 15
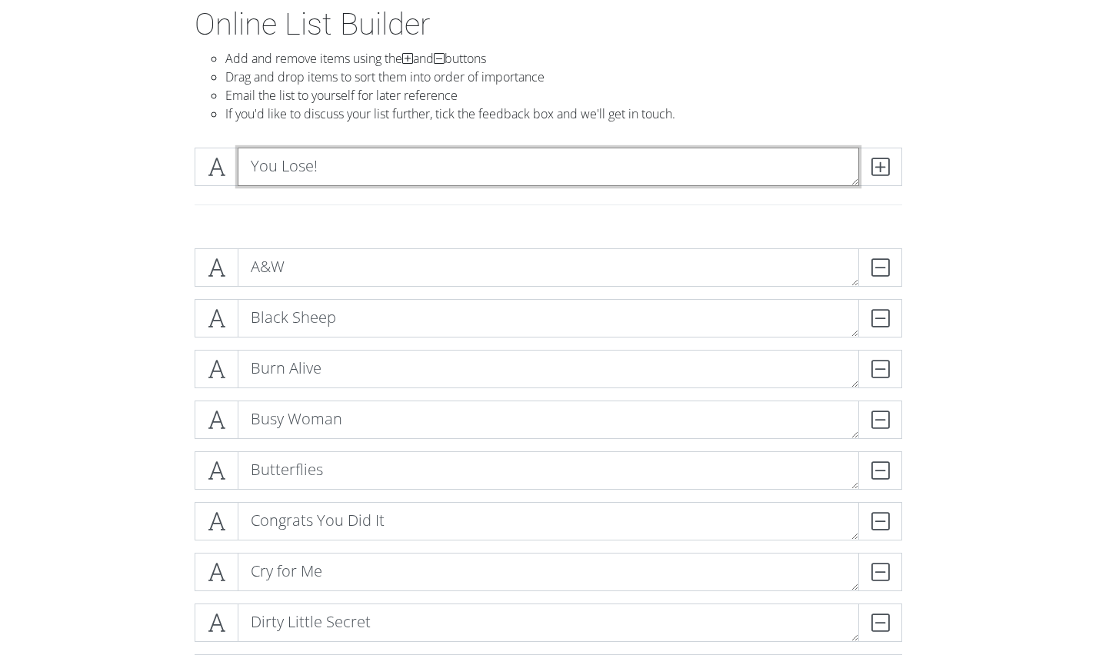
type textarea "You Lose!"
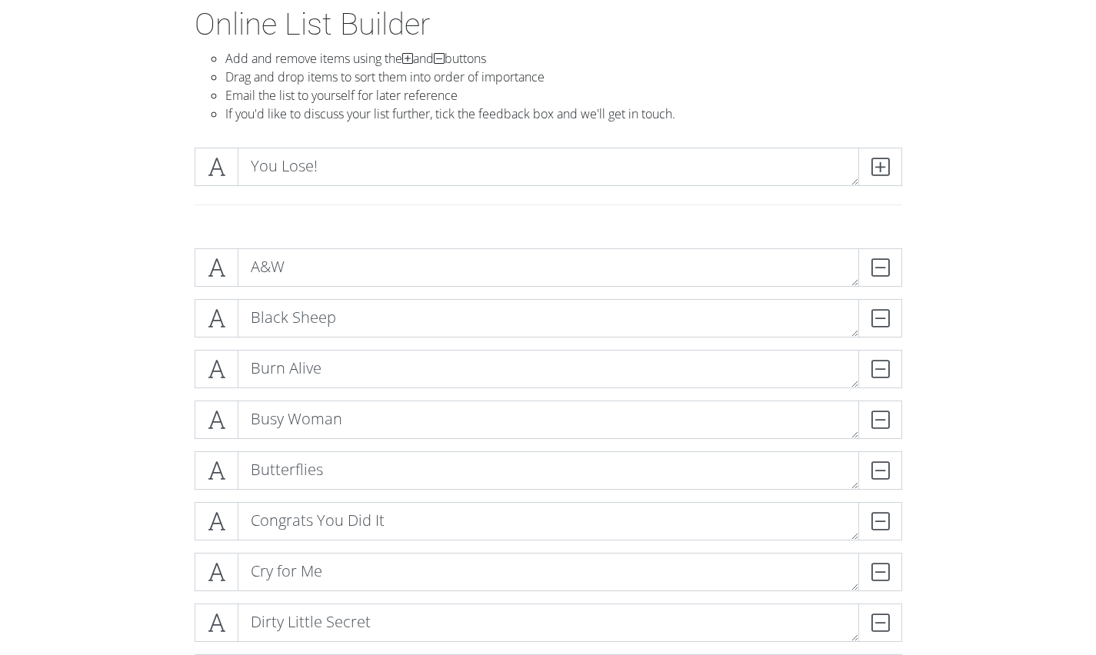
click at [880, 159] on icon at bounding box center [880, 166] width 18 height 15
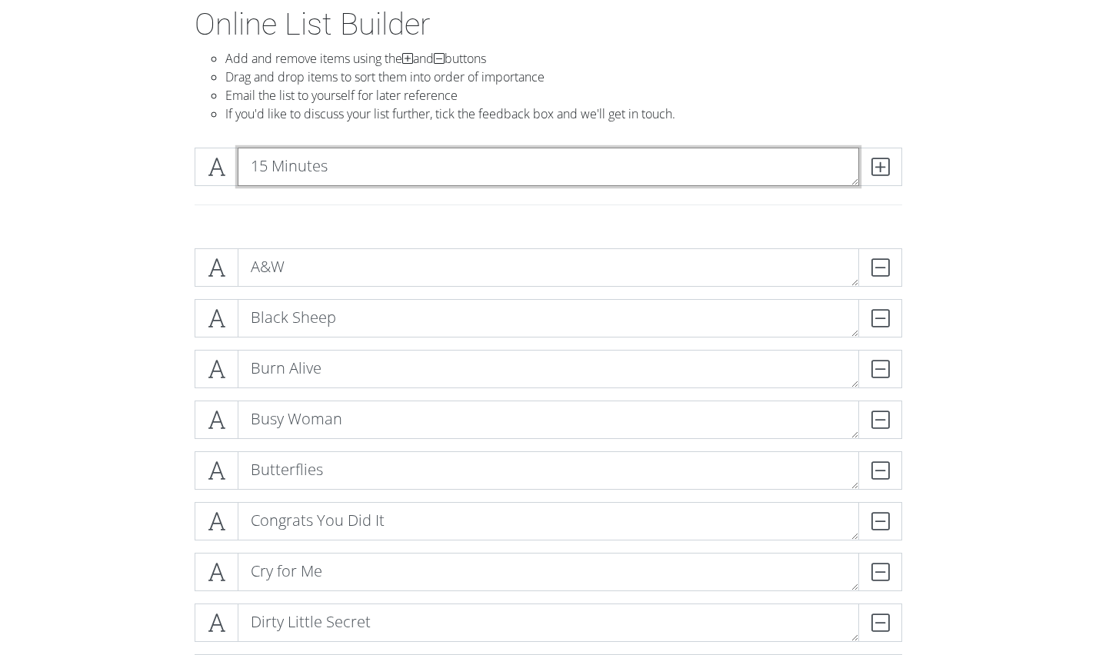
type textarea "15 Minutes"
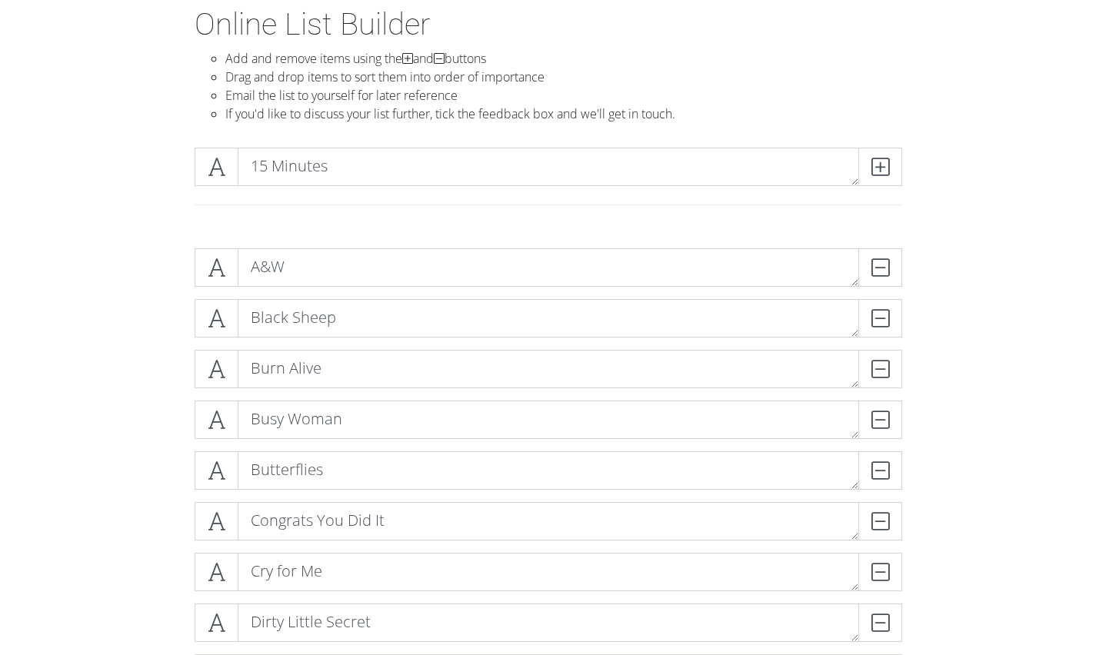
click at [880, 159] on icon at bounding box center [880, 166] width 18 height 15
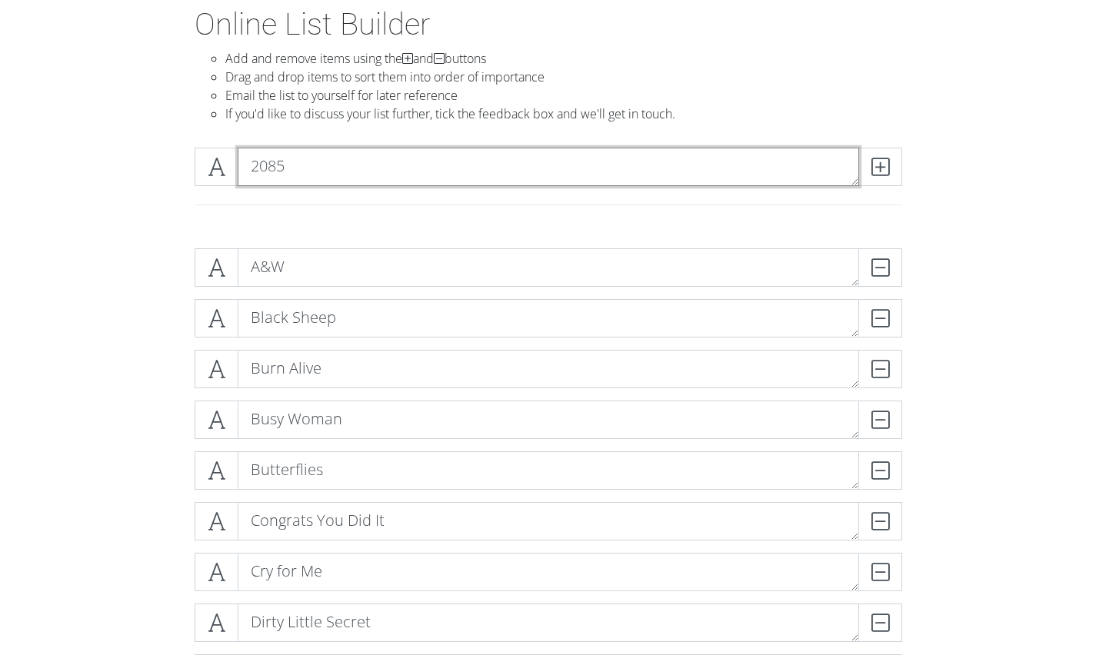
type textarea "2085"
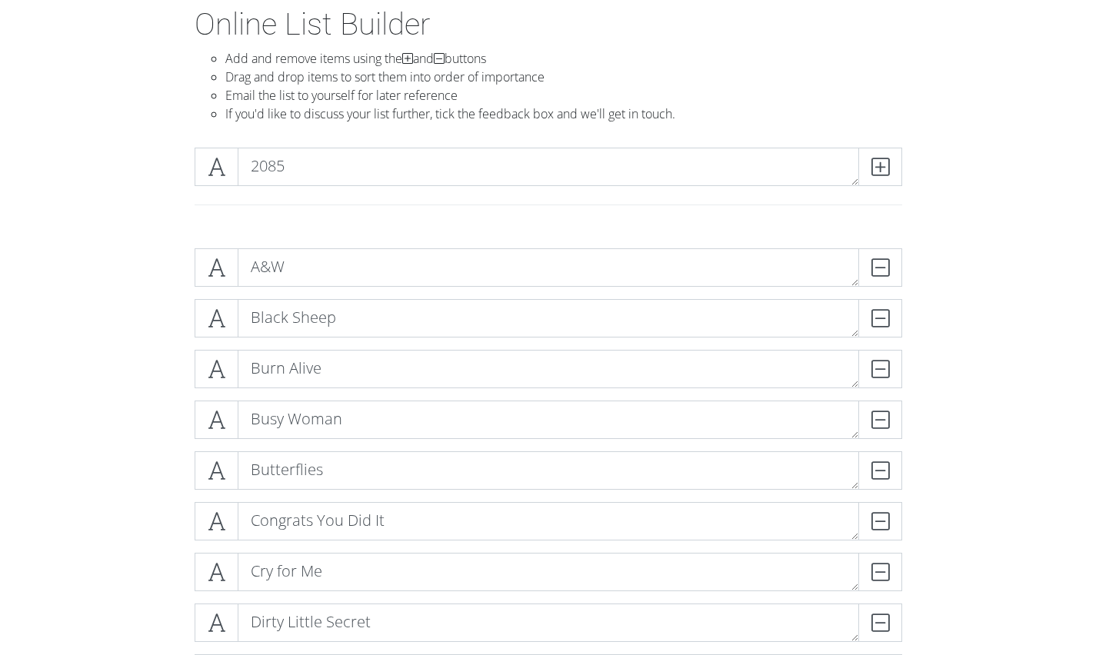
click at [880, 159] on icon at bounding box center [880, 166] width 18 height 15
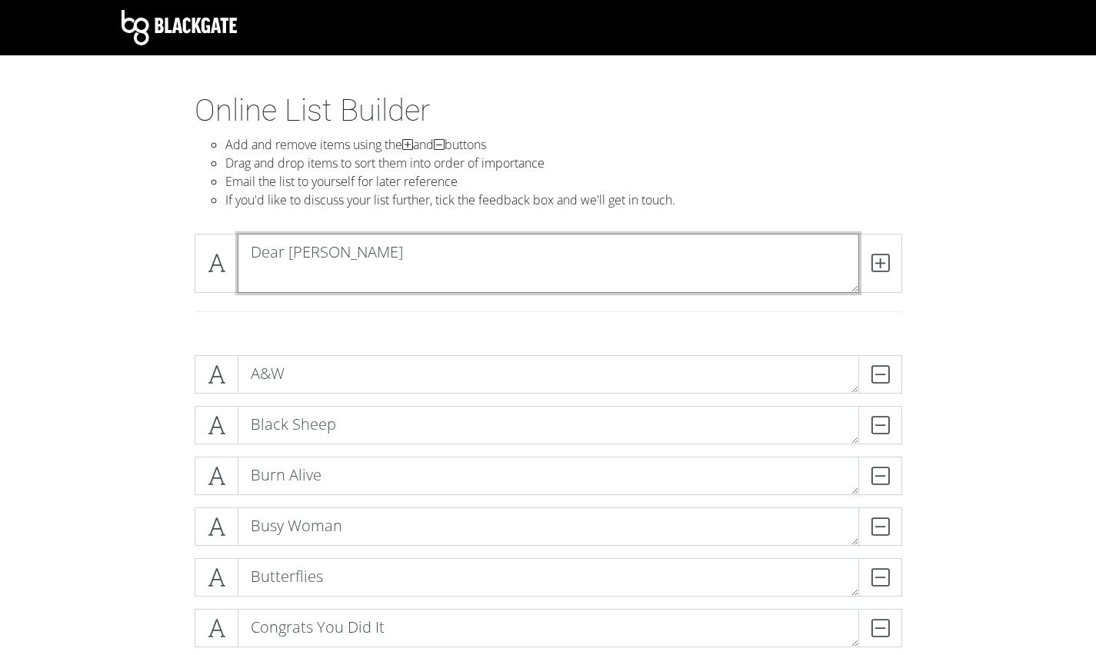
scroll to position [0, 0]
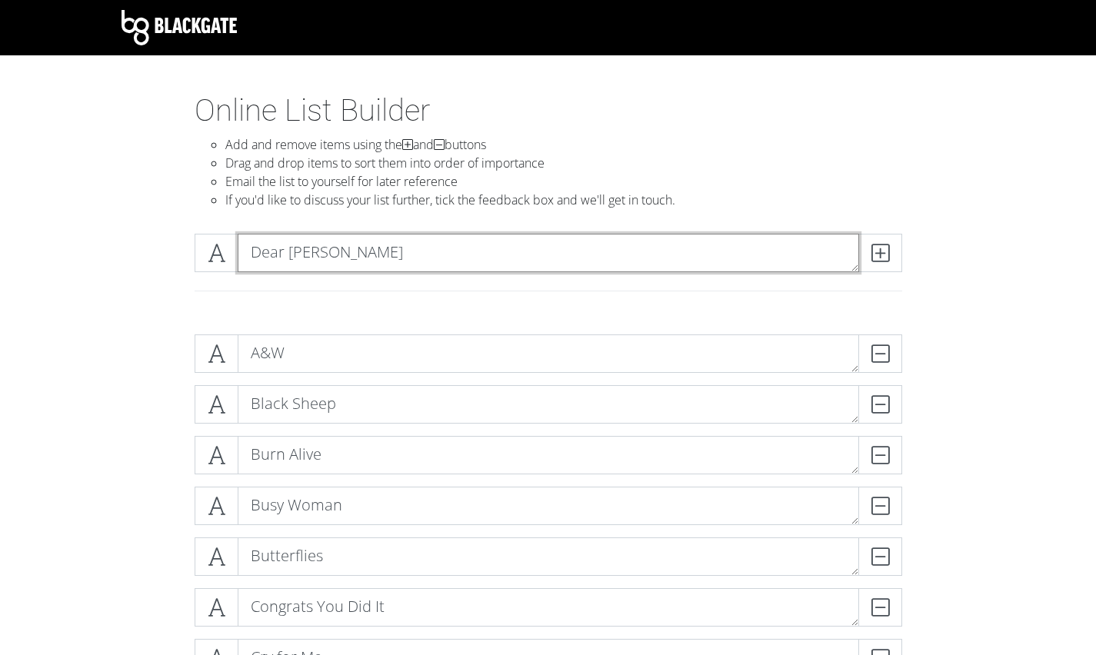
type textarea "Dear [PERSON_NAME]"
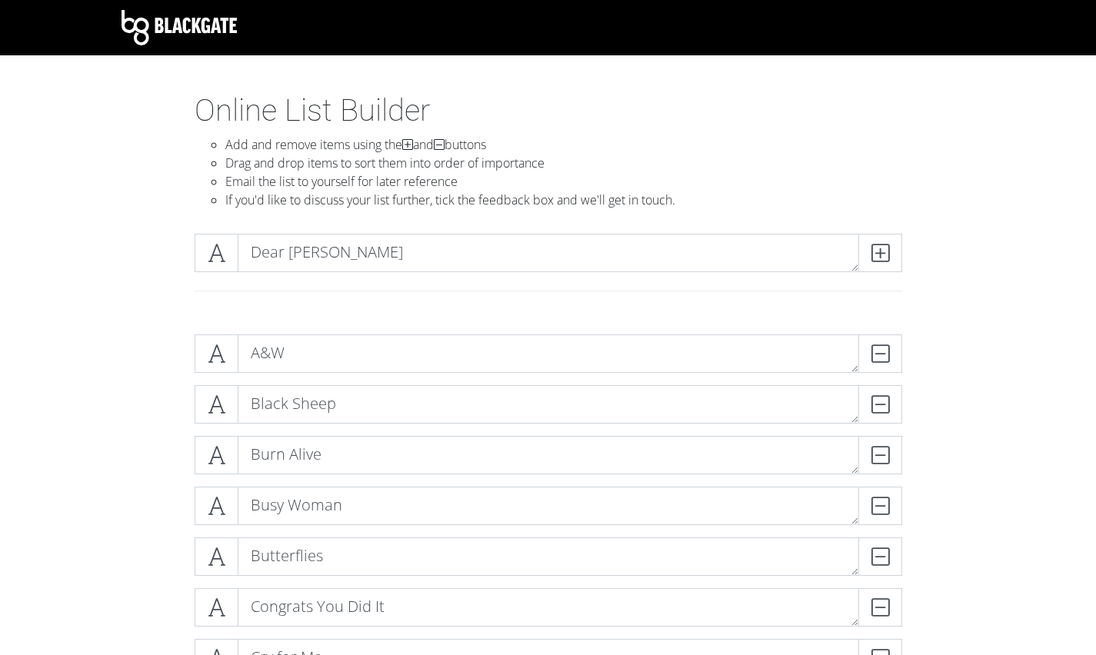
click at [886, 257] on icon at bounding box center [880, 252] width 18 height 15
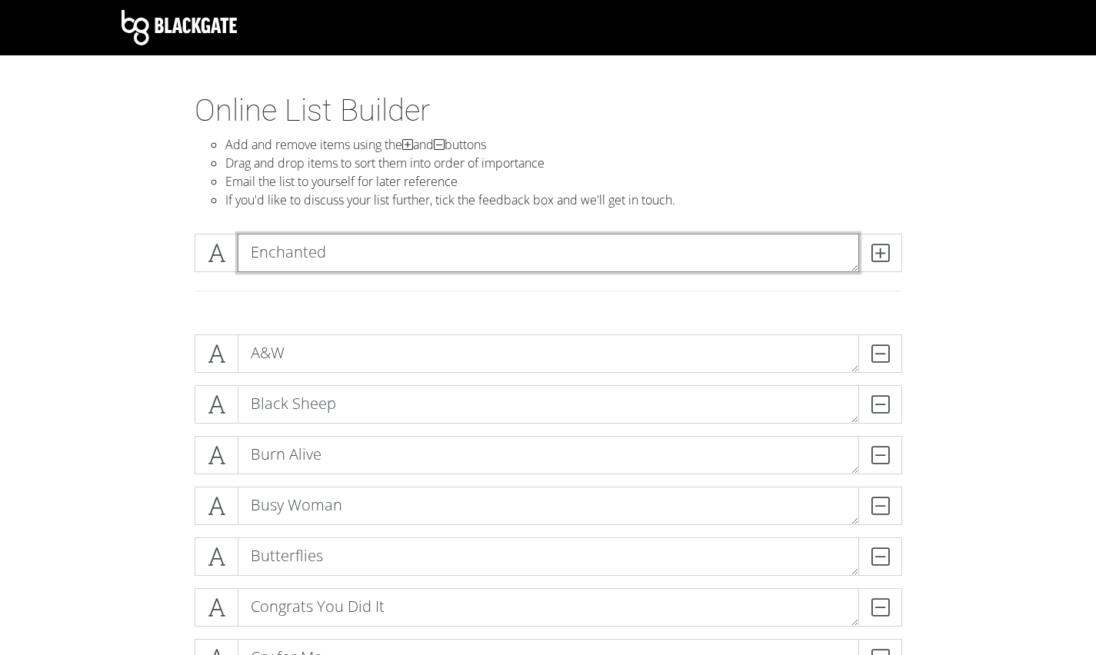
type textarea "Enchanted"
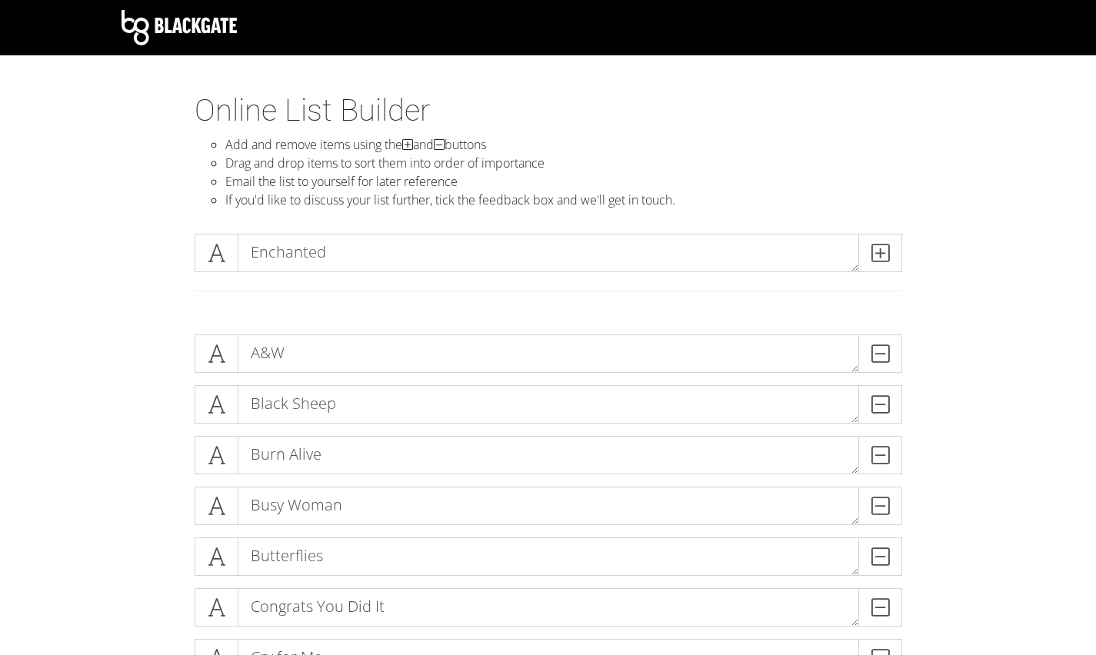
click at [886, 257] on icon at bounding box center [880, 252] width 18 height 15
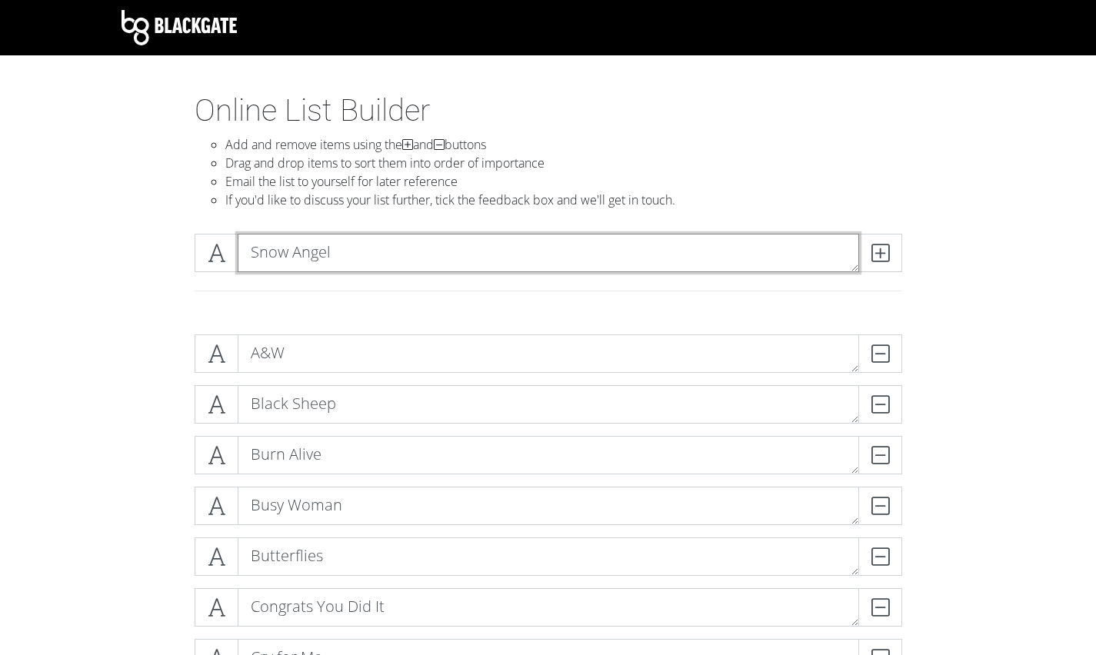
type textarea "Snow Angel"
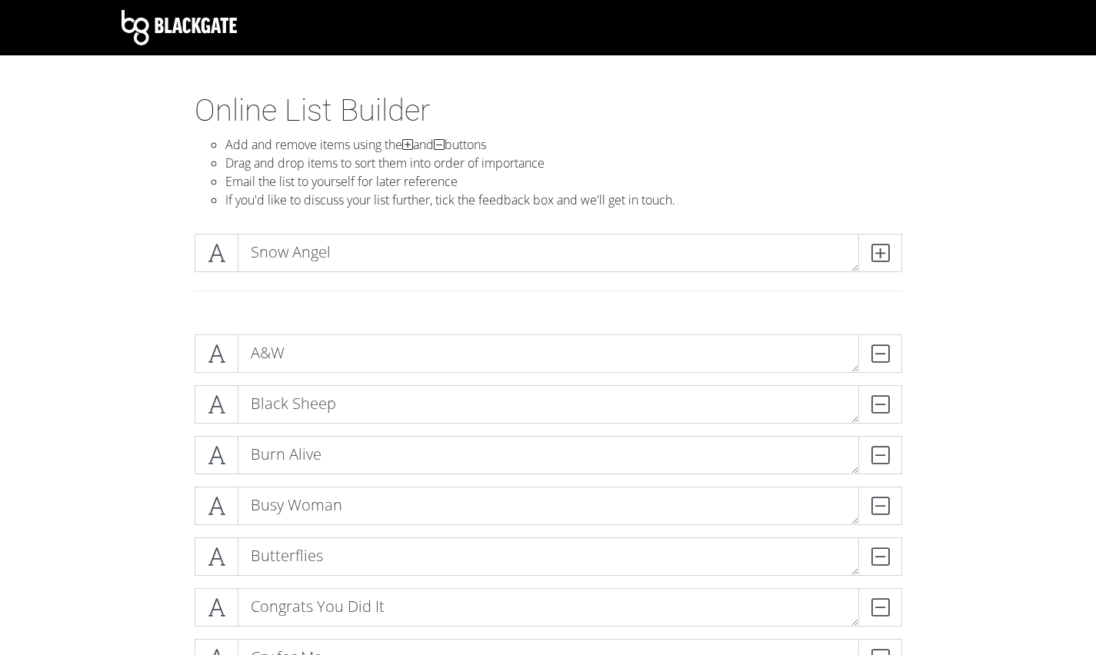
click at [886, 257] on icon at bounding box center [880, 252] width 18 height 15
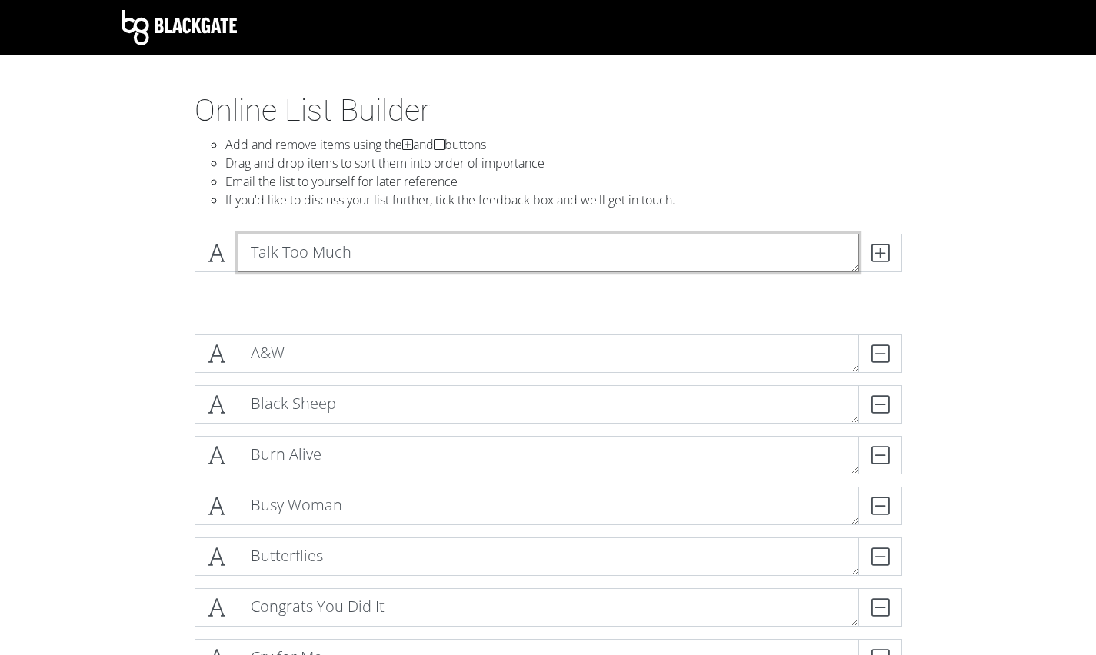
type textarea "Talk Too Much"
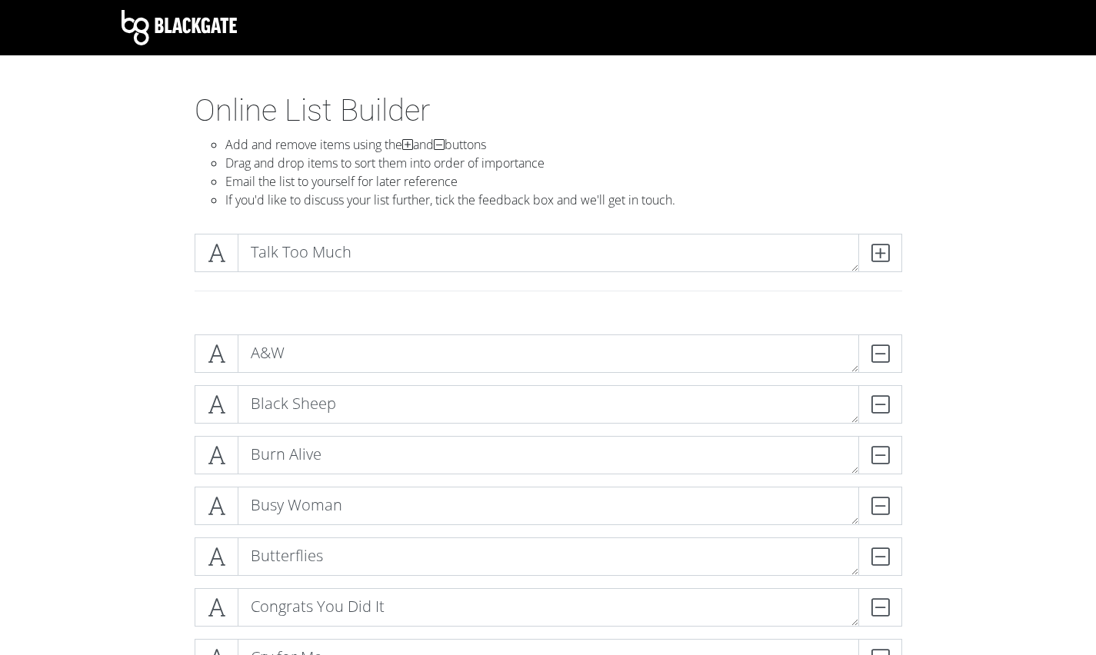
click at [886, 257] on icon at bounding box center [880, 252] width 18 height 15
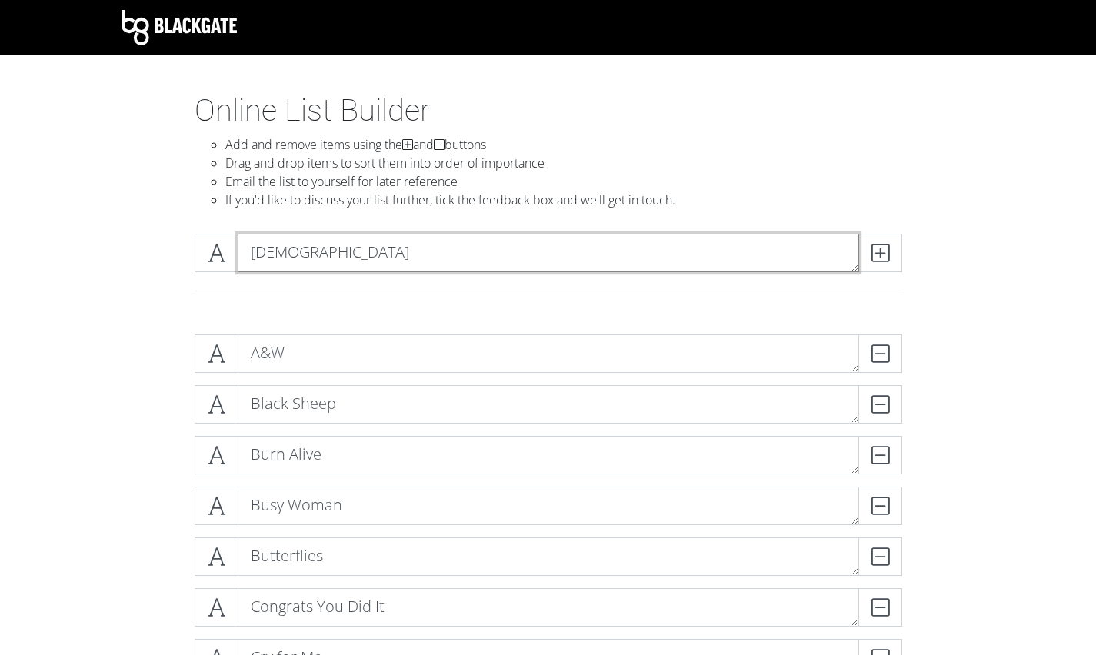
type textarea "[DEMOGRAPHIC_DATA]"
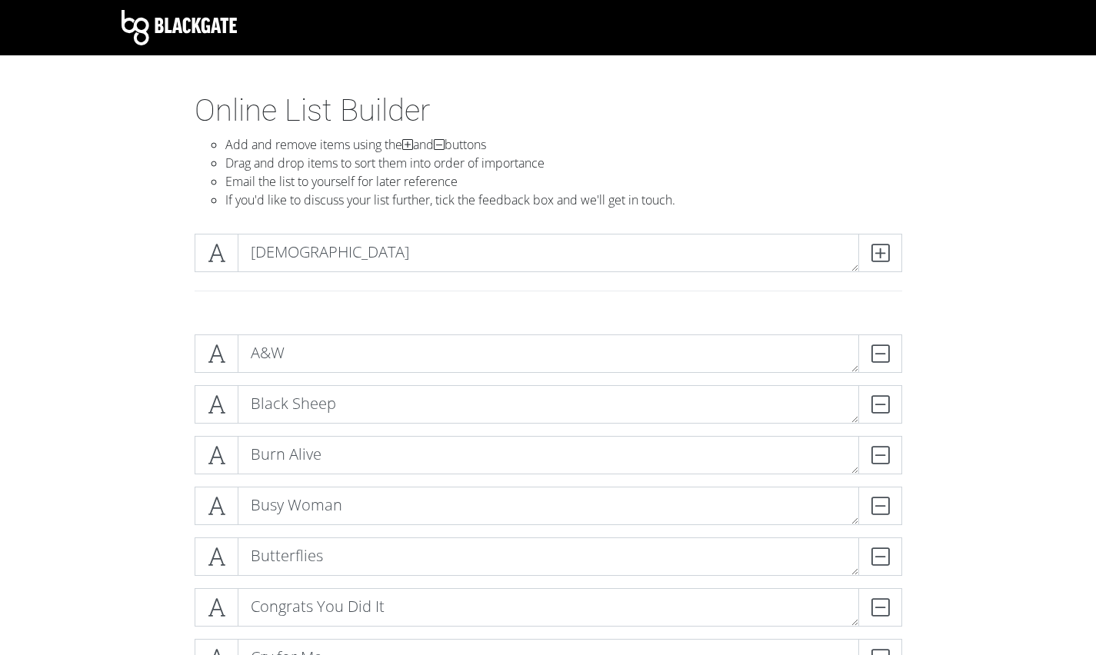
click at [886, 257] on icon at bounding box center [880, 252] width 18 height 15
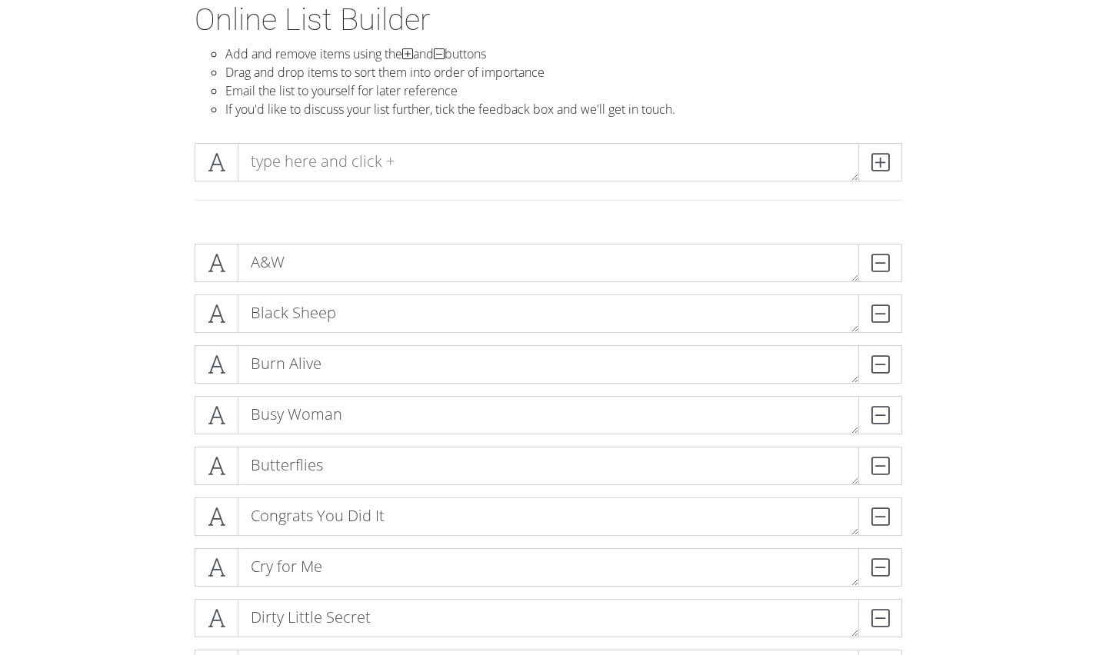
scroll to position [131, 0]
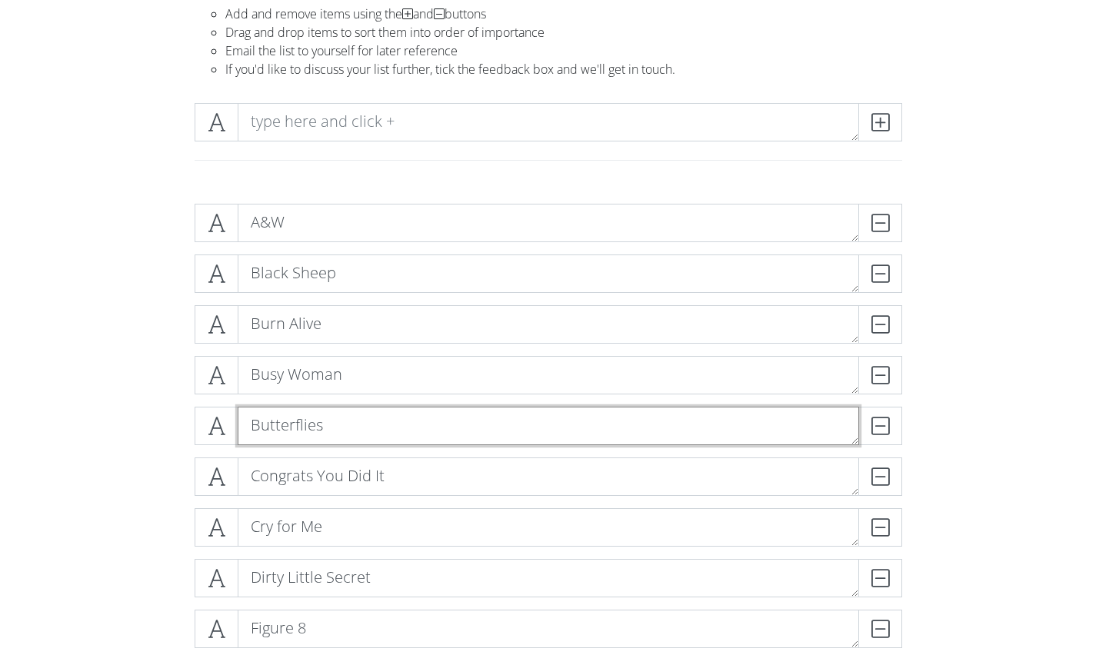
drag, startPoint x: 262, startPoint y: 427, endPoint x: 228, endPoint y: 407, distance: 38.9
click at [229, 407] on div "Butterflies DELETE" at bounding box center [548, 426] width 707 height 38
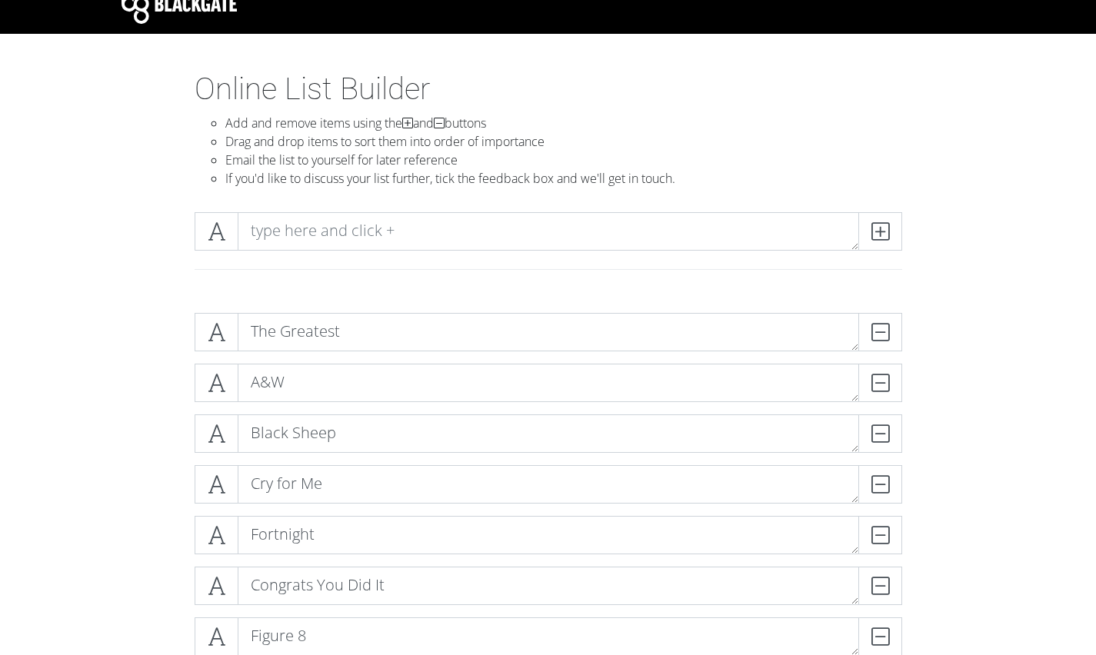
scroll to position [0, 0]
